Goal: Task Accomplishment & Management: Use online tool/utility

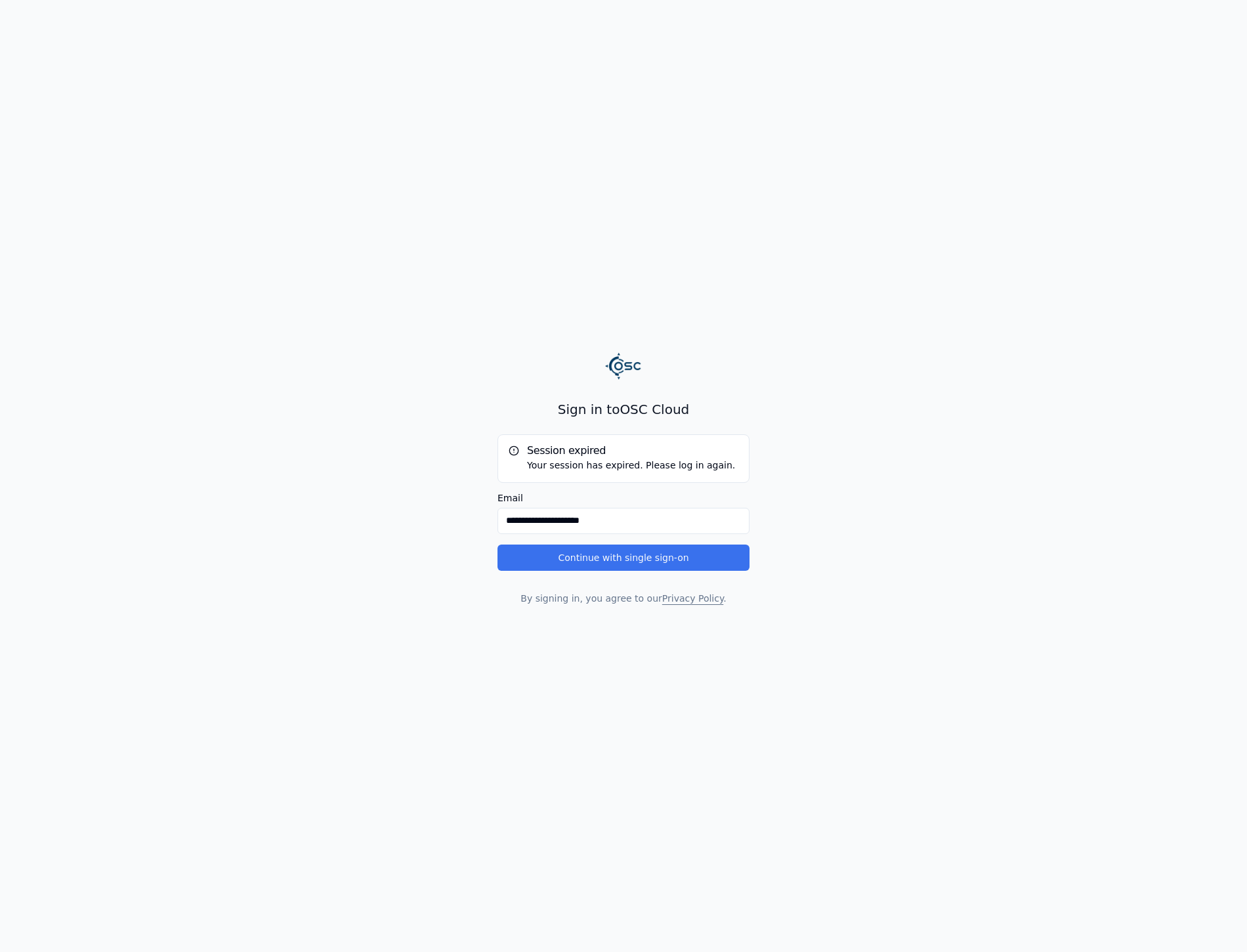
click at [606, 556] on button "Continue with single sign-on" at bounding box center [623, 558] width 252 height 26
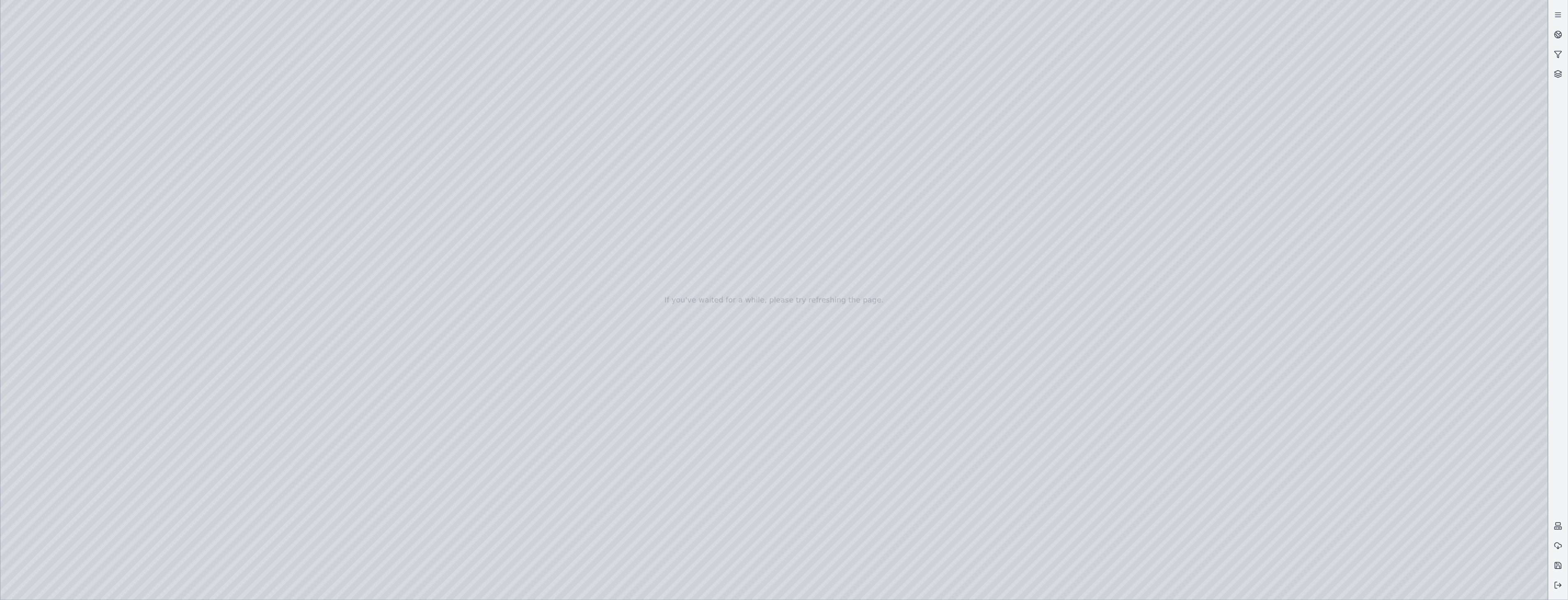
drag, startPoint x: 707, startPoint y: 455, endPoint x: 738, endPoint y: 470, distance: 34.4
drag, startPoint x: 1303, startPoint y: 426, endPoint x: 1152, endPoint y: 411, distance: 151.7
click at [1479, 486] on div at bounding box center [774, 300] width 1548 height 600
drag, startPoint x: 761, startPoint y: 426, endPoint x: 835, endPoint y: 448, distance: 77.2
click at [1434, 511] on div at bounding box center [774, 300] width 1548 height 600
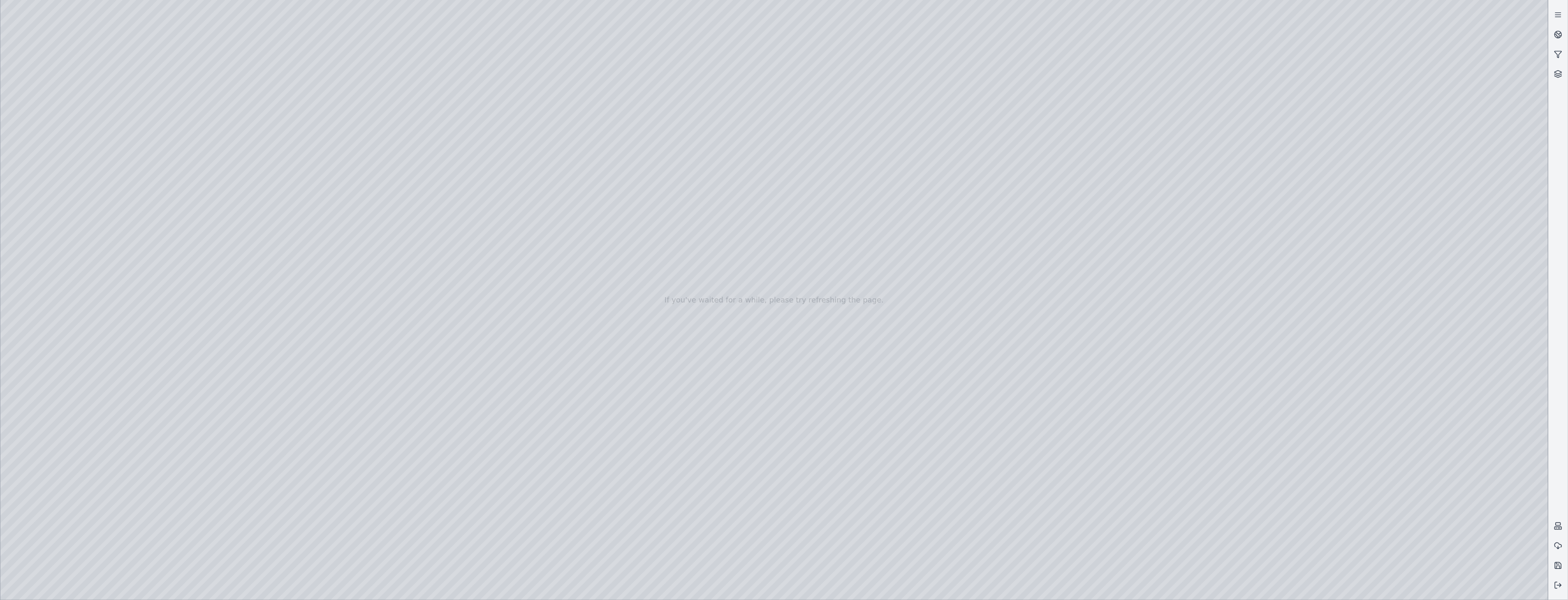
drag, startPoint x: 907, startPoint y: 442, endPoint x: 923, endPoint y: 429, distance: 20.6
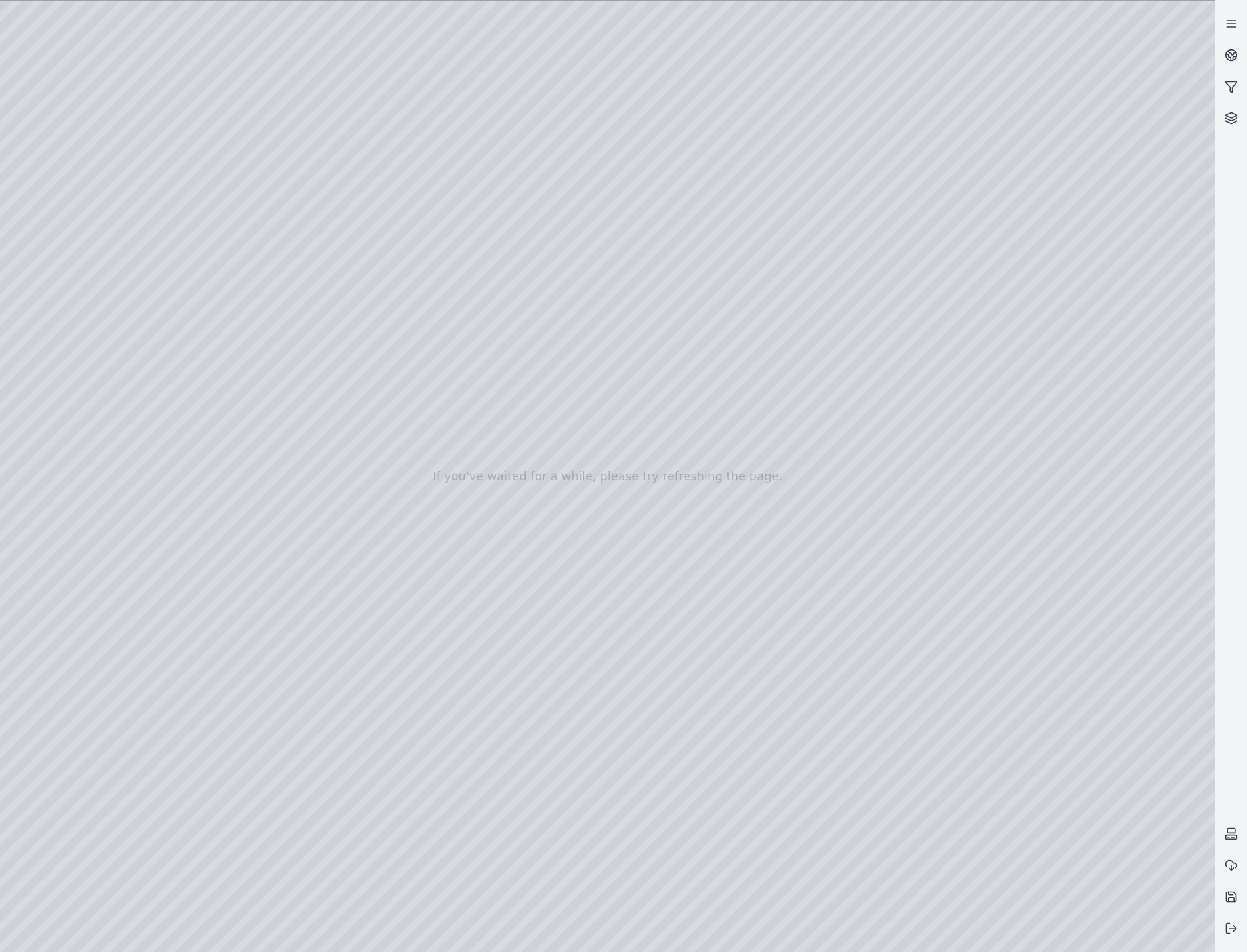
click at [1184, 930] on div at bounding box center [607, 477] width 1215 height 952
click at [1197, 935] on div at bounding box center [607, 477] width 1215 height 952
click at [1038, 811] on div at bounding box center [607, 477] width 1215 height 952
drag, startPoint x: 691, startPoint y: 626, endPoint x: 659, endPoint y: 618, distance: 33.0
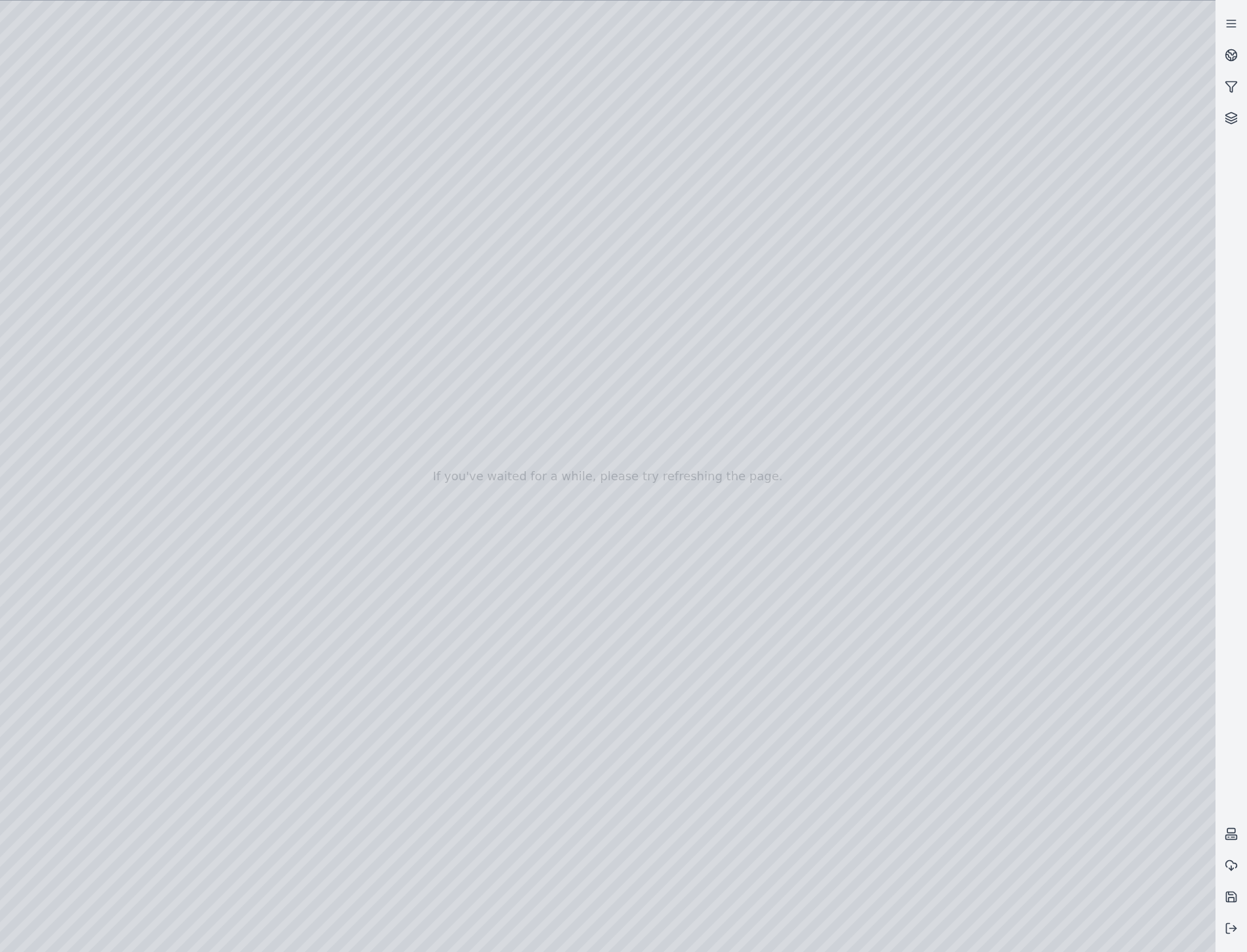
click at [950, 633] on div at bounding box center [607, 477] width 1215 height 952
click at [1184, 939] on div at bounding box center [607, 477] width 1215 height 952
drag, startPoint x: 856, startPoint y: 435, endPoint x: 866, endPoint y: 427, distance: 12.8
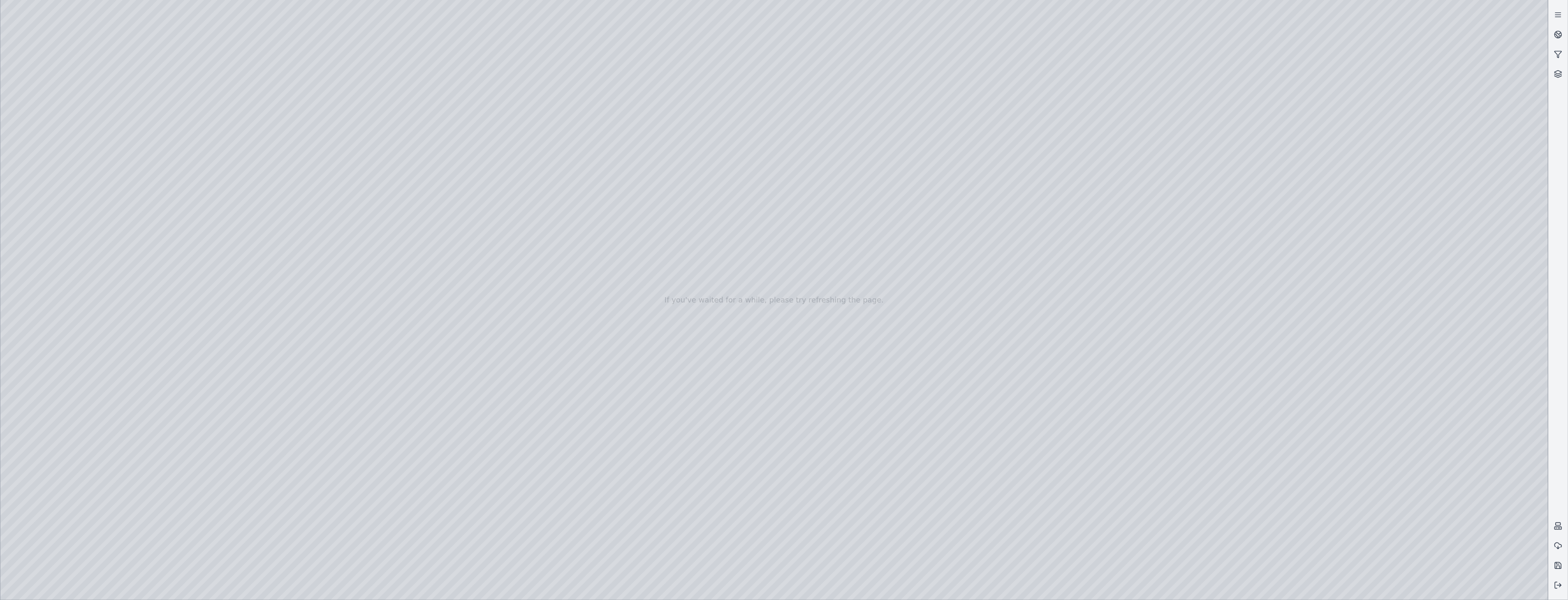
click at [1531, 590] on div at bounding box center [774, 300] width 1548 height 600
click at [1430, 445] on div at bounding box center [774, 300] width 1548 height 600
drag, startPoint x: 746, startPoint y: 338, endPoint x: 620, endPoint y: 338, distance: 126.0
drag, startPoint x: 594, startPoint y: 139, endPoint x: 703, endPoint y: 121, distance: 110.5
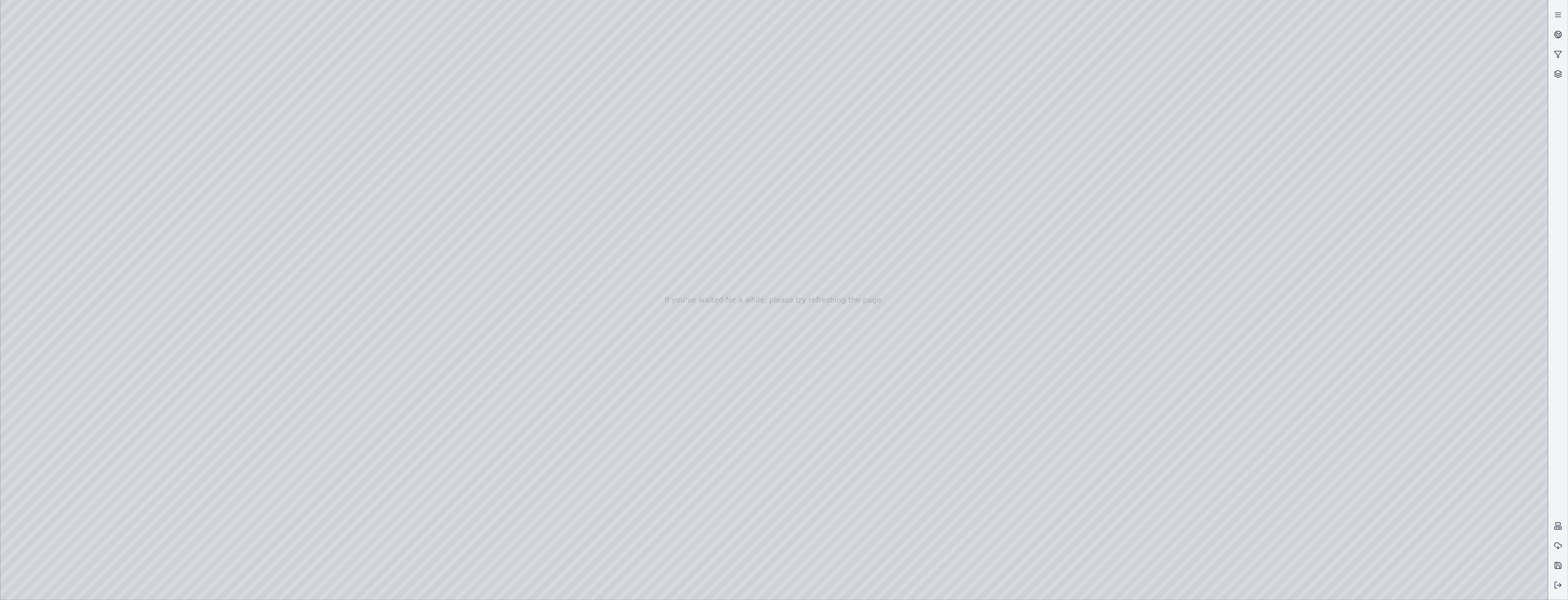
click at [64, 151] on div at bounding box center [774, 300] width 1548 height 600
click at [172, 492] on div at bounding box center [774, 300] width 1548 height 600
click at [1438, 439] on div at bounding box center [774, 300] width 1548 height 600
click at [1359, 397] on div at bounding box center [774, 300] width 1548 height 600
click at [1333, 586] on div at bounding box center [774, 300] width 1548 height 600
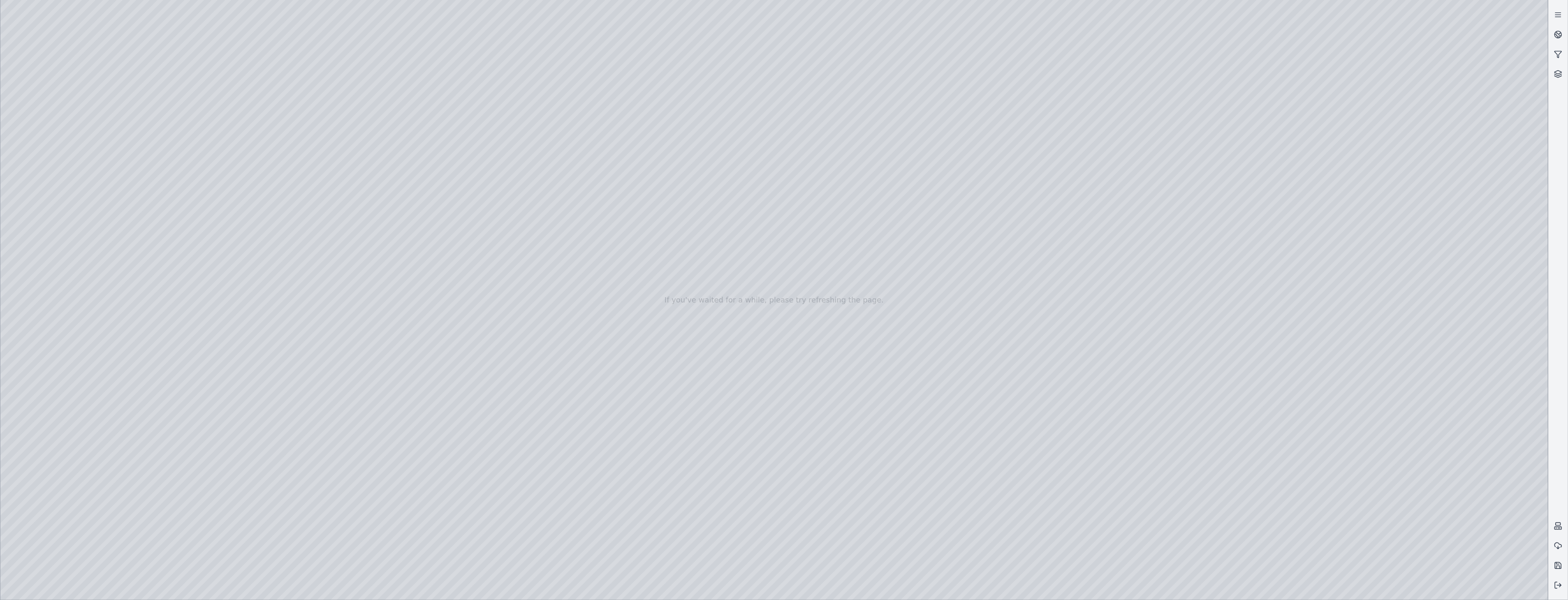
drag, startPoint x: 471, startPoint y: 503, endPoint x: 926, endPoint y: 501, distance: 455.0
click at [926, 501] on div at bounding box center [774, 300] width 1548 height 600
click at [33, 481] on div at bounding box center [774, 300] width 1548 height 600
click at [49, 174] on div at bounding box center [774, 300] width 1548 height 600
click at [31, 477] on div at bounding box center [774, 300] width 1548 height 600
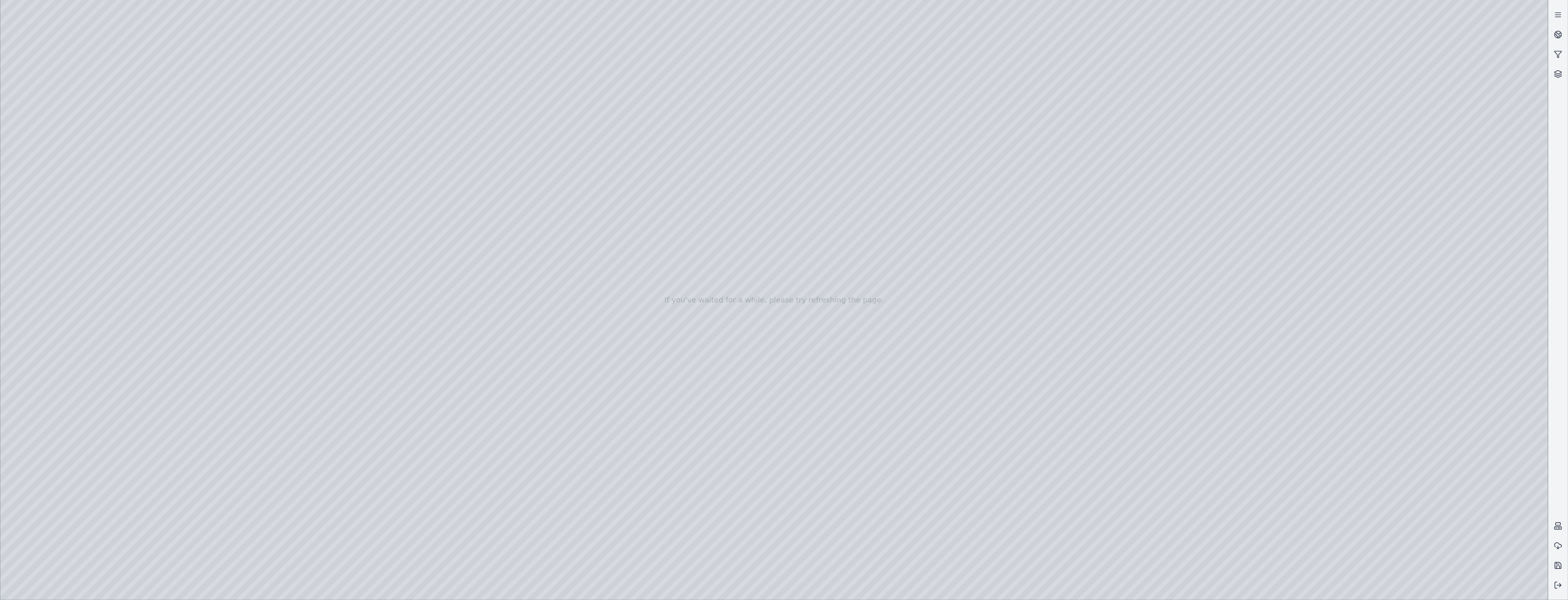
click at [64, 151] on div at bounding box center [774, 300] width 1548 height 600
drag, startPoint x: 1036, startPoint y: 504, endPoint x: 939, endPoint y: 507, distance: 97.0
click at [939, 507] on div at bounding box center [774, 300] width 1548 height 600
click at [162, 445] on div at bounding box center [774, 300] width 1548 height 600
click at [161, 442] on div at bounding box center [774, 300] width 1548 height 600
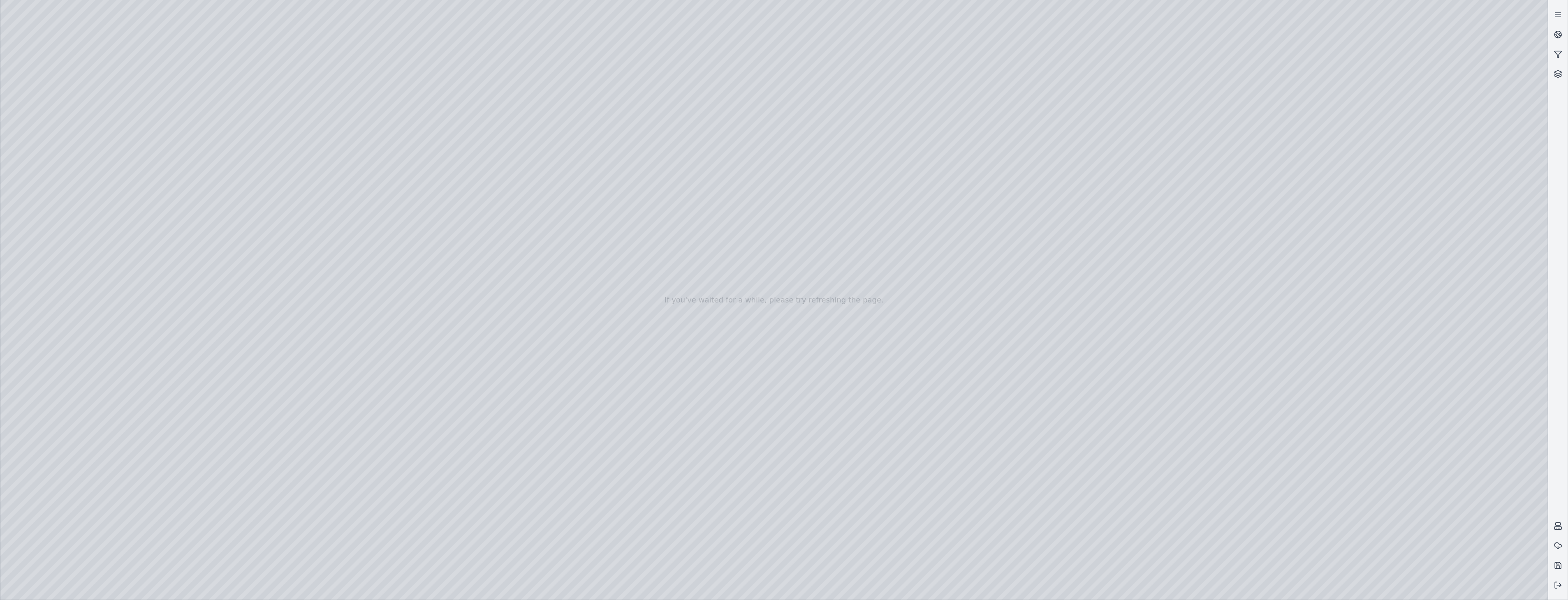
click at [63, 178] on div at bounding box center [774, 300] width 1548 height 600
click at [1329, 450] on div at bounding box center [774, 300] width 1548 height 600
click at [124, 433] on div at bounding box center [774, 300] width 1548 height 600
drag, startPoint x: 291, startPoint y: 476, endPoint x: 295, endPoint y: 166, distance: 310.0
click at [295, 166] on div at bounding box center [774, 300] width 1548 height 600
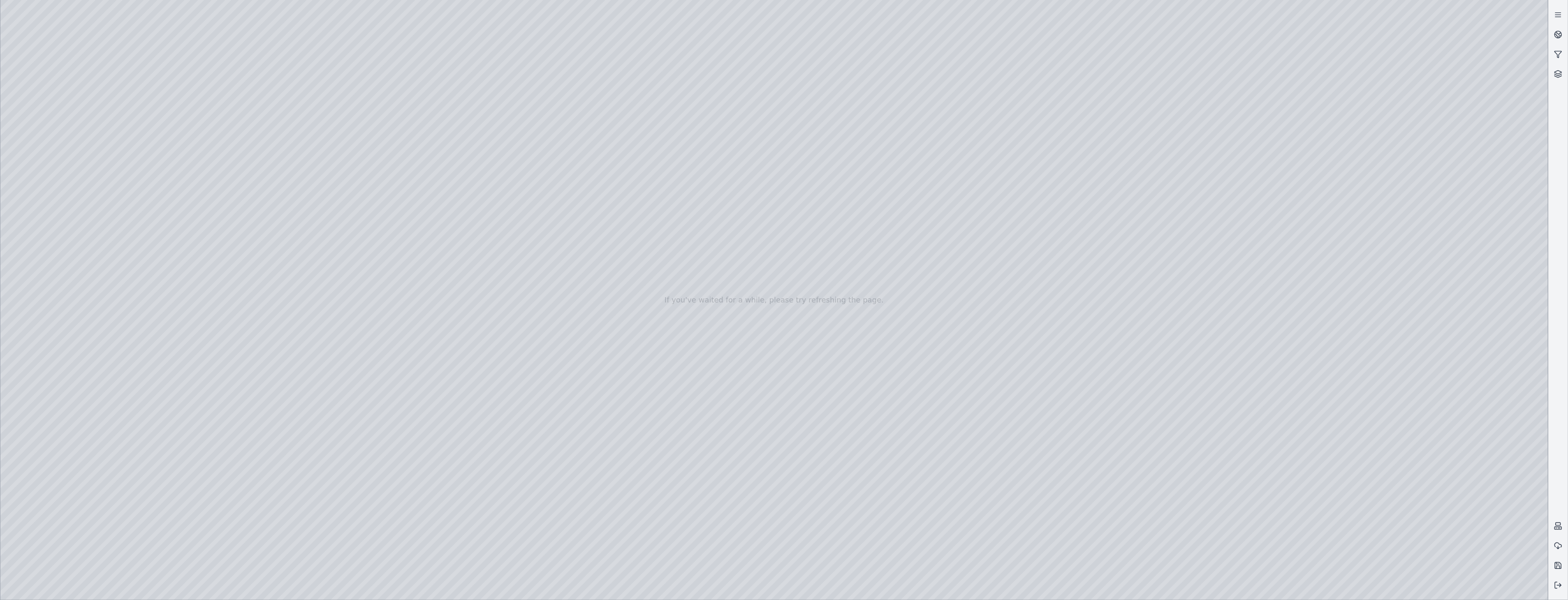
click at [270, 256] on div at bounding box center [774, 300] width 1548 height 600
click at [120, 411] on div at bounding box center [774, 300] width 1548 height 600
click at [1483, 476] on div at bounding box center [774, 300] width 1548 height 600
click at [1446, 515] on div at bounding box center [774, 300] width 1548 height 600
click at [1357, 403] on div at bounding box center [774, 300] width 1548 height 600
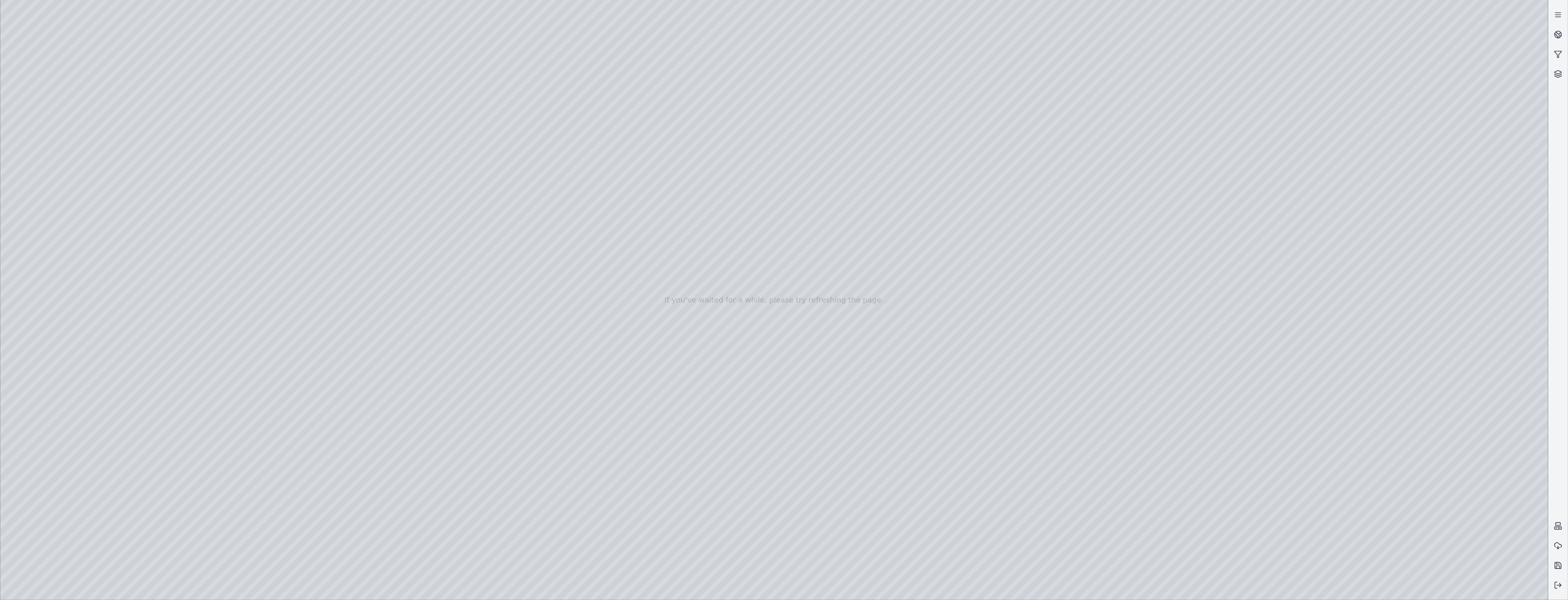
click at [1446, 519] on div at bounding box center [774, 300] width 1548 height 600
drag, startPoint x: 1068, startPoint y: 398, endPoint x: 1059, endPoint y: 427, distance: 30.4
drag, startPoint x: 1022, startPoint y: 452, endPoint x: 995, endPoint y: 461, distance: 28.5
drag, startPoint x: 546, startPoint y: 119, endPoint x: 601, endPoint y: 122, distance: 55.1
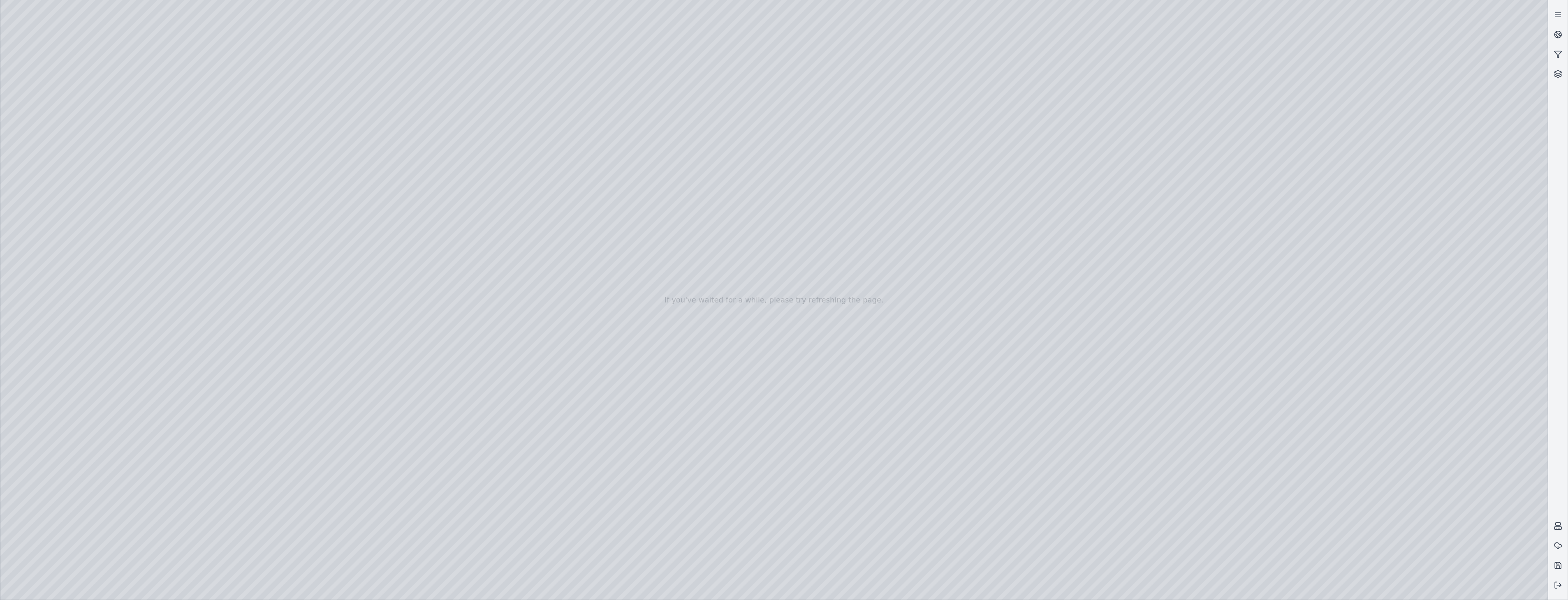
click at [1412, 473] on div at bounding box center [774, 300] width 1548 height 600
drag, startPoint x: 1123, startPoint y: 268, endPoint x: 1111, endPoint y: 257, distance: 16.3
click at [1469, 472] on div at bounding box center [774, 300] width 1548 height 600
click at [1409, 475] on div at bounding box center [774, 300] width 1548 height 600
click at [1215, 226] on div at bounding box center [774, 300] width 1548 height 600
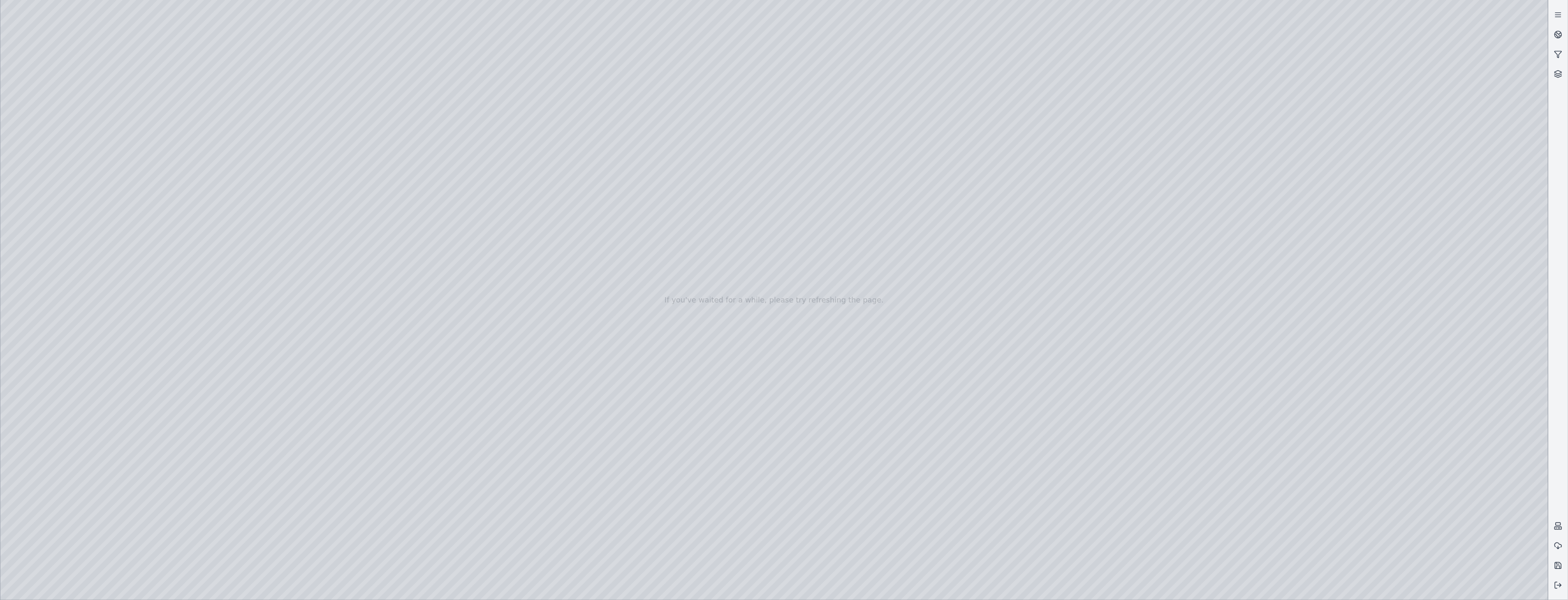
click at [1438, 444] on div at bounding box center [774, 300] width 1548 height 600
click at [1247, 79] on div at bounding box center [774, 300] width 1548 height 600
click at [1286, 62] on div at bounding box center [774, 300] width 1548 height 600
drag, startPoint x: 1298, startPoint y: 375, endPoint x: 1349, endPoint y: 337, distance: 63.6
click at [1447, 503] on div at bounding box center [774, 300] width 1548 height 600
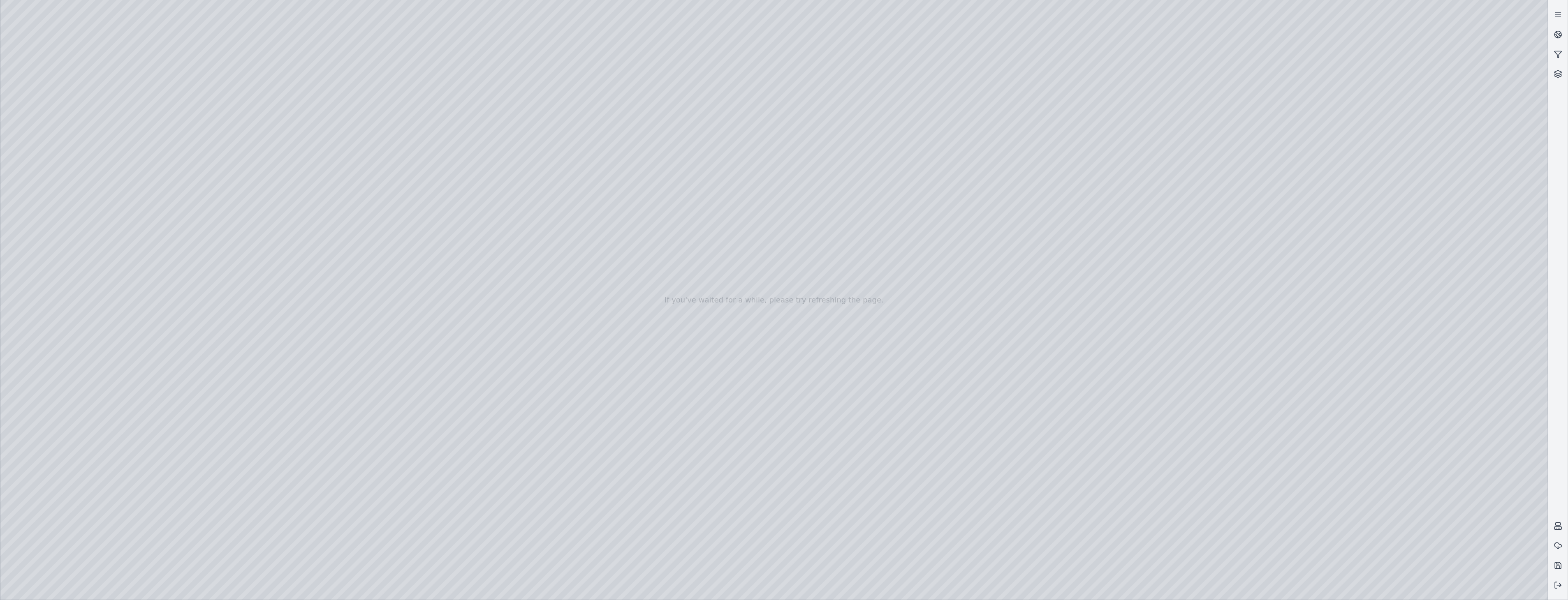
click at [1376, 402] on div at bounding box center [774, 300] width 1548 height 600
drag, startPoint x: 835, startPoint y: 304, endPoint x: 825, endPoint y: 333, distance: 30.7
click at [1442, 442] on div at bounding box center [774, 300] width 1548 height 600
drag, startPoint x: 913, startPoint y: 391, endPoint x: 945, endPoint y: 385, distance: 32.6
drag, startPoint x: 1440, startPoint y: 439, endPoint x: 1431, endPoint y: 434, distance: 10.3
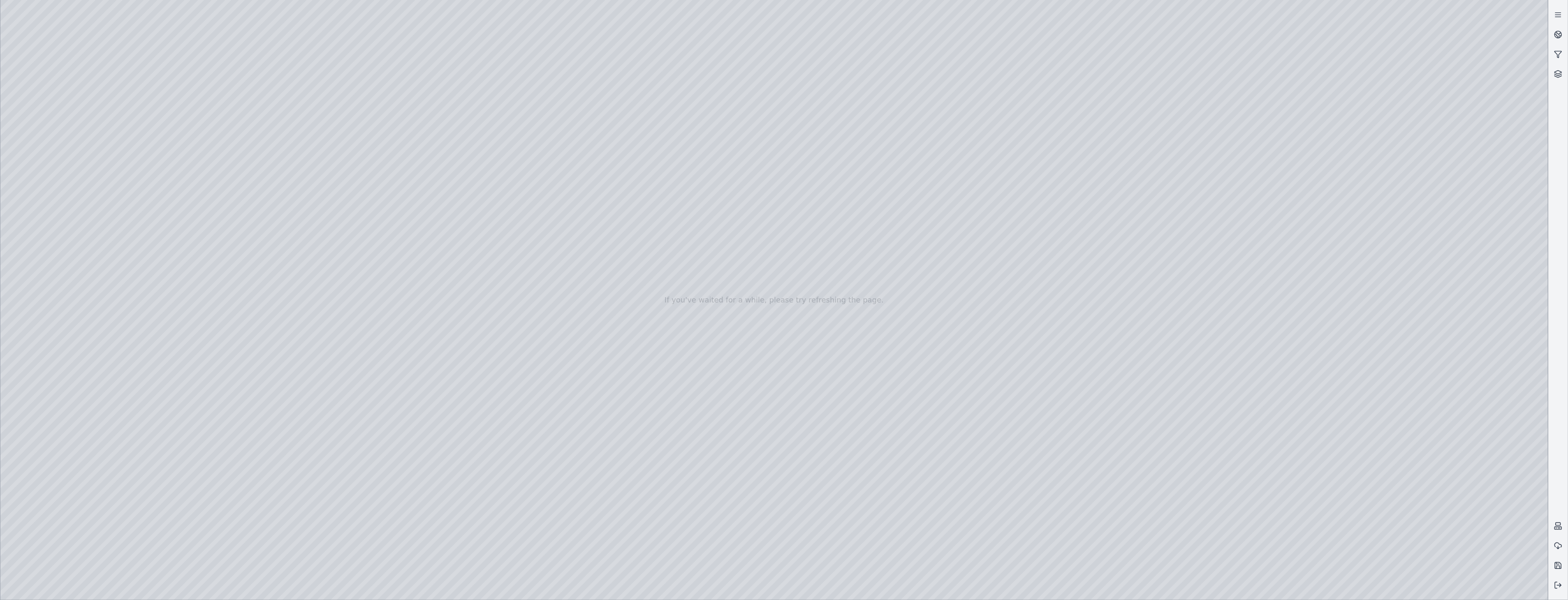
click at [1431, 434] on div at bounding box center [774, 300] width 1548 height 600
drag, startPoint x: 1028, startPoint y: 370, endPoint x: 1006, endPoint y: 368, distance: 22.1
click at [1003, 332] on div at bounding box center [774, 300] width 1548 height 600
click at [992, 524] on div at bounding box center [774, 300] width 1548 height 600
drag, startPoint x: 1004, startPoint y: 509, endPoint x: 1037, endPoint y: 508, distance: 33.0
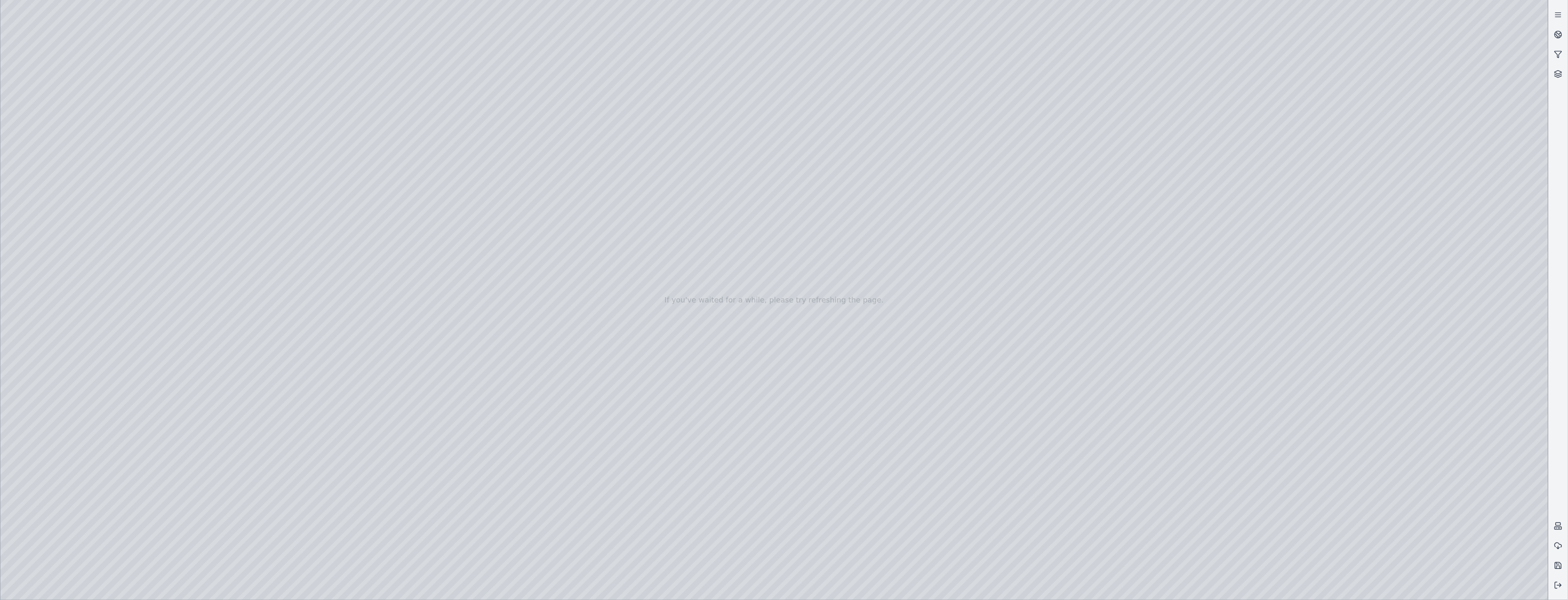
click at [63, 147] on div at bounding box center [774, 300] width 1548 height 600
click at [180, 419] on div at bounding box center [774, 300] width 1548 height 600
click at [170, 420] on div at bounding box center [774, 300] width 1548 height 600
click at [1329, 585] on div at bounding box center [774, 300] width 1548 height 600
drag, startPoint x: 1032, startPoint y: 500, endPoint x: 1025, endPoint y: 503, distance: 7.6
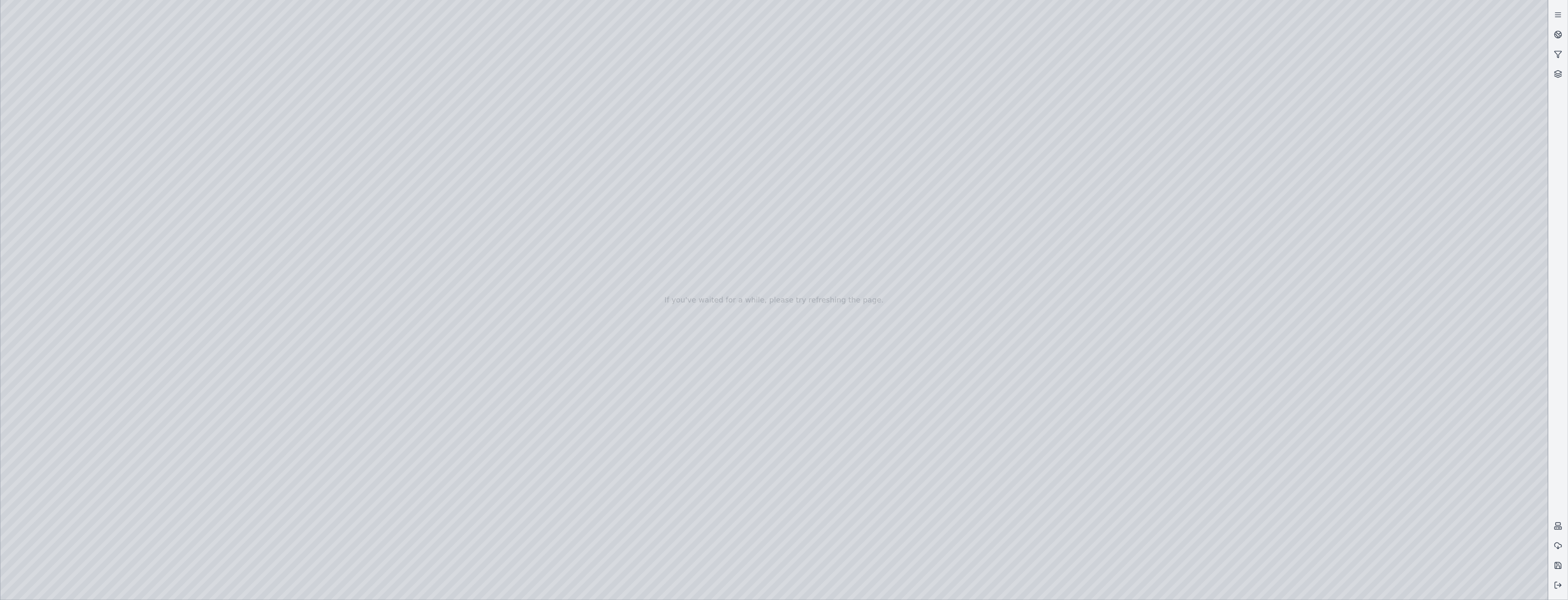
click at [1025, 503] on div at bounding box center [774, 300] width 1548 height 600
drag, startPoint x: 1024, startPoint y: 503, endPoint x: 1019, endPoint y: 501, distance: 5.4
click at [1019, 501] on div at bounding box center [774, 300] width 1548 height 600
click at [1334, 448] on div at bounding box center [774, 300] width 1548 height 600
click at [1479, 477] on div at bounding box center [774, 300] width 1548 height 600
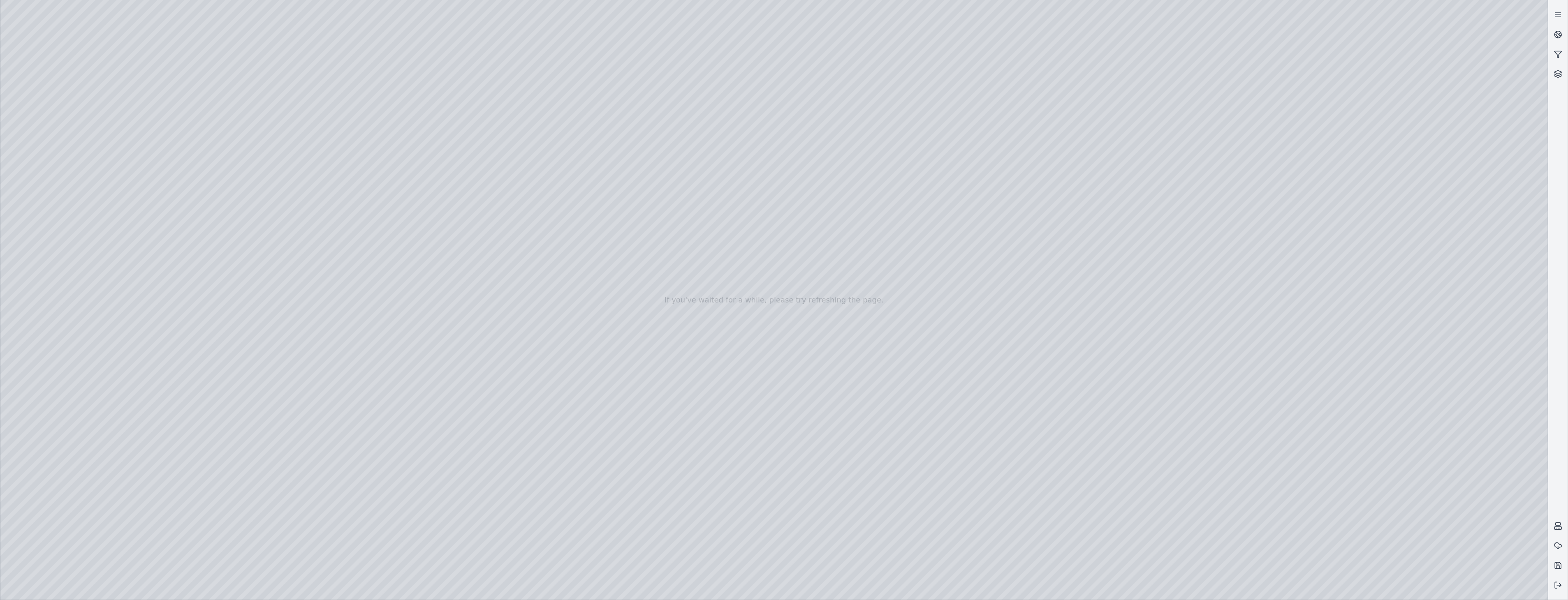
drag, startPoint x: 977, startPoint y: 368, endPoint x: 928, endPoint y: 378, distance: 50.0
click at [1026, 145] on div at bounding box center [774, 300] width 1548 height 600
drag, startPoint x: 915, startPoint y: 215, endPoint x: 922, endPoint y: 215, distance: 7.0
click at [156, 319] on div at bounding box center [774, 300] width 1548 height 600
click at [158, 420] on div at bounding box center [774, 300] width 1548 height 600
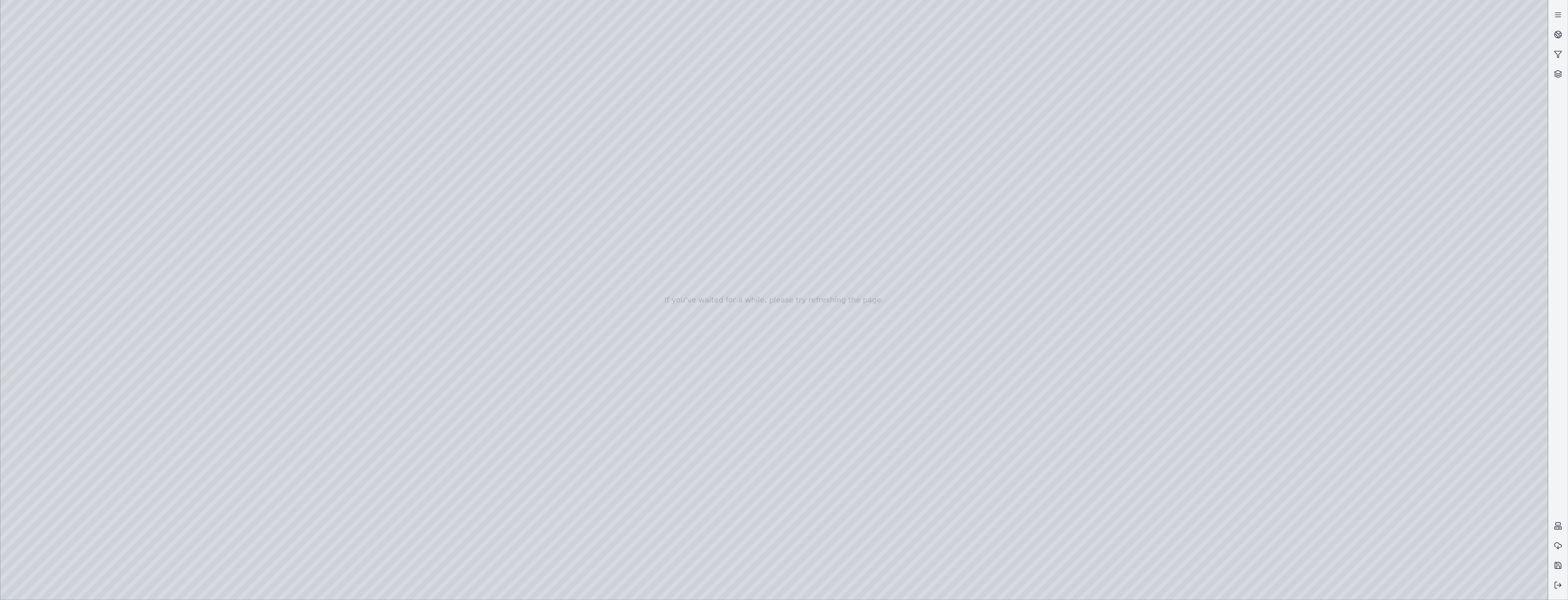
click at [161, 420] on div at bounding box center [774, 300] width 1548 height 600
drag, startPoint x: 688, startPoint y: 307, endPoint x: 659, endPoint y: 304, distance: 29.2
click at [173, 417] on div at bounding box center [774, 300] width 1548 height 600
click at [1444, 503] on div at bounding box center [774, 300] width 1548 height 600
click at [1357, 396] on div at bounding box center [774, 300] width 1548 height 600
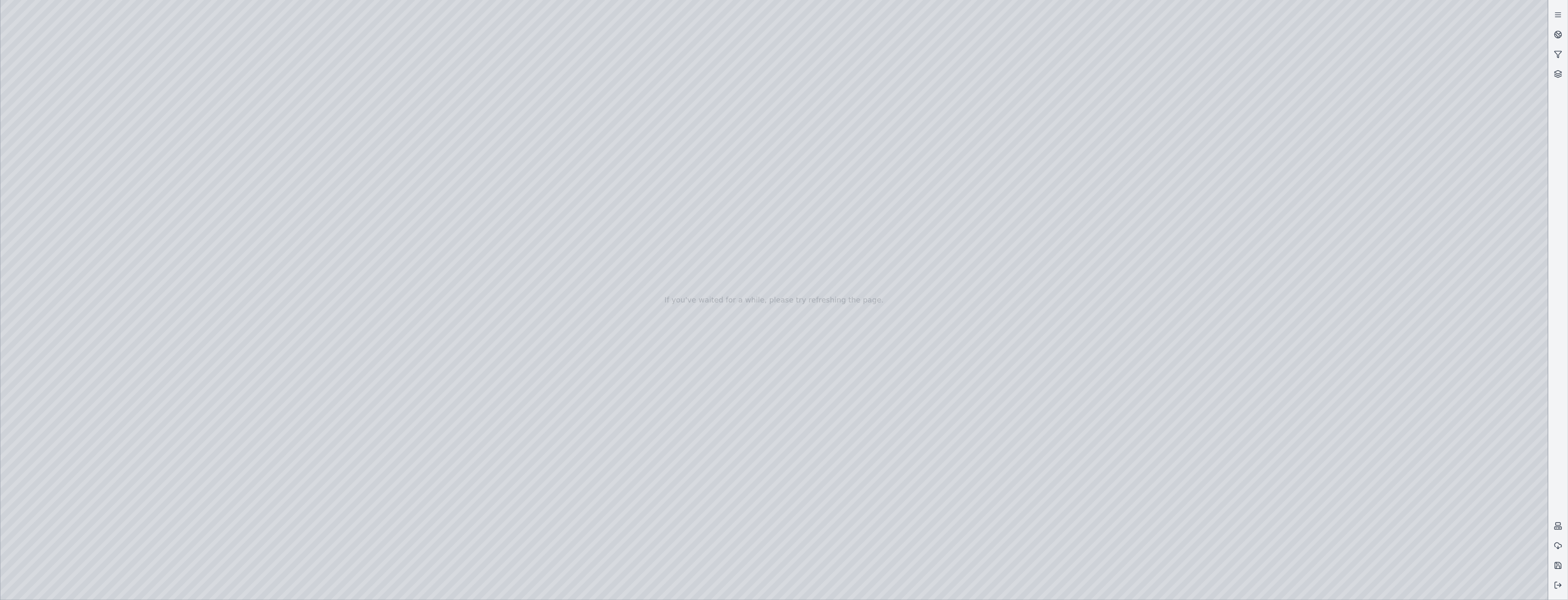
drag, startPoint x: 745, startPoint y: 487, endPoint x: 757, endPoint y: 491, distance: 12.6
click at [1450, 513] on div at bounding box center [774, 300] width 1548 height 600
click at [1323, 585] on div at bounding box center [774, 300] width 1548 height 600
drag, startPoint x: 1024, startPoint y: 504, endPoint x: 1015, endPoint y: 505, distance: 9.1
click at [1015, 505] on div at bounding box center [774, 300] width 1548 height 600
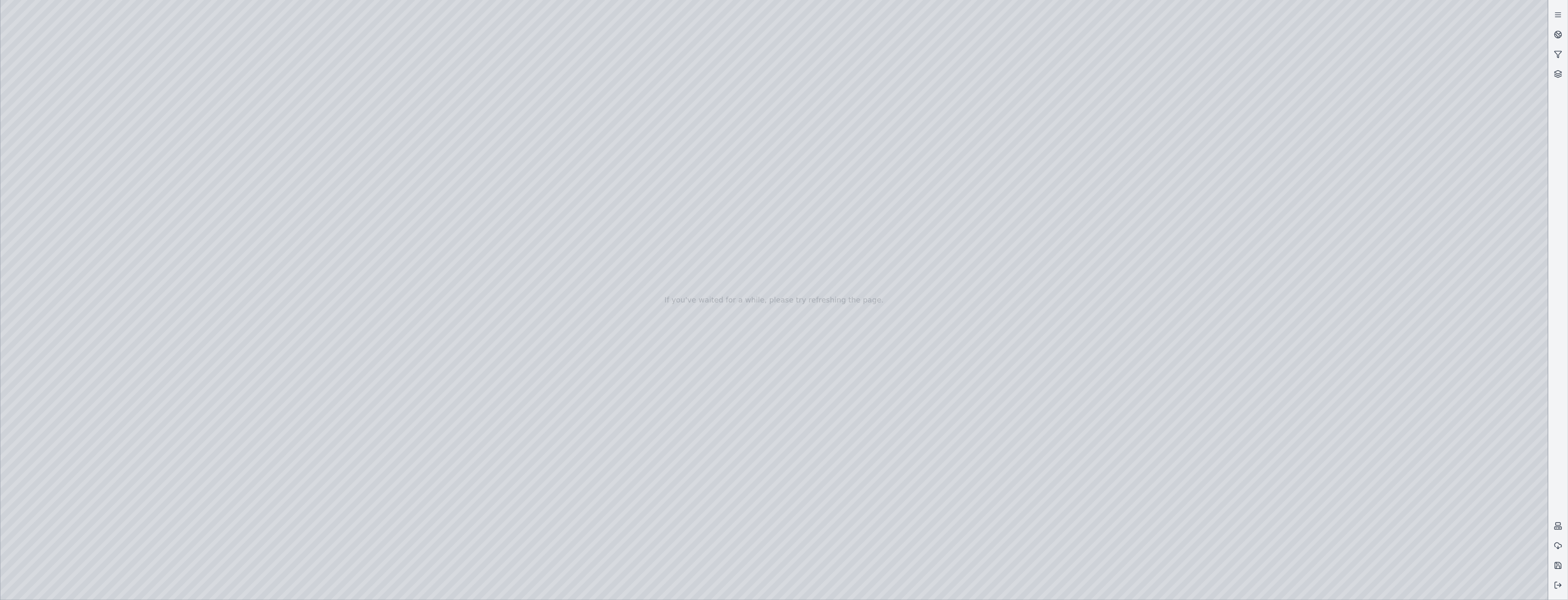
click at [1327, 450] on div at bounding box center [774, 300] width 1548 height 600
click at [1328, 586] on div at bounding box center [774, 300] width 1548 height 600
drag, startPoint x: 1017, startPoint y: 504, endPoint x: 1006, endPoint y: 503, distance: 11.0
click at [1006, 503] on div at bounding box center [774, 300] width 1548 height 600
click at [24, 475] on div at bounding box center [774, 300] width 1548 height 600
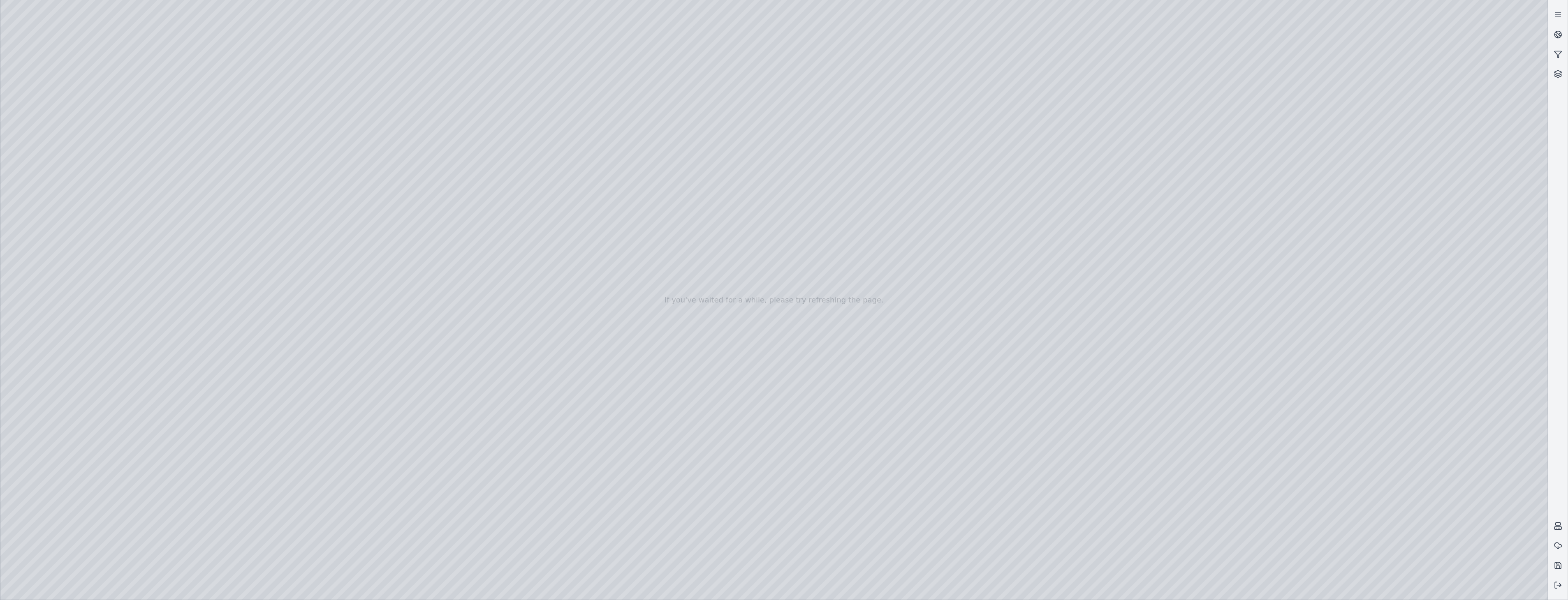
click at [1325, 450] on div at bounding box center [774, 300] width 1548 height 600
click at [1326, 582] on div at bounding box center [774, 300] width 1548 height 600
click at [15, 475] on div at bounding box center [774, 300] width 1548 height 600
drag, startPoint x: 1076, startPoint y: 505, endPoint x: 1012, endPoint y: 509, distance: 64.1
click at [1012, 509] on div at bounding box center [774, 300] width 1548 height 600
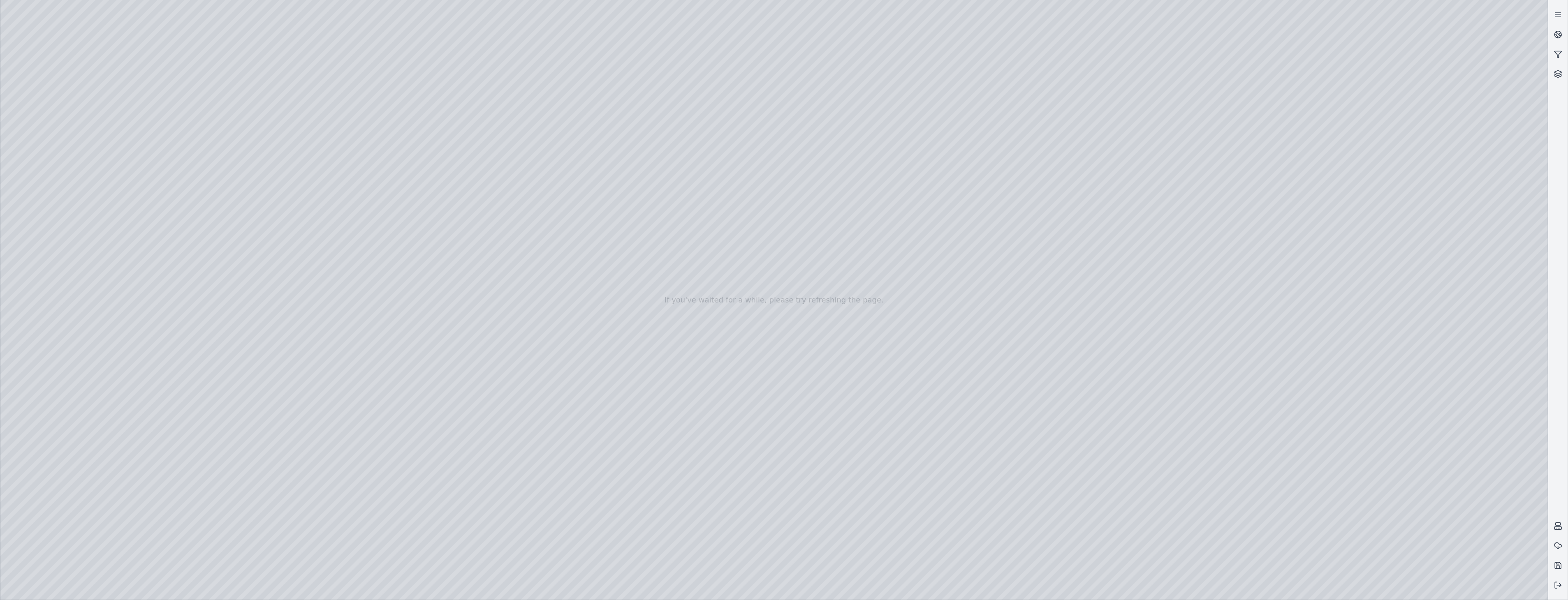
click at [1326, 447] on div at bounding box center [774, 300] width 1548 height 600
click at [1325, 587] on div at bounding box center [774, 300] width 1548 height 600
click at [33, 482] on div at bounding box center [774, 300] width 1548 height 600
click at [1357, 262] on div at bounding box center [774, 300] width 1548 height 600
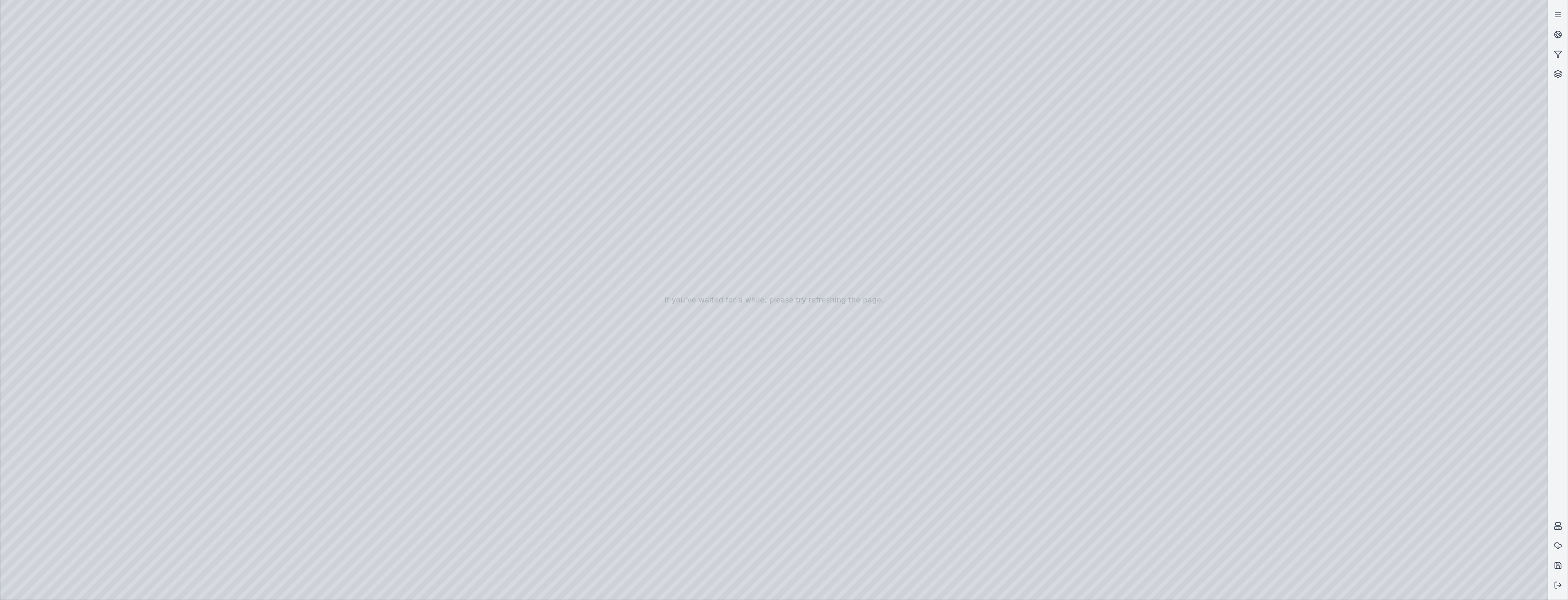
drag, startPoint x: 1446, startPoint y: 367, endPoint x: 1412, endPoint y: 347, distance: 39.4
click at [1446, 365] on div at bounding box center [774, 300] width 1548 height 600
drag, startPoint x: 499, startPoint y: 245, endPoint x: 524, endPoint y: 251, distance: 25.7
click at [1440, 371] on div at bounding box center [774, 300] width 1548 height 600
click at [1361, 260] on div at bounding box center [774, 300] width 1548 height 600
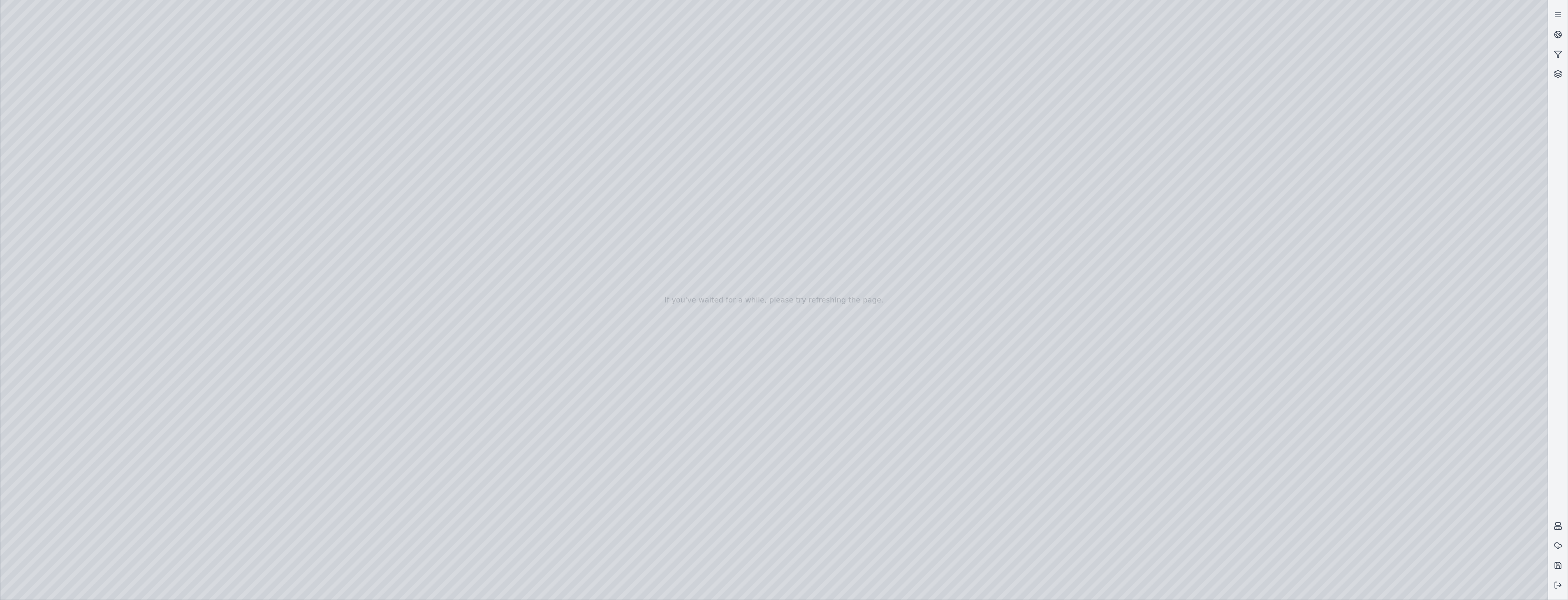
drag, startPoint x: 924, startPoint y: 222, endPoint x: 895, endPoint y: 262, distance: 49.4
click at [1437, 376] on div at bounding box center [774, 300] width 1548 height 600
click at [1359, 258] on div at bounding box center [774, 300] width 1548 height 600
drag, startPoint x: 791, startPoint y: 318, endPoint x: 797, endPoint y: 319, distance: 6.1
click at [1482, 347] on div at bounding box center [774, 300] width 1548 height 600
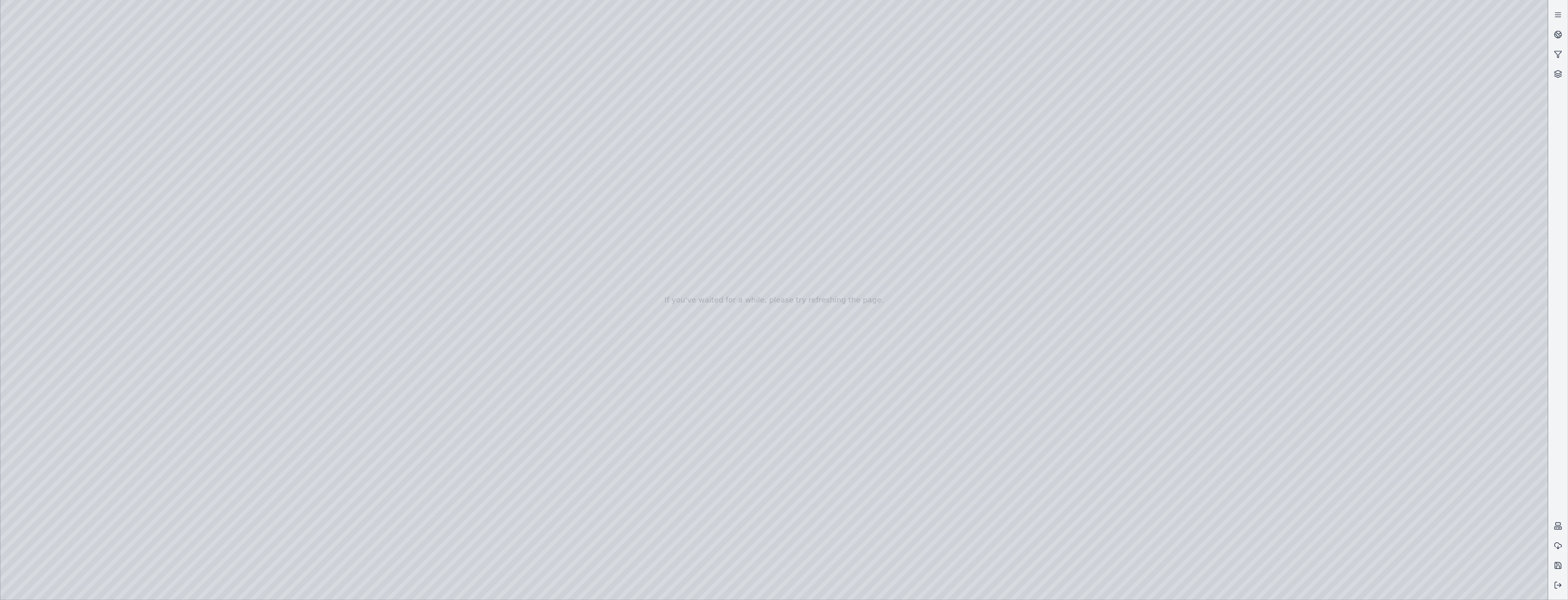
click at [1386, 268] on div at bounding box center [774, 300] width 1548 height 600
click at [186, 444] on div at bounding box center [774, 300] width 1548 height 600
click at [170, 197] on div at bounding box center [774, 300] width 1548 height 600
click at [156, 194] on div at bounding box center [774, 300] width 1548 height 600
drag, startPoint x: 1024, startPoint y: 505, endPoint x: 480, endPoint y: 514, distance: 544.1
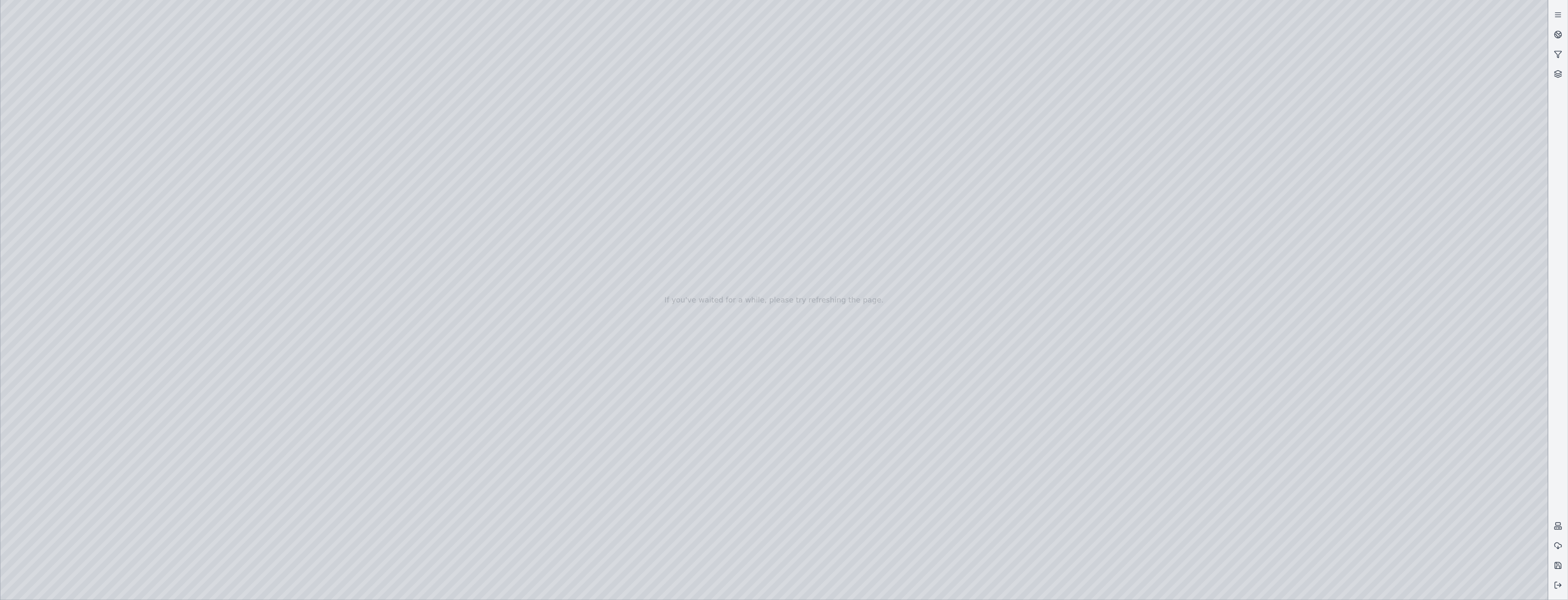
click at [480, 514] on div at bounding box center [774, 300] width 1548 height 600
click at [182, 445] on div at bounding box center [774, 300] width 1548 height 600
click at [273, 447] on div at bounding box center [774, 300] width 1548 height 600
click at [1333, 444] on div at bounding box center [774, 300] width 1548 height 600
click at [266, 445] on div at bounding box center [774, 300] width 1548 height 600
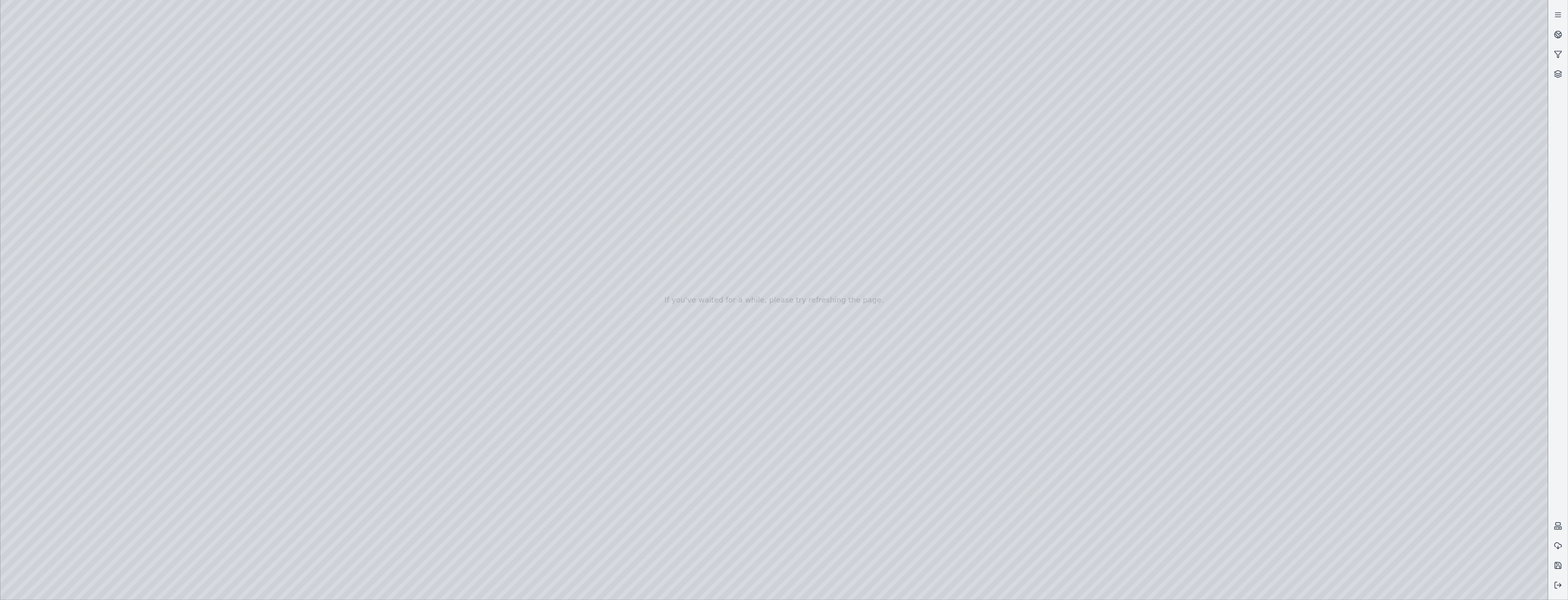
click at [187, 445] on div at bounding box center [774, 300] width 1548 height 600
click at [179, 445] on div at bounding box center [774, 300] width 1548 height 600
click at [268, 449] on div at bounding box center [774, 300] width 1548 height 600
click at [233, 480] on div at bounding box center [774, 300] width 1548 height 600
click at [331, 441] on div at bounding box center [774, 300] width 1548 height 600
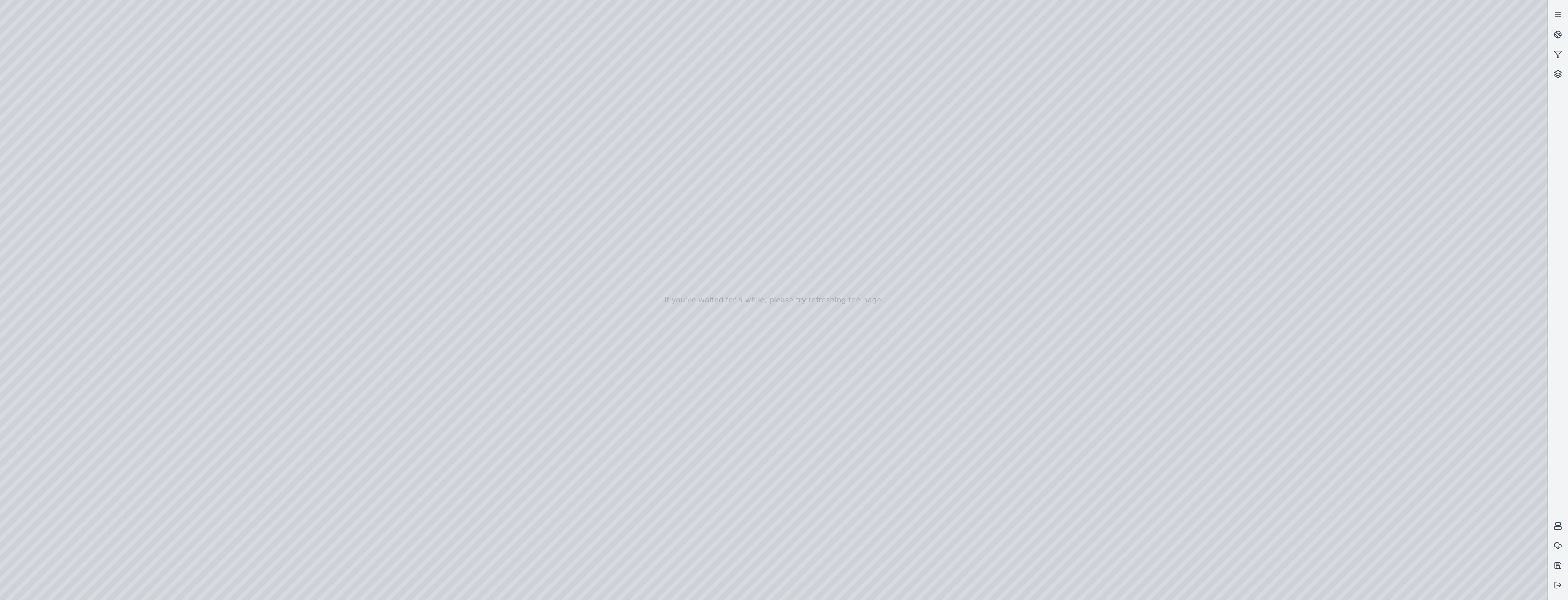
click at [268, 226] on div at bounding box center [774, 300] width 1548 height 600
click at [239, 265] on div at bounding box center [774, 300] width 1548 height 600
click at [149, 230] on div at bounding box center [774, 300] width 1548 height 600
click at [138, 223] on div at bounding box center [774, 300] width 1548 height 600
click at [231, 289] on div at bounding box center [774, 300] width 1548 height 600
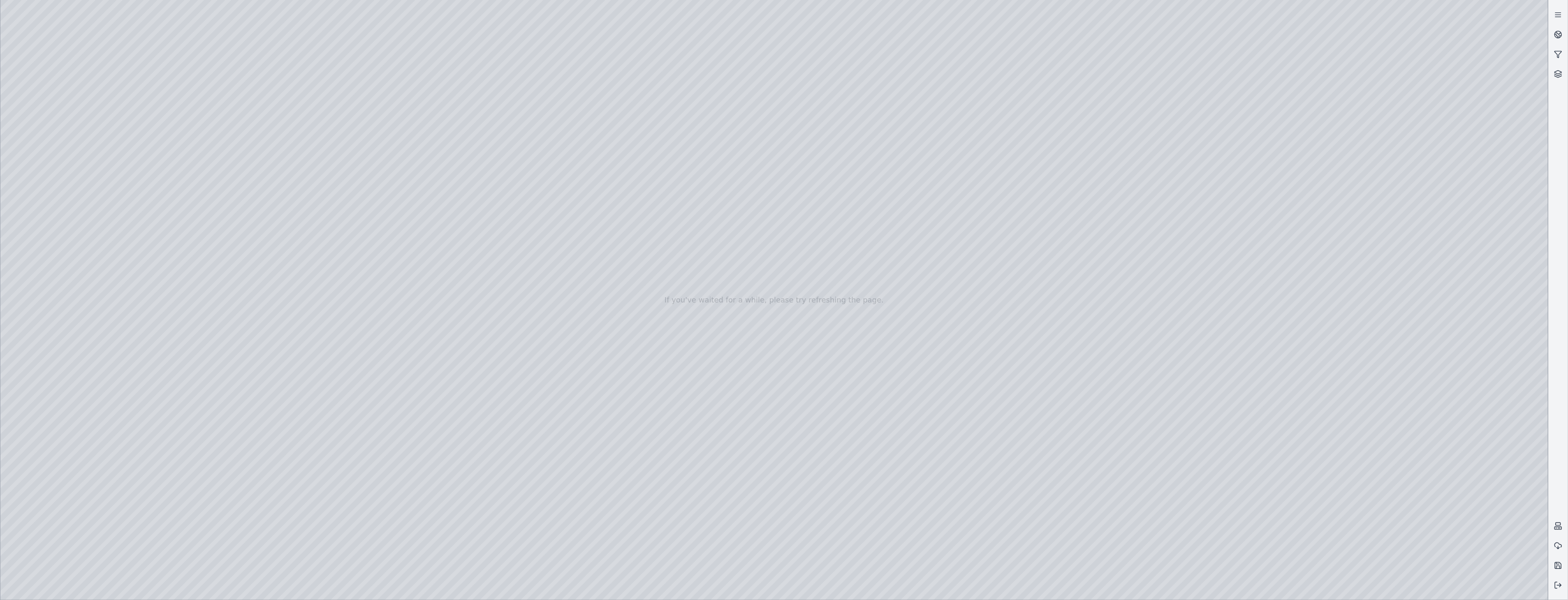
click at [653, 279] on div at bounding box center [774, 300] width 1548 height 600
click at [649, 277] on div at bounding box center [774, 300] width 1548 height 600
click at [647, 273] on div at bounding box center [774, 300] width 1548 height 600
click at [652, 270] on div at bounding box center [774, 300] width 1548 height 600
click at [1404, 475] on div at bounding box center [774, 300] width 1548 height 600
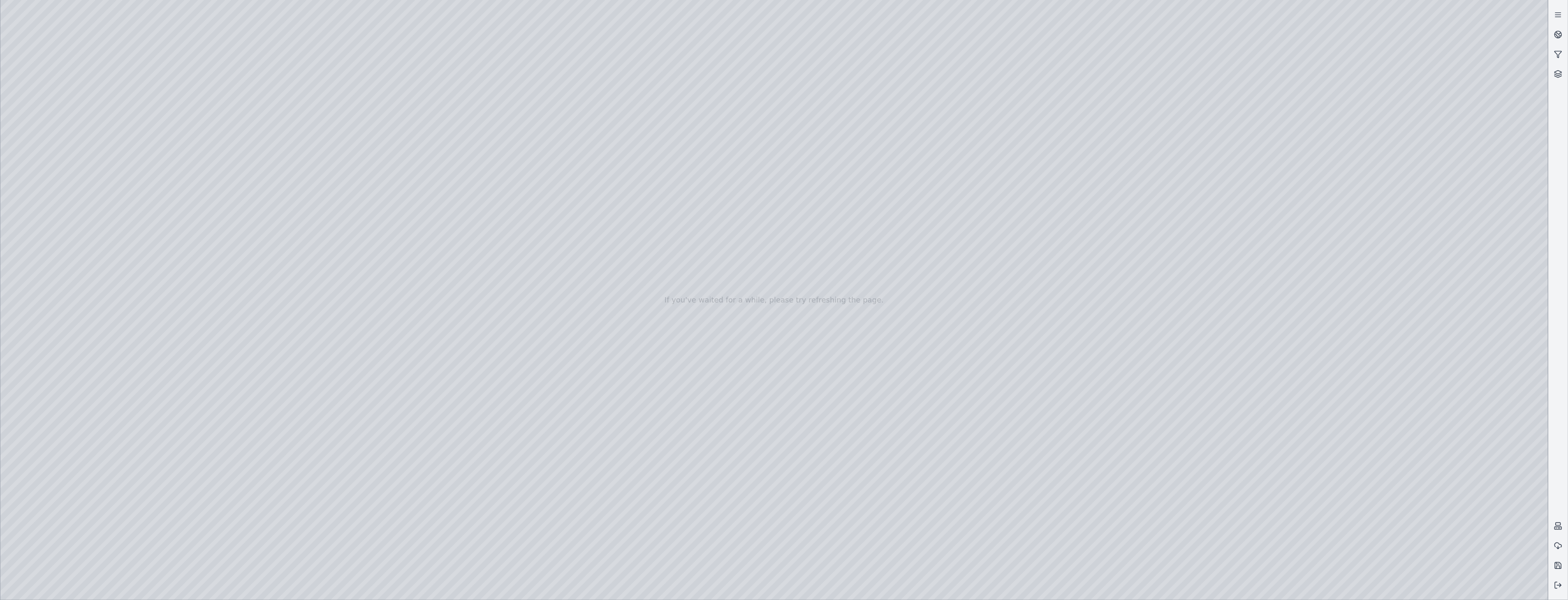
drag, startPoint x: 881, startPoint y: 369, endPoint x: 919, endPoint y: 367, distance: 38.1
click at [701, 347] on div at bounding box center [774, 300] width 1548 height 600
click at [707, 403] on div at bounding box center [774, 300] width 1548 height 600
click at [721, 278] on div at bounding box center [774, 300] width 1548 height 600
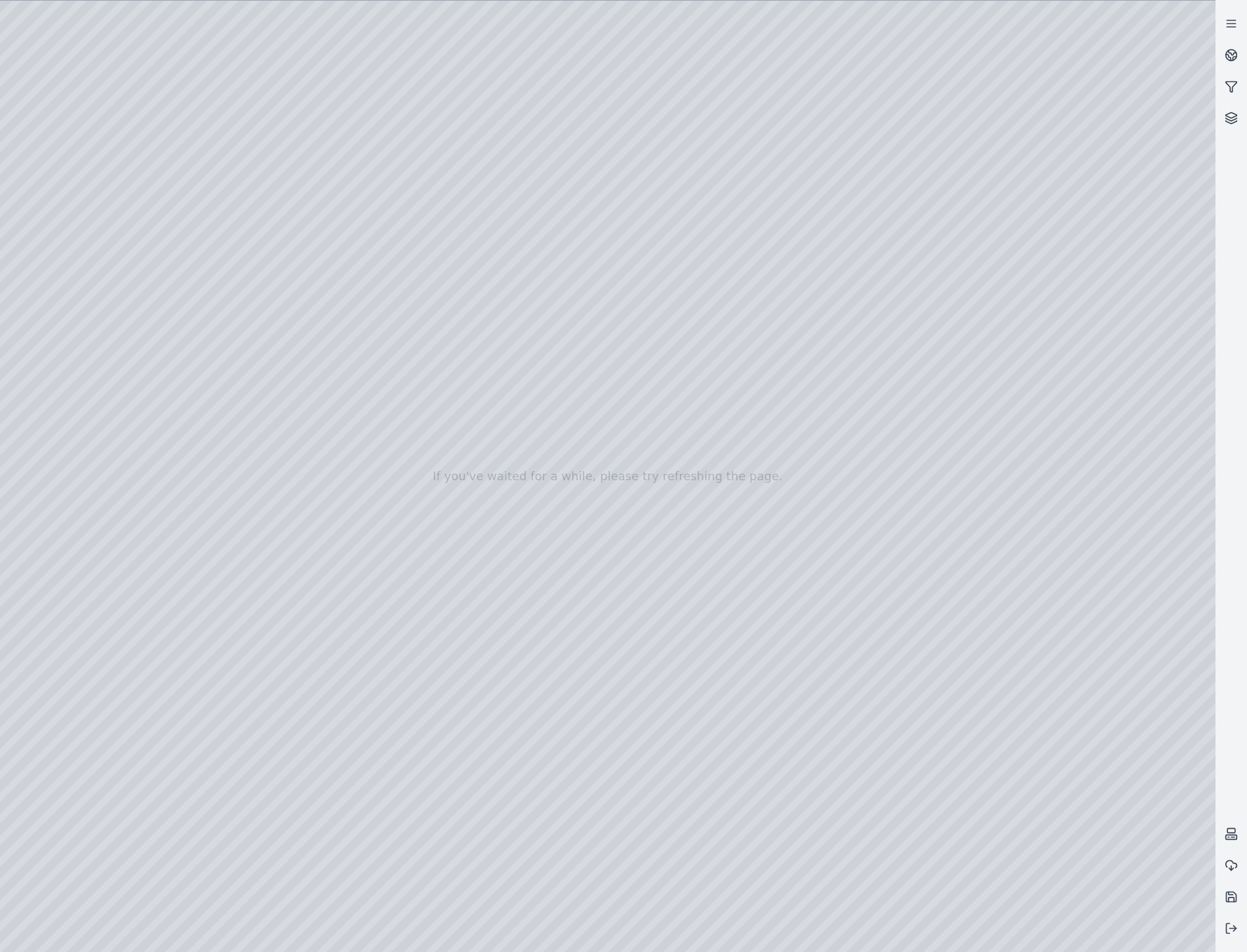
click at [183, 62] on div at bounding box center [607, 477] width 1215 height 952
drag, startPoint x: 816, startPoint y: 702, endPoint x: 774, endPoint y: 698, distance: 42.2
click at [1099, 771] on div at bounding box center [607, 477] width 1215 height 952
click at [996, 760] on div at bounding box center [607, 477] width 1215 height 952
click at [492, 517] on div at bounding box center [607, 477] width 1215 height 952
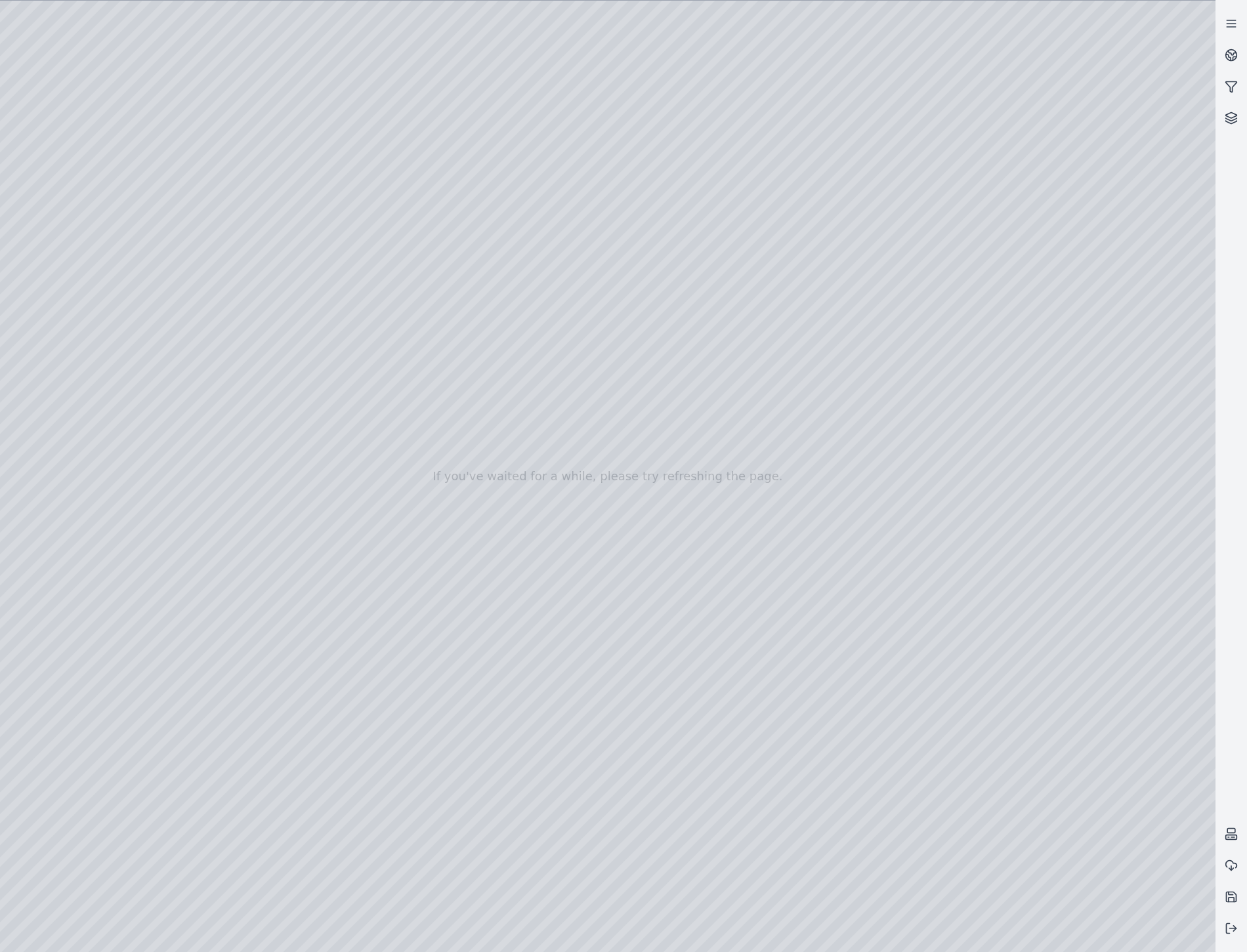
drag, startPoint x: 485, startPoint y: 86, endPoint x: 519, endPoint y: 127, distance: 53.3
click at [487, 83] on div at bounding box center [607, 477] width 1215 height 952
click at [481, 245] on div at bounding box center [607, 477] width 1215 height 952
click at [559, 64] on div at bounding box center [607, 477] width 1215 height 952
drag, startPoint x: 328, startPoint y: 395, endPoint x: 280, endPoint y: 388, distance: 48.5
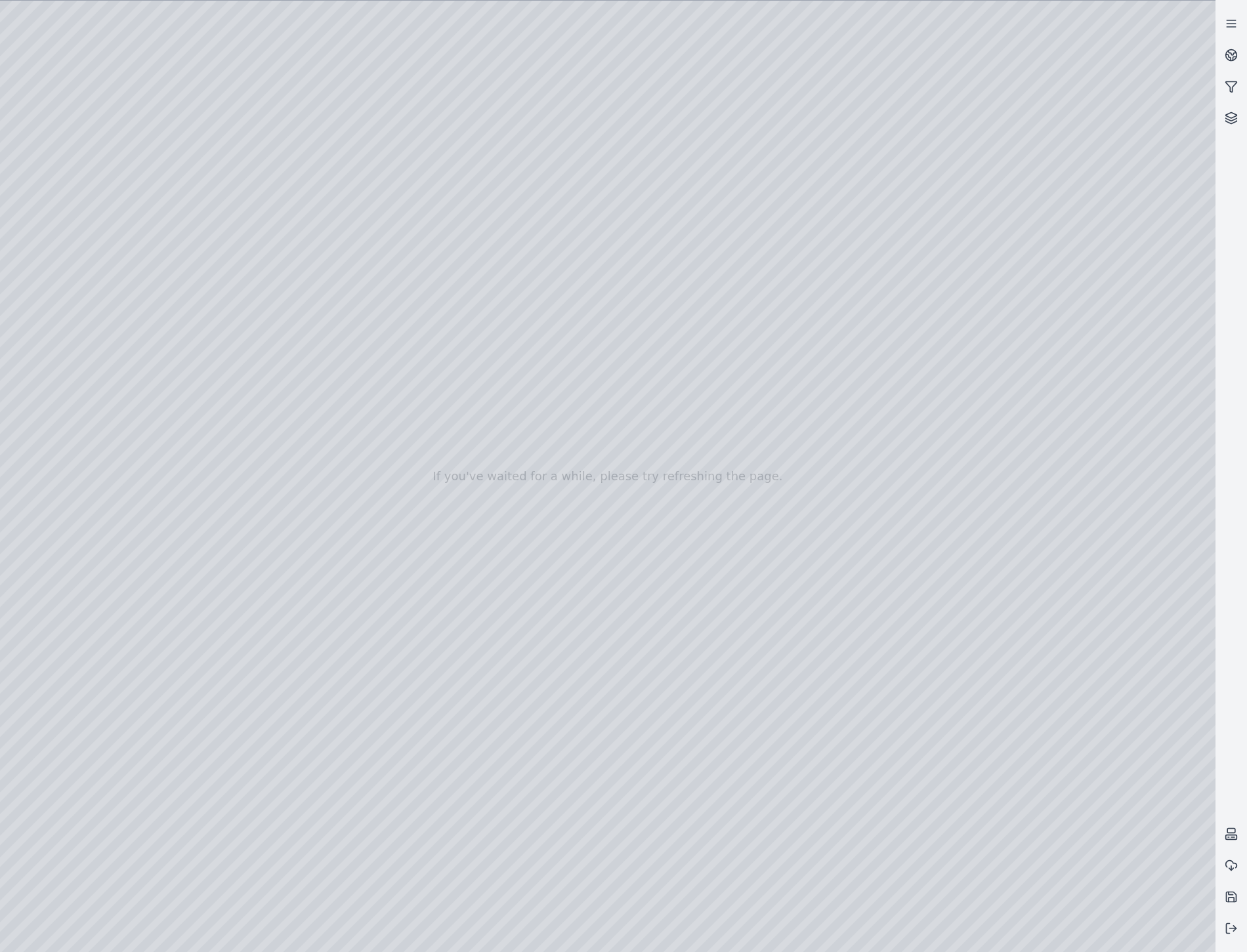
drag, startPoint x: 540, startPoint y: 481, endPoint x: 498, endPoint y: 480, distance: 42.0
click at [71, 242] on div at bounding box center [607, 477] width 1215 height 952
click at [285, 202] on div at bounding box center [607, 477] width 1215 height 952
click at [862, 928] on div at bounding box center [607, 477] width 1215 height 952
click at [225, 794] on div at bounding box center [607, 477] width 1215 height 952
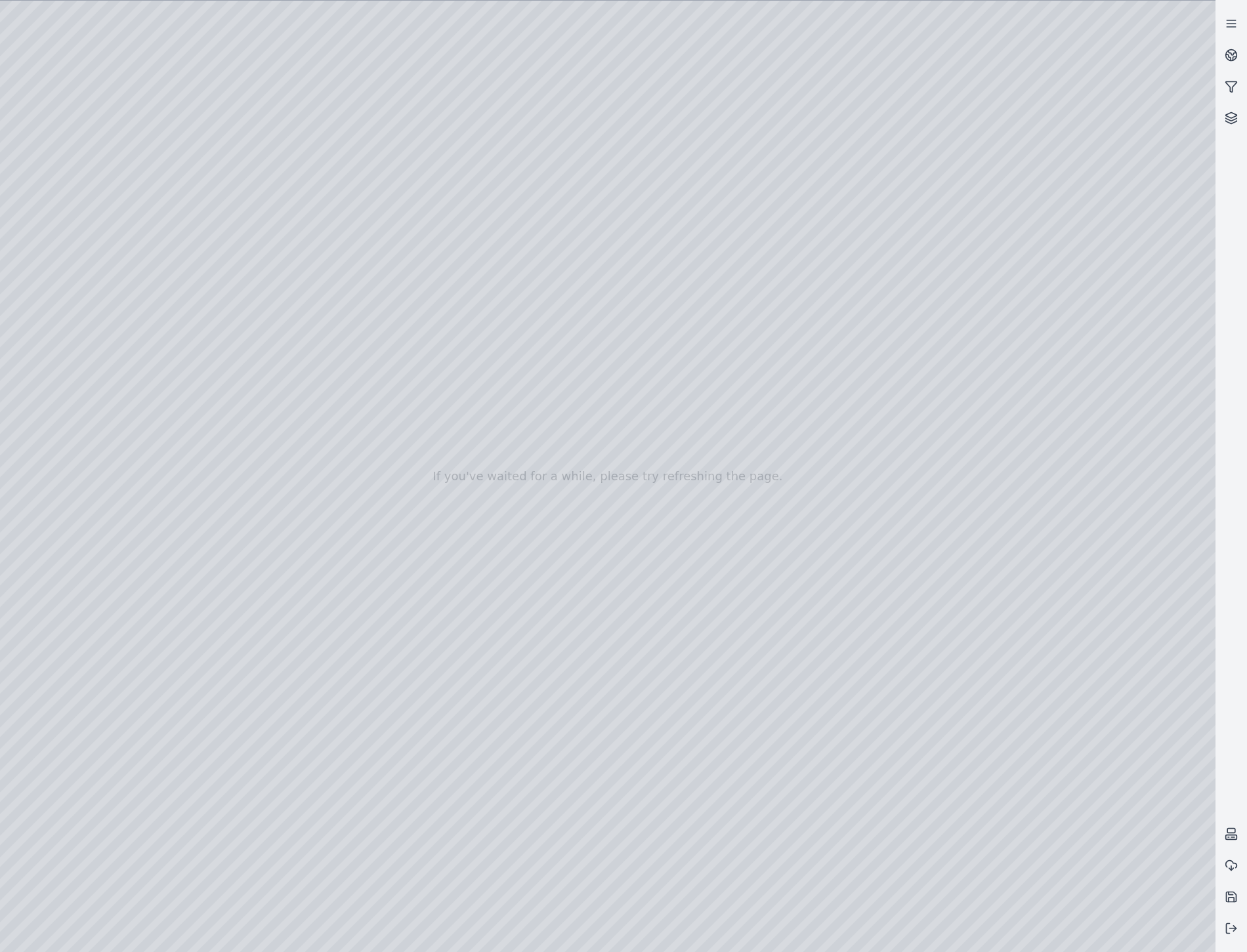
click at [936, 788] on div at bounding box center [607, 477] width 1215 height 952
drag, startPoint x: 258, startPoint y: 800, endPoint x: 270, endPoint y: 802, distance: 12.2
click at [270, 802] on div at bounding box center [607, 477] width 1215 height 952
click at [948, 784] on div at bounding box center [607, 477] width 1215 height 952
click at [965, 782] on div at bounding box center [607, 477] width 1215 height 952
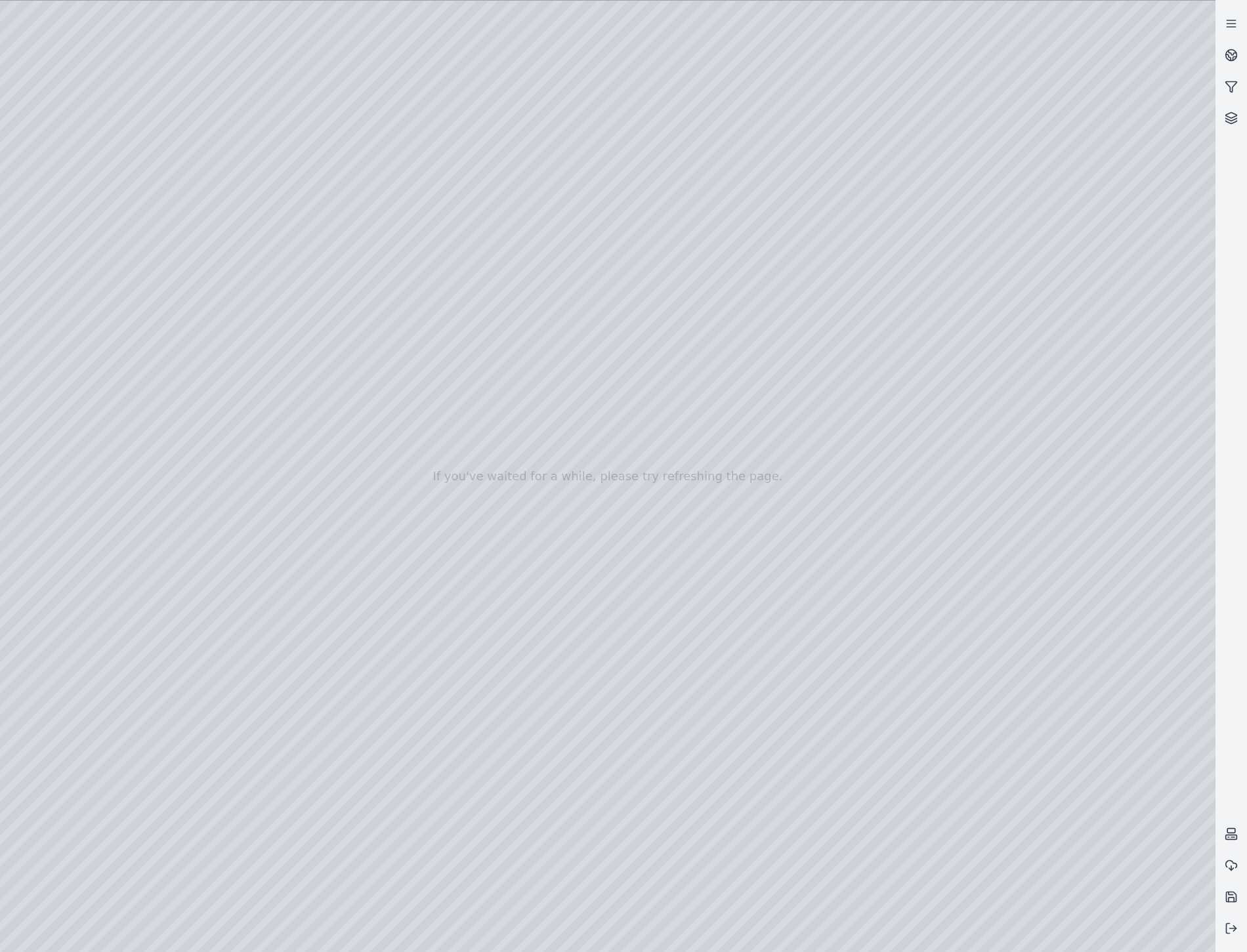
drag, startPoint x: 238, startPoint y: 797, endPoint x: 948, endPoint y: 781, distance: 710.2
click at [948, 781] on div at bounding box center [607, 477] width 1215 height 952
click at [181, 60] on div at bounding box center [607, 477] width 1215 height 952
click at [46, 758] on div at bounding box center [607, 477] width 1215 height 952
drag, startPoint x: 750, startPoint y: 580, endPoint x: 825, endPoint y: 571, distance: 75.5
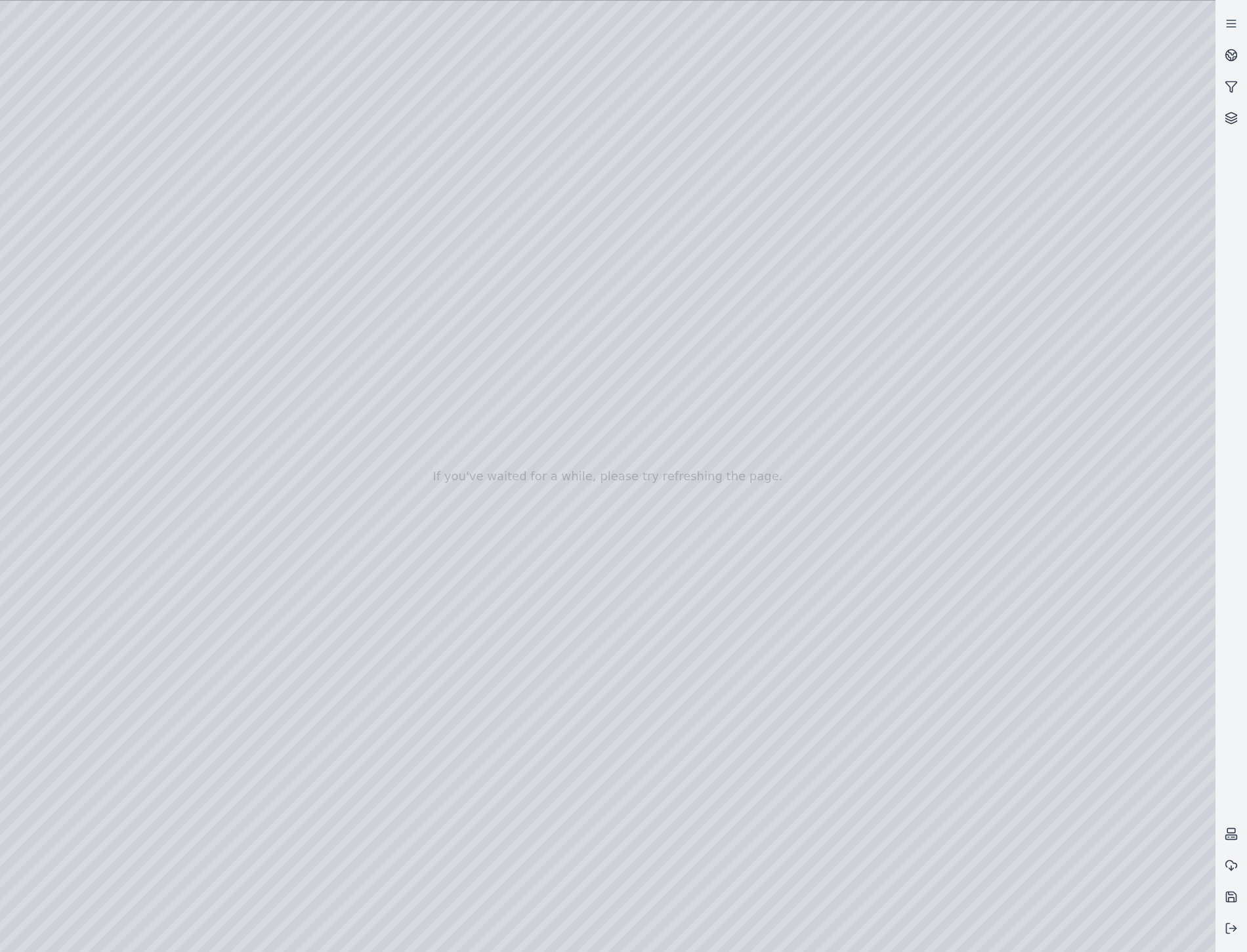
click at [50, 762] on div at bounding box center [607, 477] width 1215 height 952
click at [215, 791] on div at bounding box center [607, 477] width 1215 height 952
drag, startPoint x: 214, startPoint y: 799, endPoint x: 182, endPoint y: 802, distance: 32.1
click at [183, 802] on div at bounding box center [607, 477] width 1215 height 952
click at [38, 765] on div at bounding box center [607, 477] width 1215 height 952
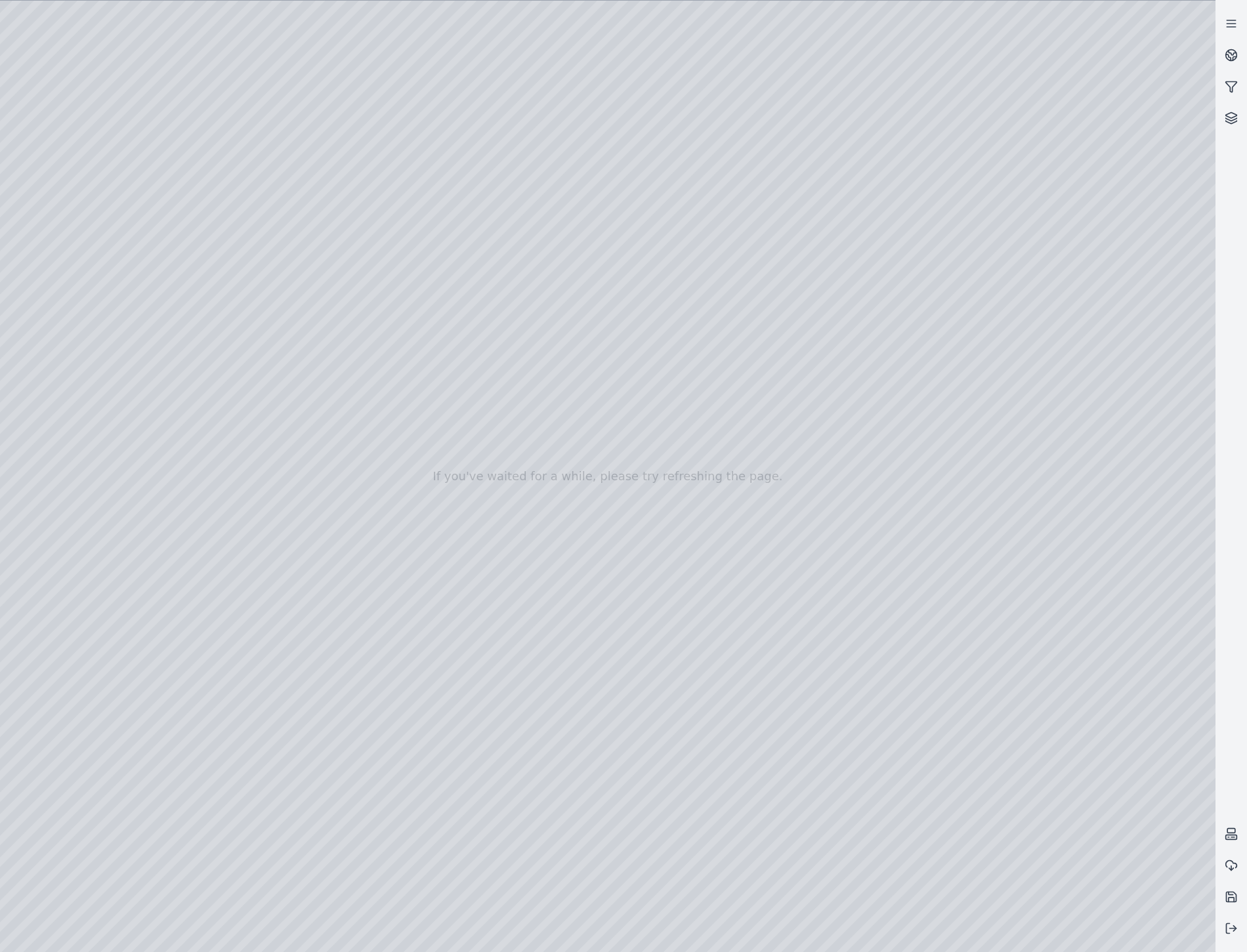
click at [959, 417] on div at bounding box center [607, 477] width 1215 height 952
click at [1184, 707] on div at bounding box center [607, 477] width 1215 height 952
click at [64, 234] on div at bounding box center [607, 477] width 1215 height 952
click at [96, 278] on div at bounding box center [607, 477] width 1215 height 952
click at [50, 765] on div at bounding box center [607, 477] width 1215 height 952
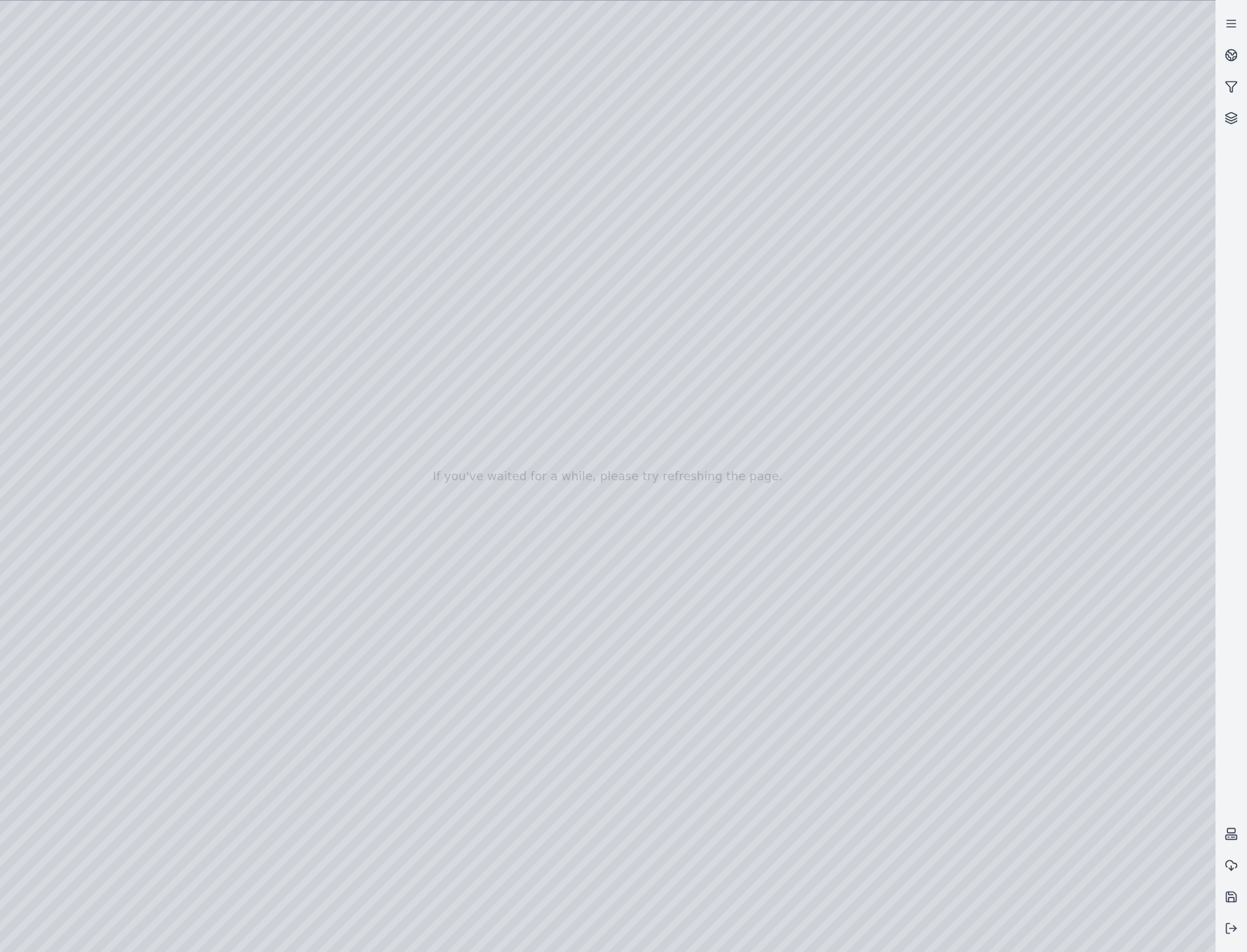
click at [862, 710] on div at bounding box center [607, 477] width 1215 height 952
click at [189, 69] on div at bounding box center [607, 477] width 1215 height 952
click at [870, 928] on div at bounding box center [607, 477] width 1215 height 952
drag, startPoint x: 278, startPoint y: 801, endPoint x: 187, endPoint y: 801, distance: 91.0
click at [187, 801] on div at bounding box center [607, 477] width 1215 height 952
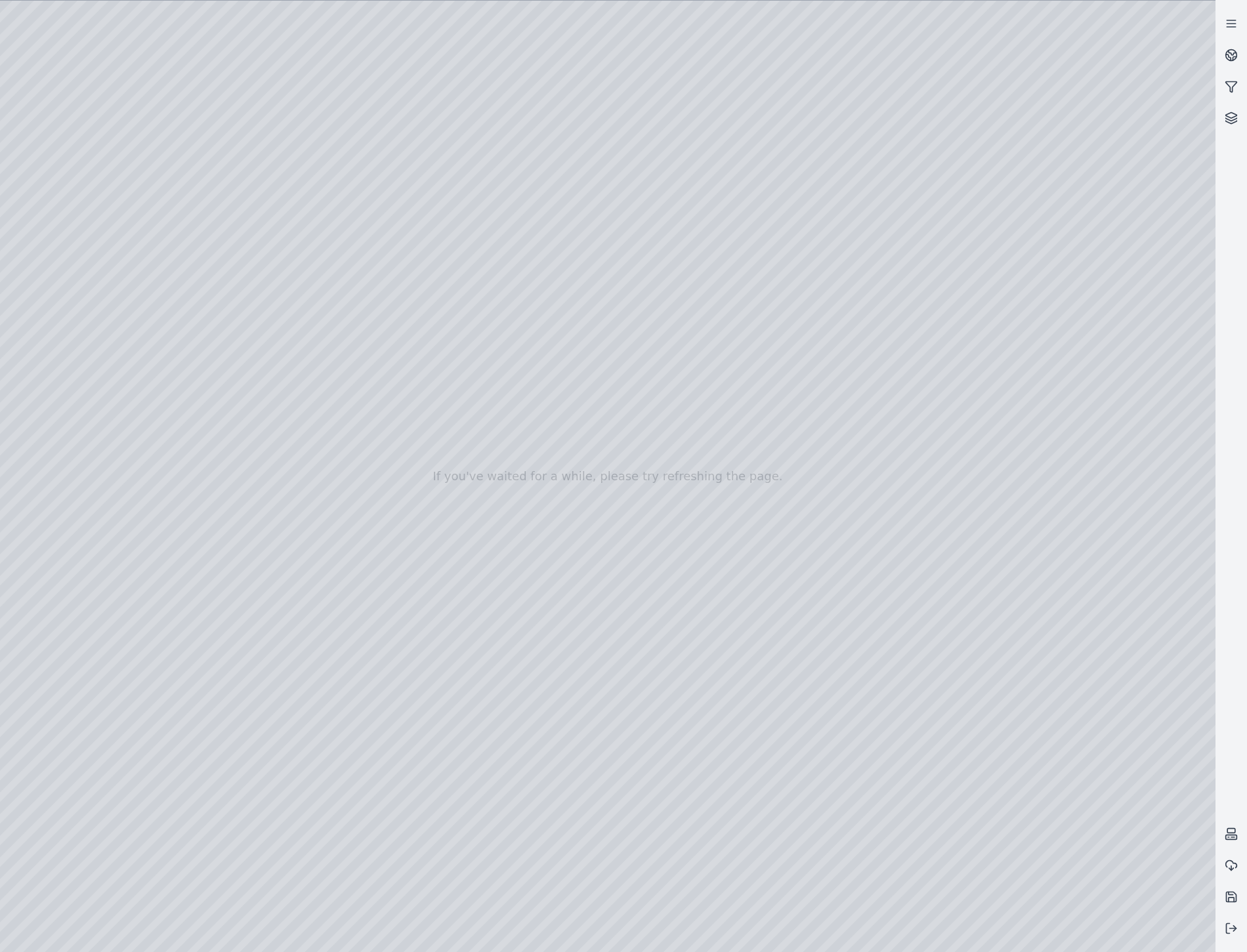
click at [27, 758] on div at bounding box center [607, 477] width 1215 height 952
drag, startPoint x: 505, startPoint y: 796, endPoint x: 599, endPoint y: 808, distance: 94.8
click at [599, 808] on div at bounding box center [607, 477] width 1215 height 952
drag, startPoint x: 571, startPoint y: 797, endPoint x: 984, endPoint y: 799, distance: 413.0
click at [984, 799] on div at bounding box center [607, 477] width 1215 height 952
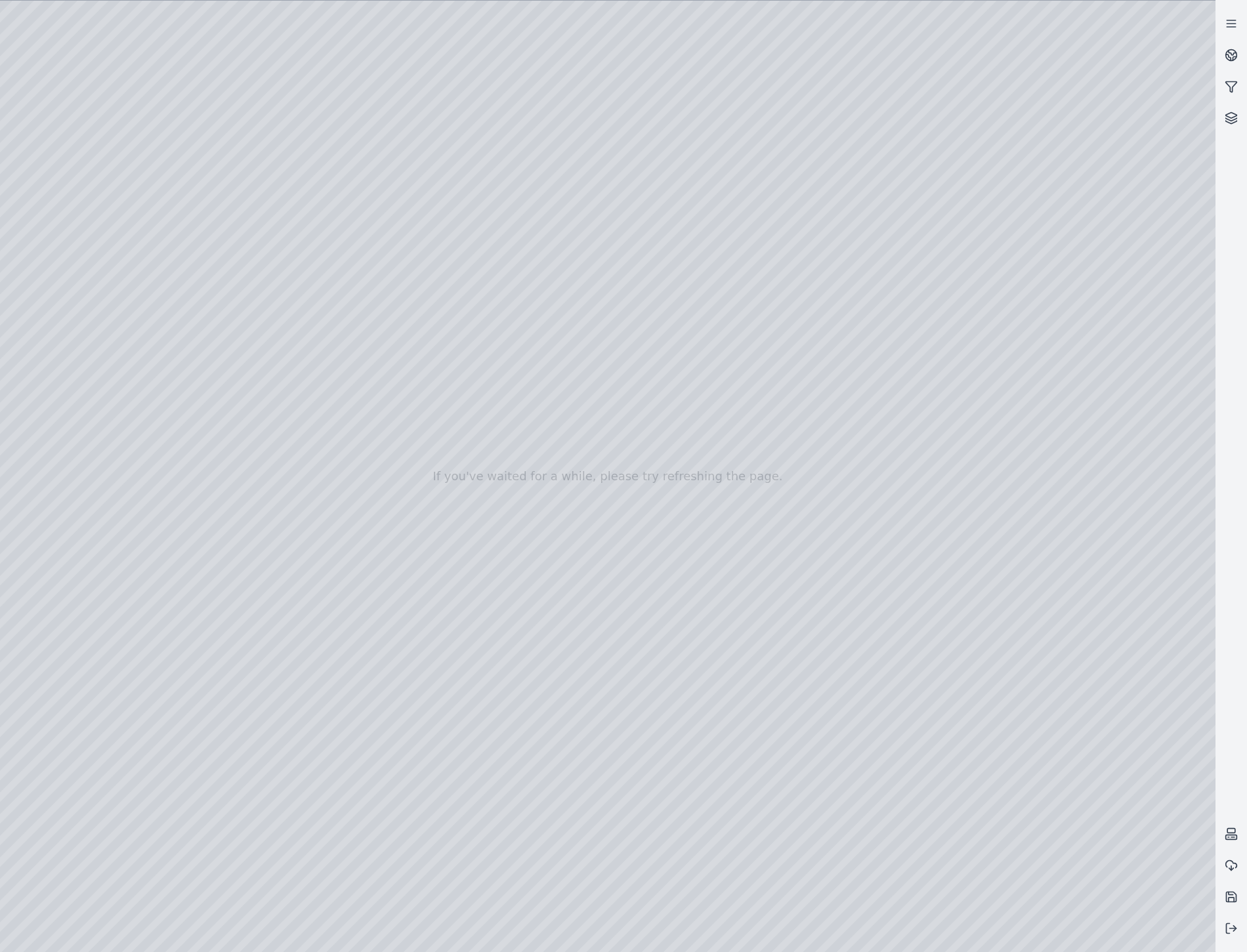
click at [64, 764] on div at bounding box center [607, 477] width 1215 height 952
drag, startPoint x: 598, startPoint y: 886, endPoint x: 674, endPoint y: 169, distance: 721.0
click at [674, 169] on div at bounding box center [607, 477] width 1215 height 952
click at [33, 758] on div at bounding box center [607, 477] width 1215 height 952
click at [291, 862] on div at bounding box center [607, 477] width 1215 height 952
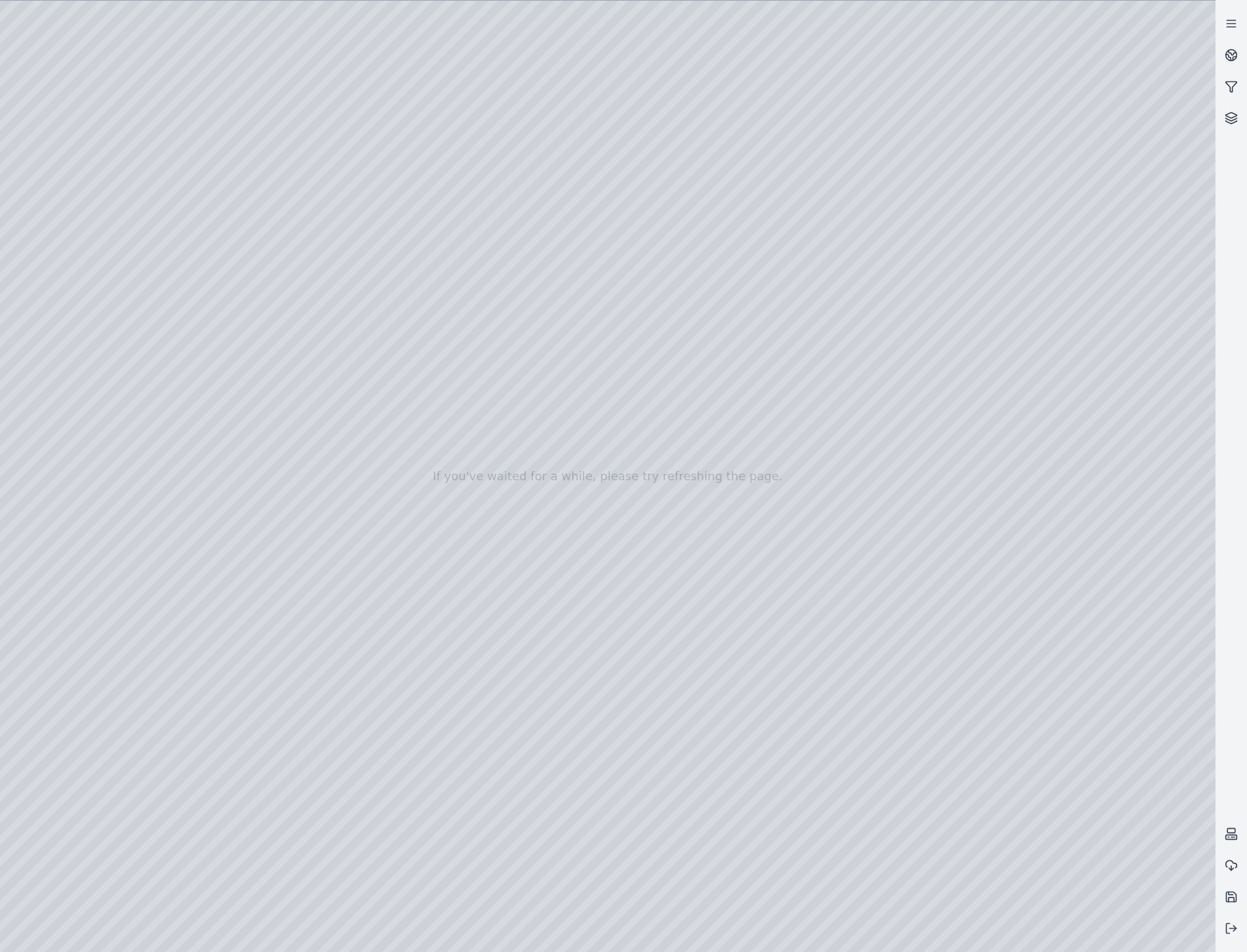
click at [299, 821] on div at bounding box center [607, 477] width 1215 height 952
click at [290, 786] on div at bounding box center [607, 477] width 1215 height 952
click at [290, 798] on div at bounding box center [607, 477] width 1215 height 952
click at [100, 240] on div at bounding box center [607, 477] width 1215 height 952
click at [294, 244] on div at bounding box center [607, 477] width 1215 height 952
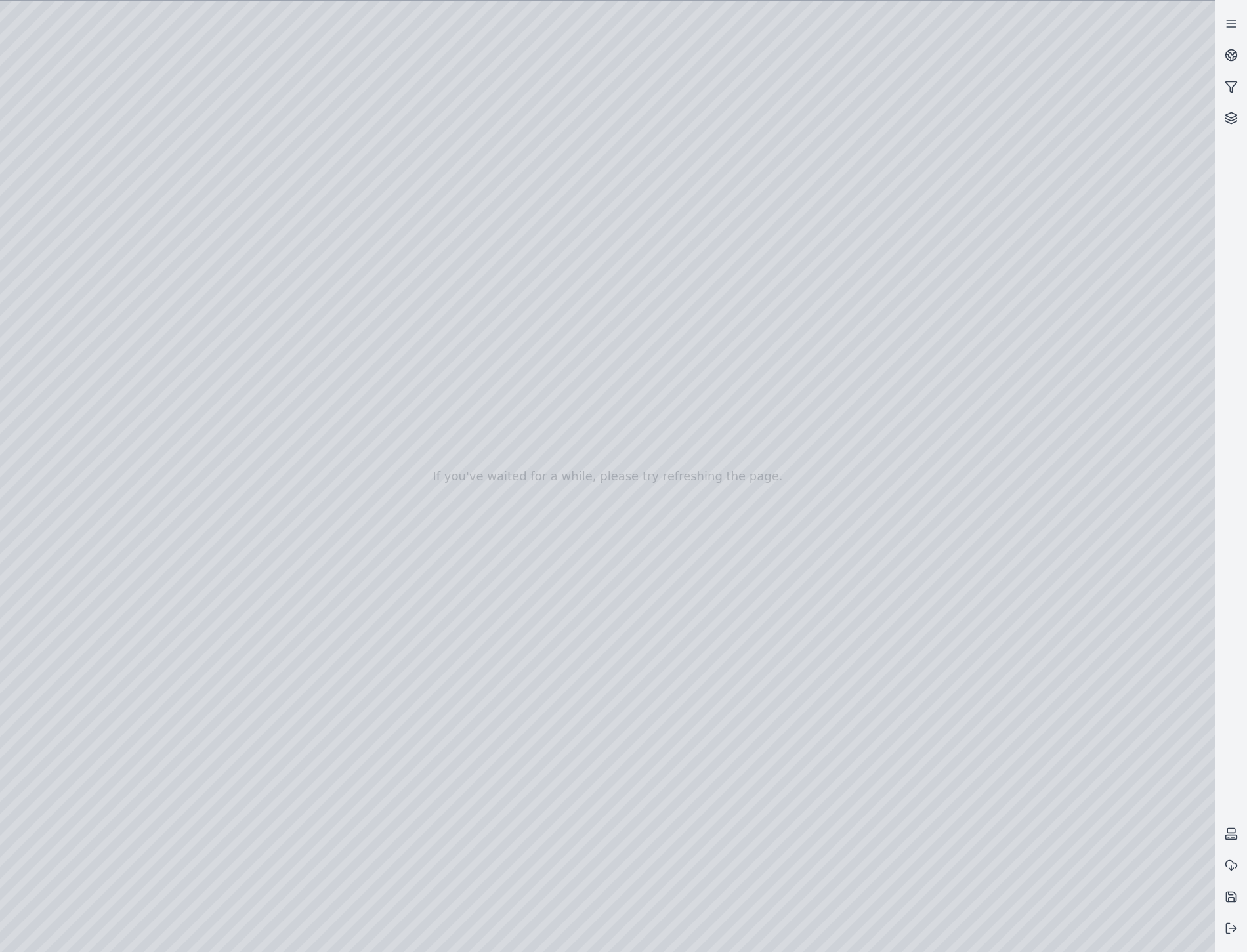
drag, startPoint x: 434, startPoint y: 798, endPoint x: 421, endPoint y: 799, distance: 13.0
click at [421, 799] on div at bounding box center [607, 477] width 1215 height 952
click at [112, 277] on div at bounding box center [607, 477] width 1215 height 952
click at [194, 516] on div at bounding box center [607, 477] width 1215 height 952
click at [433, 539] on div at bounding box center [607, 477] width 1215 height 952
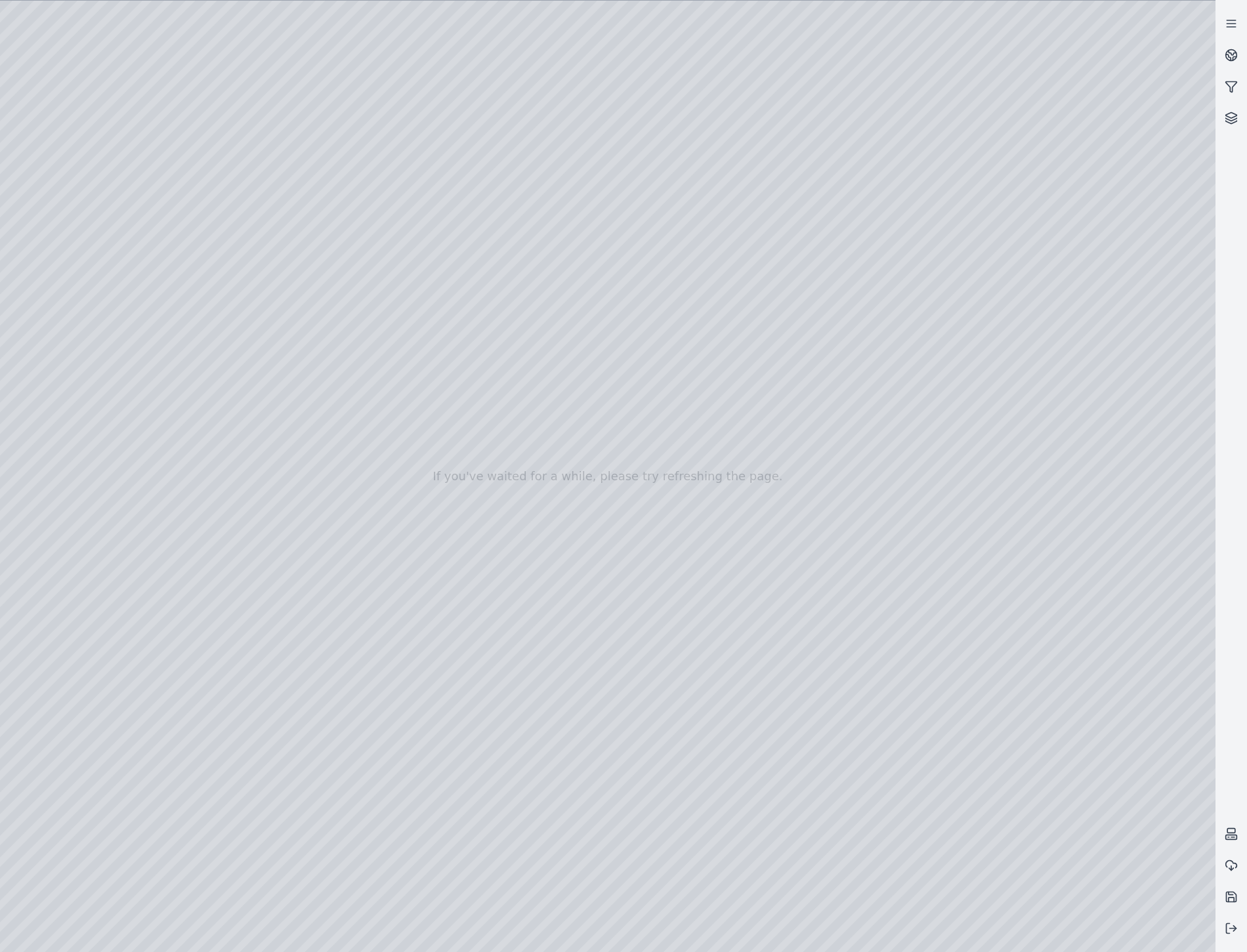
click at [868, 709] on div at bounding box center [607, 477] width 1215 height 952
click at [101, 244] on div at bounding box center [607, 477] width 1215 height 952
click at [248, 206] on div at bounding box center [607, 477] width 1215 height 952
click at [181, 68] on div at bounding box center [607, 477] width 1215 height 952
drag, startPoint x: 1055, startPoint y: 677, endPoint x: 1028, endPoint y: 659, distance: 32.4
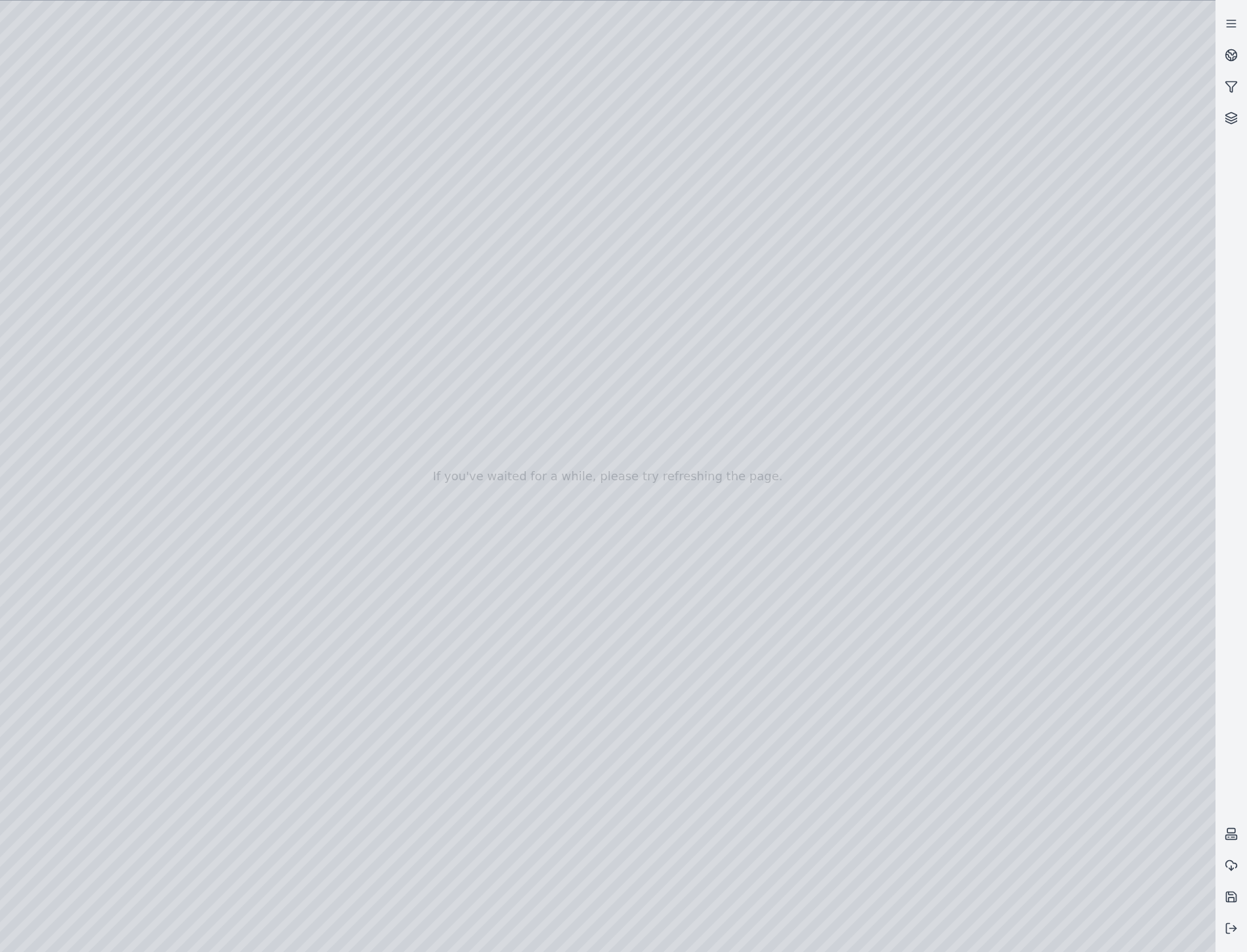
click at [1028, 661] on div at bounding box center [607, 477] width 1215 height 952
click at [1188, 934] on div at bounding box center [607, 477] width 1215 height 952
click at [1114, 756] on div at bounding box center [607, 477] width 1215 height 952
drag, startPoint x: 430, startPoint y: 339, endPoint x: 394, endPoint y: 339, distance: 36.0
click at [1183, 933] on div at bounding box center [607, 477] width 1215 height 952
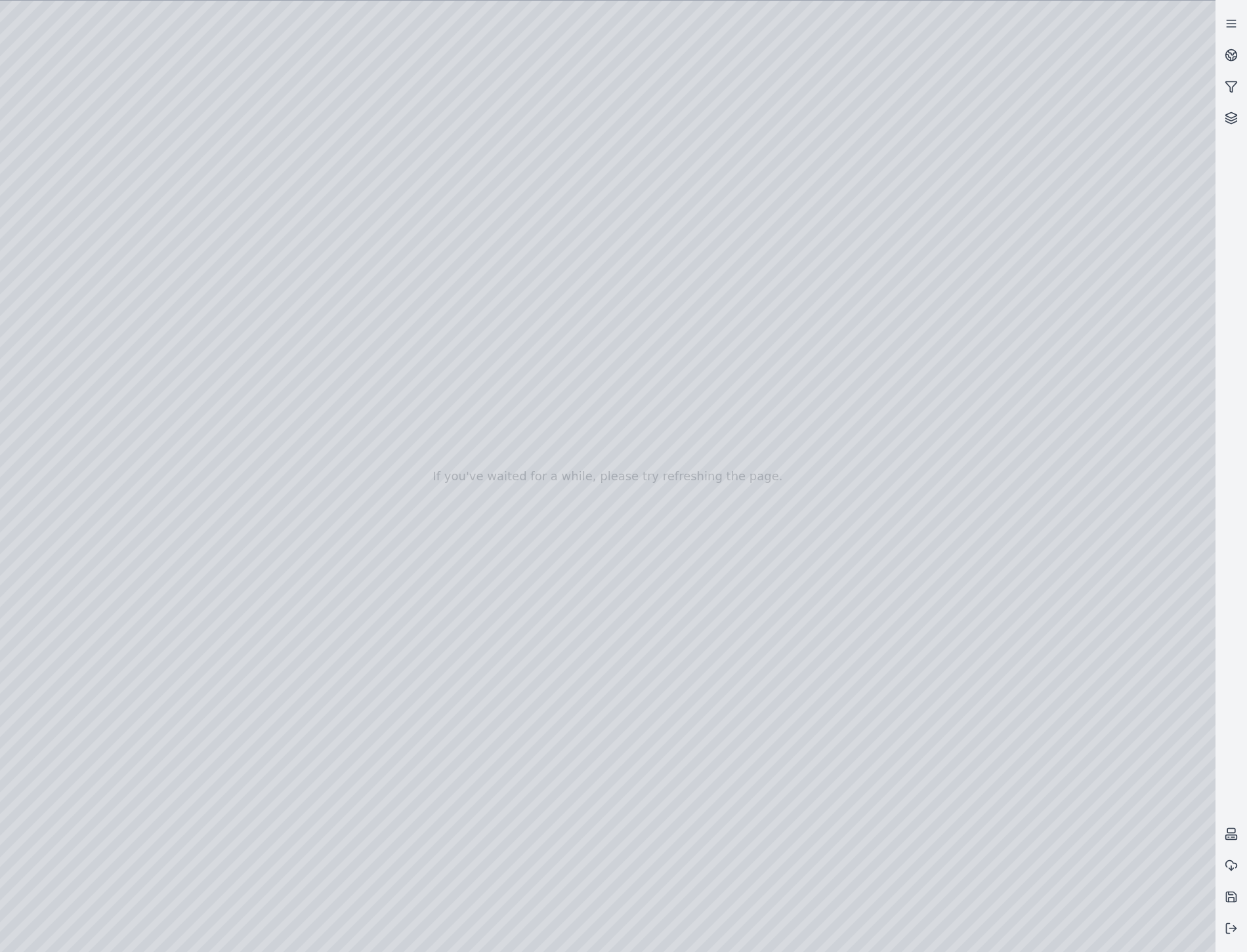
click at [101, 236] on div at bounding box center [607, 477] width 1215 height 952
click at [276, 355] on div at bounding box center [607, 477] width 1215 height 952
click at [183, 64] on div at bounding box center [607, 477] width 1215 height 952
click at [180, 60] on div at bounding box center [607, 477] width 1215 height 952
click at [183, 63] on div at bounding box center [607, 477] width 1215 height 952
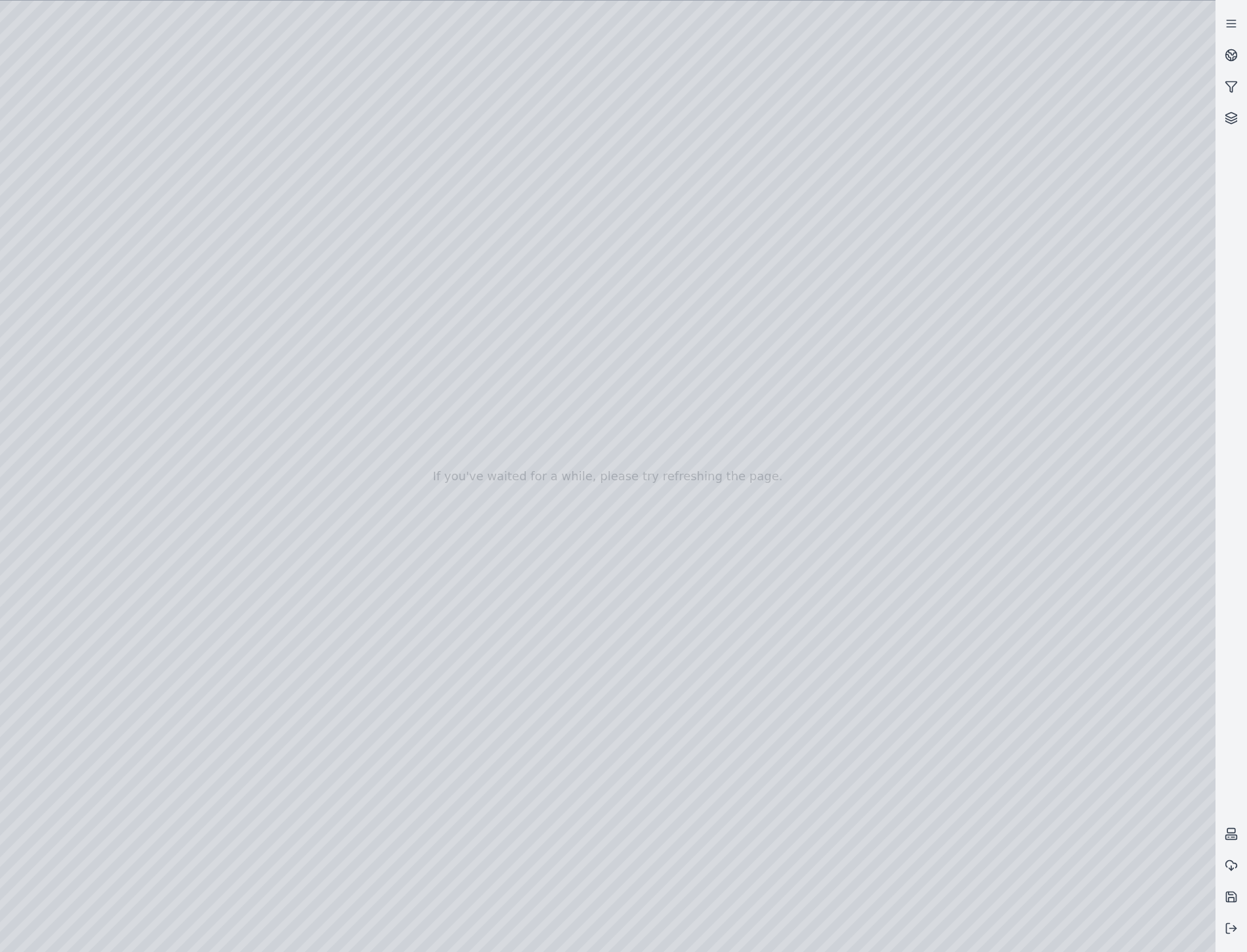
click at [80, 238] on div at bounding box center [607, 477] width 1215 height 952
click at [106, 270] on div at bounding box center [607, 477] width 1215 height 952
click at [102, 239] on div at bounding box center [607, 477] width 1215 height 952
click at [274, 197] on div at bounding box center [607, 477] width 1215 height 952
click at [291, 193] on div at bounding box center [607, 477] width 1215 height 952
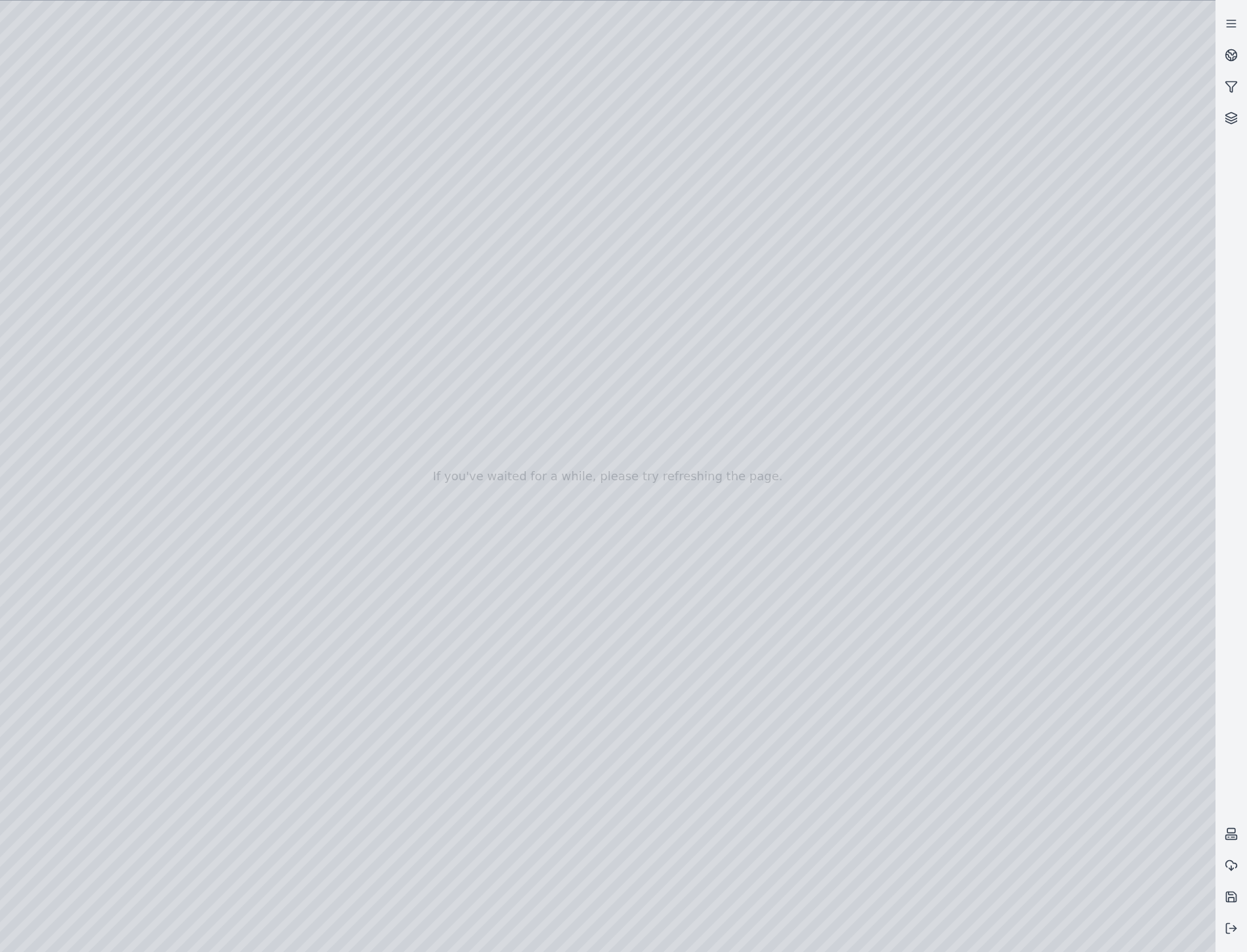
click at [276, 203] on div at bounding box center [607, 477] width 1215 height 952
click at [90, 276] on div at bounding box center [607, 477] width 1215 height 952
click at [98, 238] on div at bounding box center [607, 477] width 1215 height 952
click at [309, 359] on div at bounding box center [607, 477] width 1215 height 952
click at [310, 356] on div at bounding box center [607, 477] width 1215 height 952
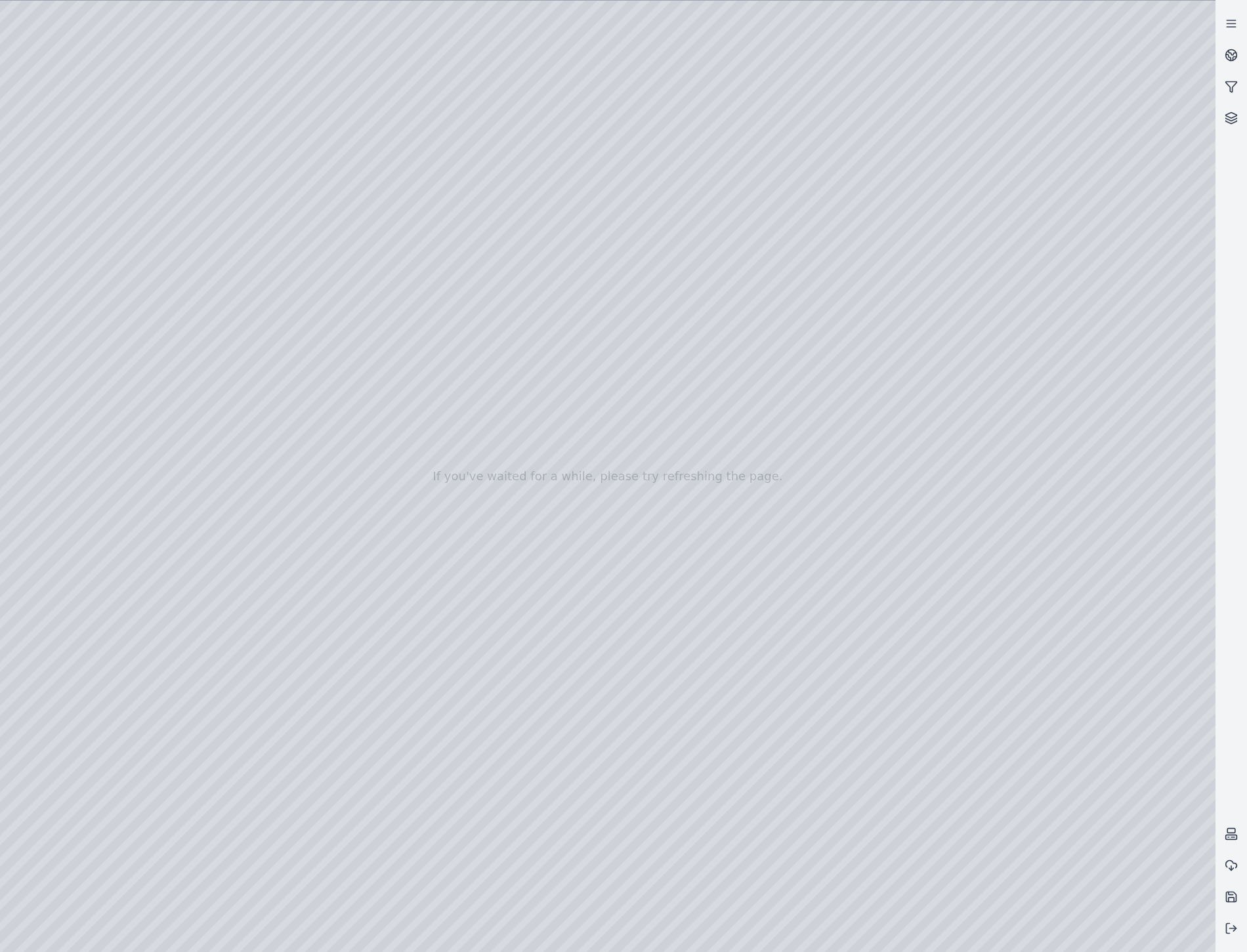
click at [339, 355] on div at bounding box center [607, 477] width 1215 height 952
click at [185, 66] on div at bounding box center [607, 477] width 1215 height 952
click at [864, 933] on div at bounding box center [607, 477] width 1215 height 952
click at [418, 802] on div at bounding box center [607, 477] width 1215 height 952
click at [95, 241] on div at bounding box center [607, 477] width 1215 height 952
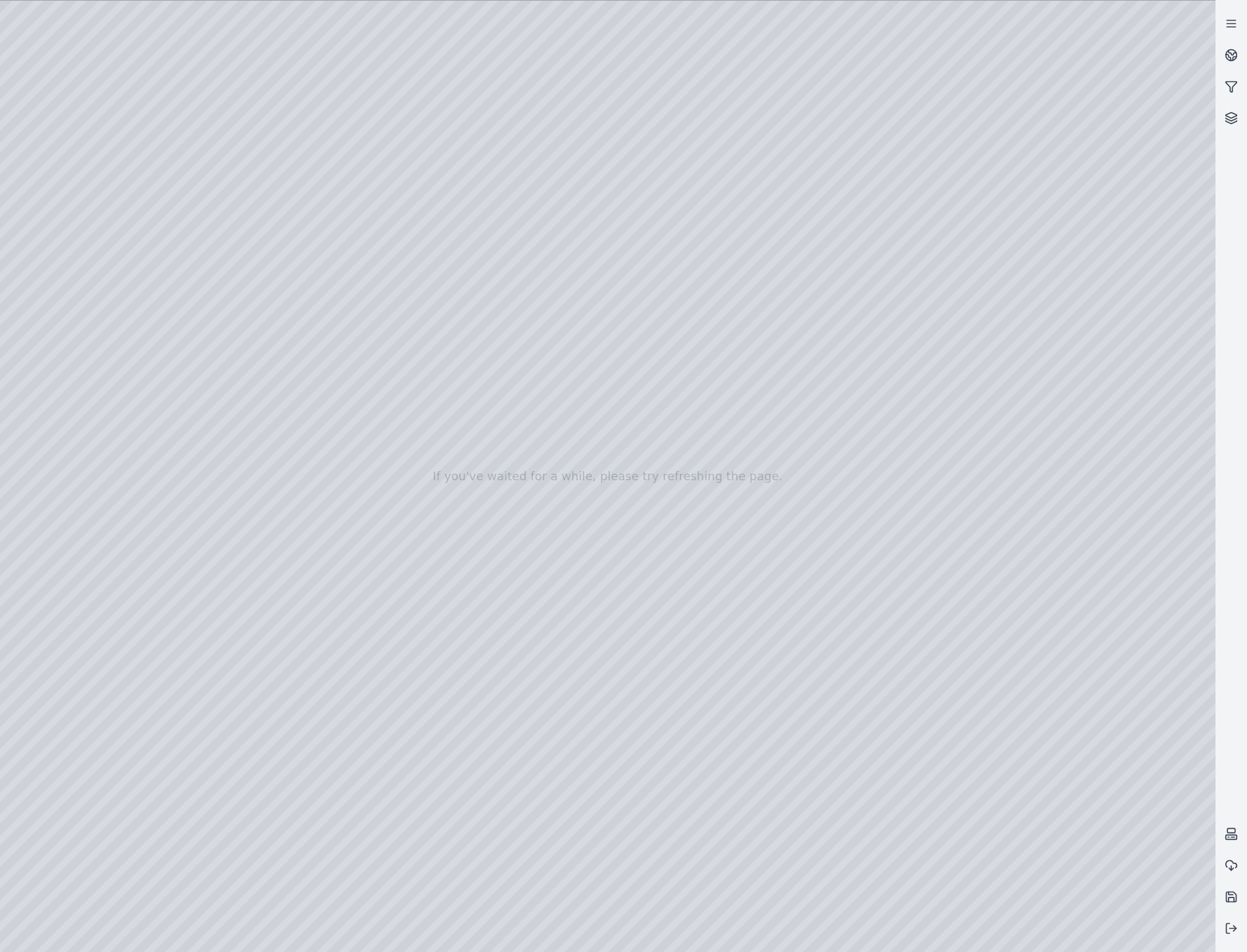
click at [259, 313] on div at bounding box center [607, 477] width 1215 height 952
click at [287, 274] on div at bounding box center [607, 477] width 1215 height 952
click at [178, 59] on div at bounding box center [607, 477] width 1215 height 952
drag, startPoint x: 390, startPoint y: 612, endPoint x: 345, endPoint y: 608, distance: 45.2
click at [100, 240] on div at bounding box center [607, 477] width 1215 height 952
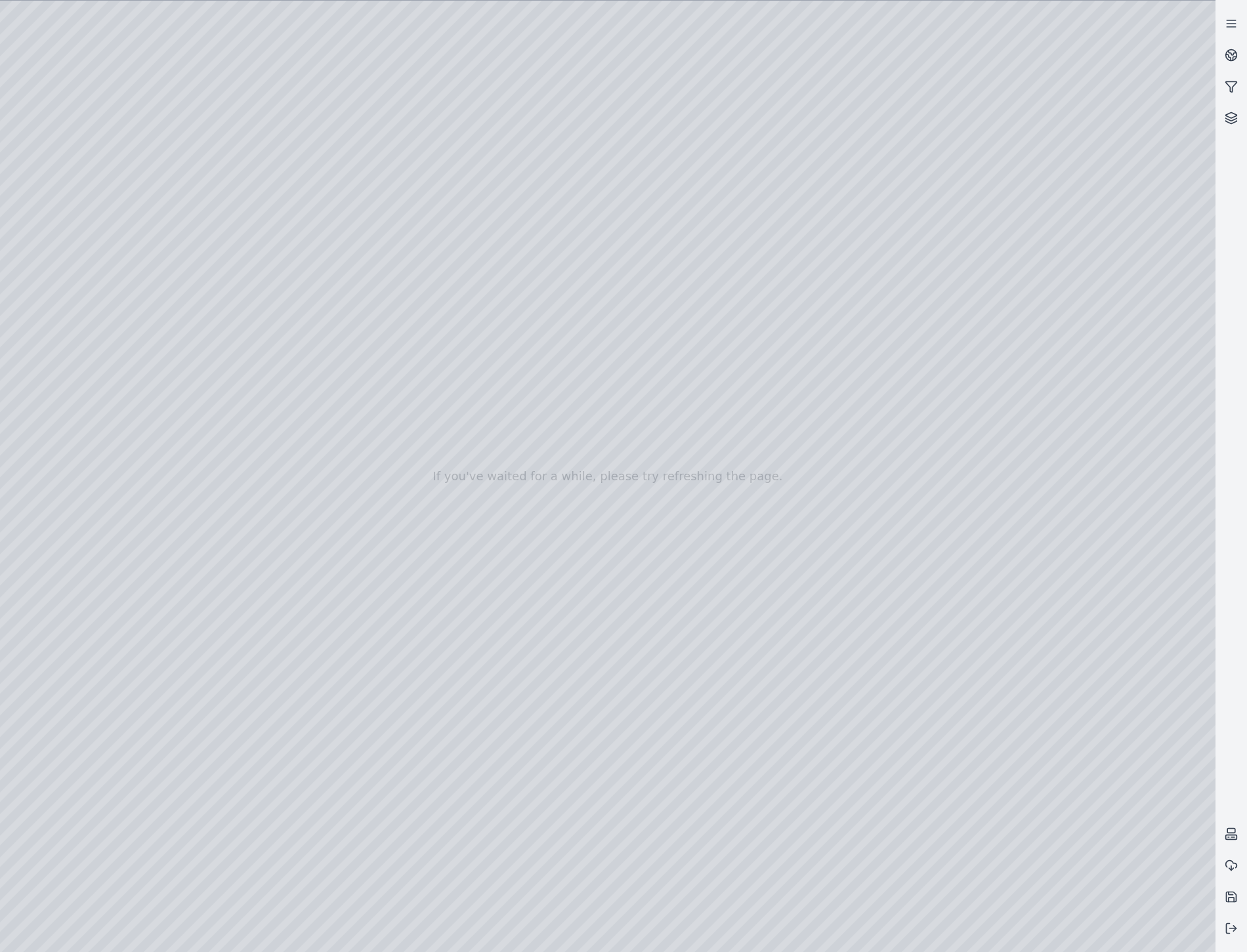
click at [296, 311] on div at bounding box center [607, 477] width 1215 height 952
click at [314, 320] on div at bounding box center [607, 477] width 1215 height 952
click at [179, 54] on div at bounding box center [607, 477] width 1215 height 952
click at [90, 238] on div at bounding box center [607, 477] width 1215 height 952
click at [292, 238] on div at bounding box center [607, 477] width 1215 height 952
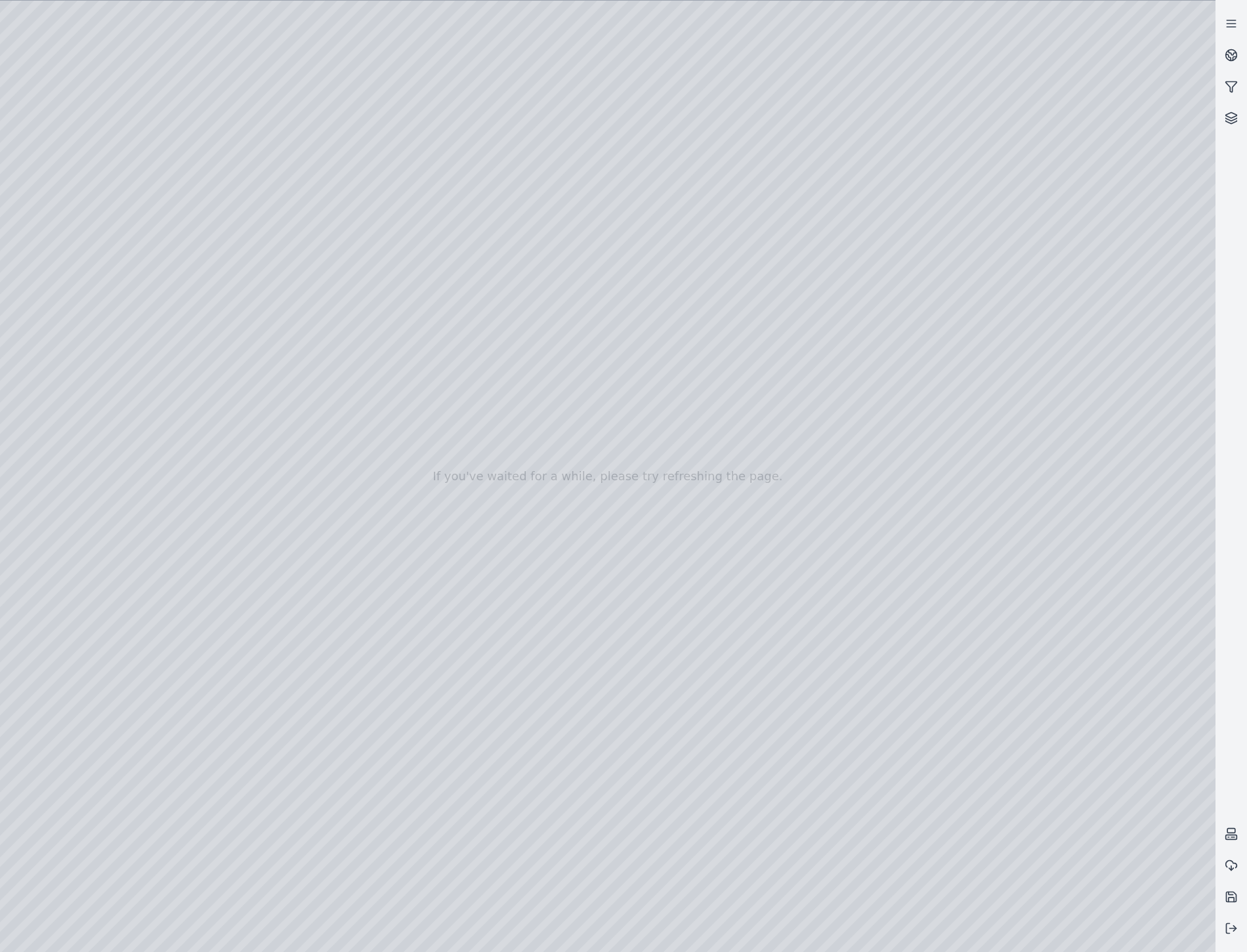
click at [185, 60] on div at bounding box center [607, 477] width 1215 height 952
drag, startPoint x: 407, startPoint y: 500, endPoint x: 309, endPoint y: 493, distance: 98.2
click at [102, 289] on div at bounding box center [607, 477] width 1215 height 952
click at [100, 280] on div at bounding box center [607, 477] width 1215 height 952
drag, startPoint x: 462, startPoint y: 377, endPoint x: 454, endPoint y: 195, distance: 182.2
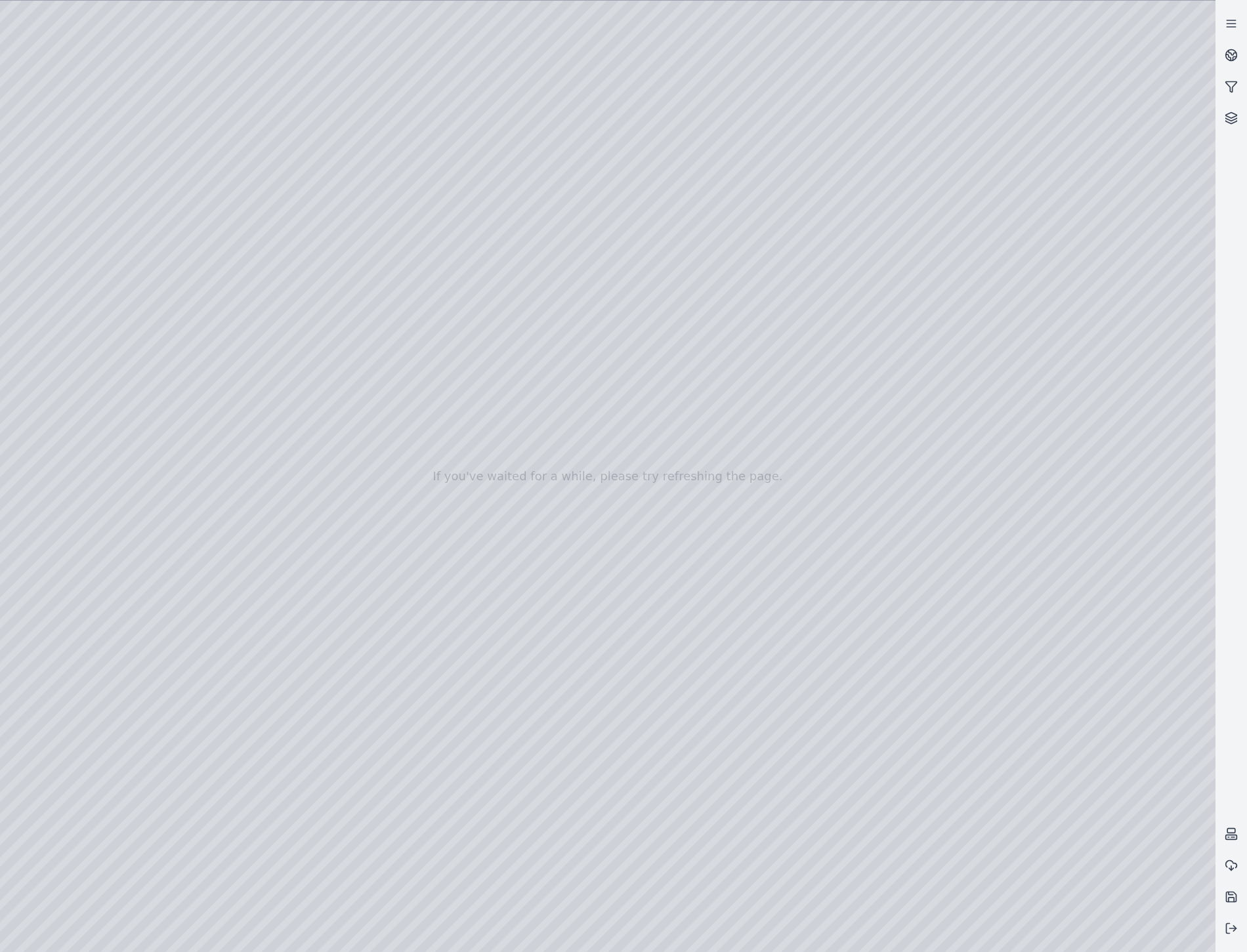
click at [464, 197] on div at bounding box center [607, 477] width 1215 height 952
click at [180, 64] on div at bounding box center [607, 477] width 1215 height 952
click at [110, 19] on div at bounding box center [607, 477] width 1215 height 952
click at [161, 19] on div at bounding box center [607, 477] width 1215 height 952
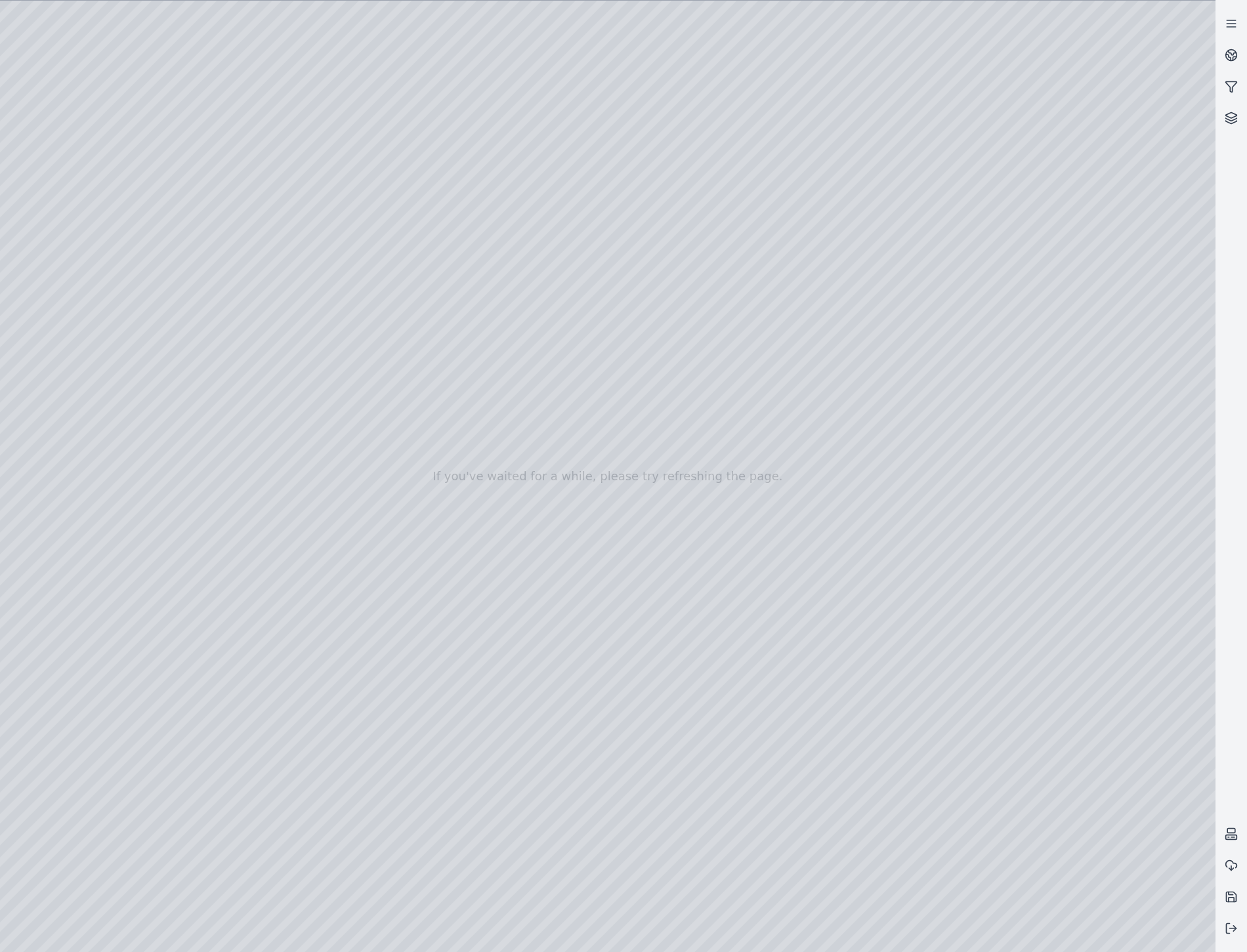
click at [86, 245] on div at bounding box center [607, 477] width 1215 height 952
click at [305, 431] on div at bounding box center [607, 477] width 1215 height 952
drag, startPoint x: 421, startPoint y: 797, endPoint x: 807, endPoint y: 772, distance: 386.8
click at [807, 772] on div at bounding box center [607, 477] width 1215 height 952
click at [44, 762] on div at bounding box center [607, 477] width 1215 height 952
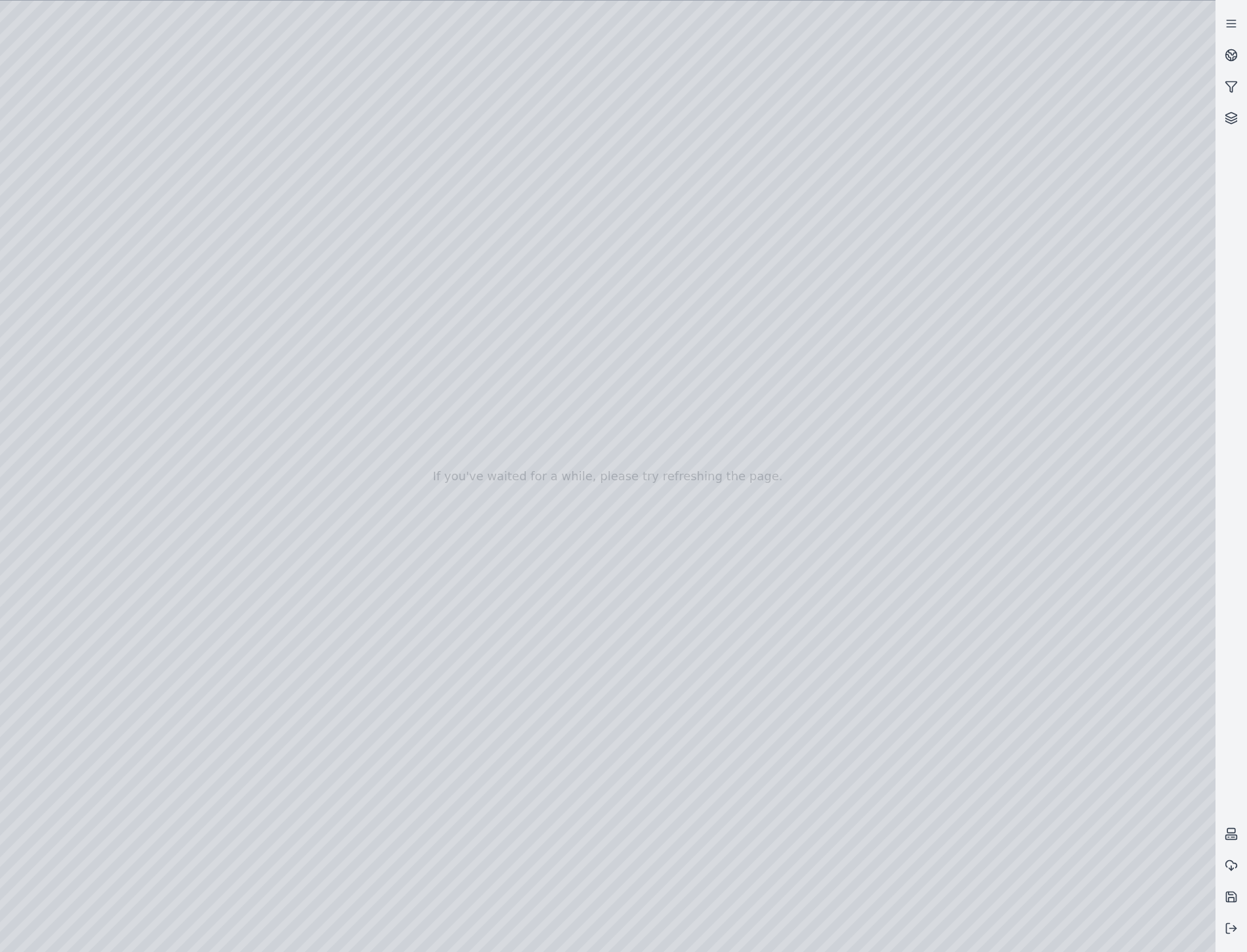
click at [181, 59] on div at bounding box center [607, 477] width 1215 height 952
click at [40, 757] on div at bounding box center [607, 477] width 1215 height 952
click at [73, 235] on div at bounding box center [607, 477] width 1215 height 952
click at [268, 245] on div at bounding box center [607, 477] width 1215 height 952
click at [250, 246] on div at bounding box center [607, 477] width 1215 height 952
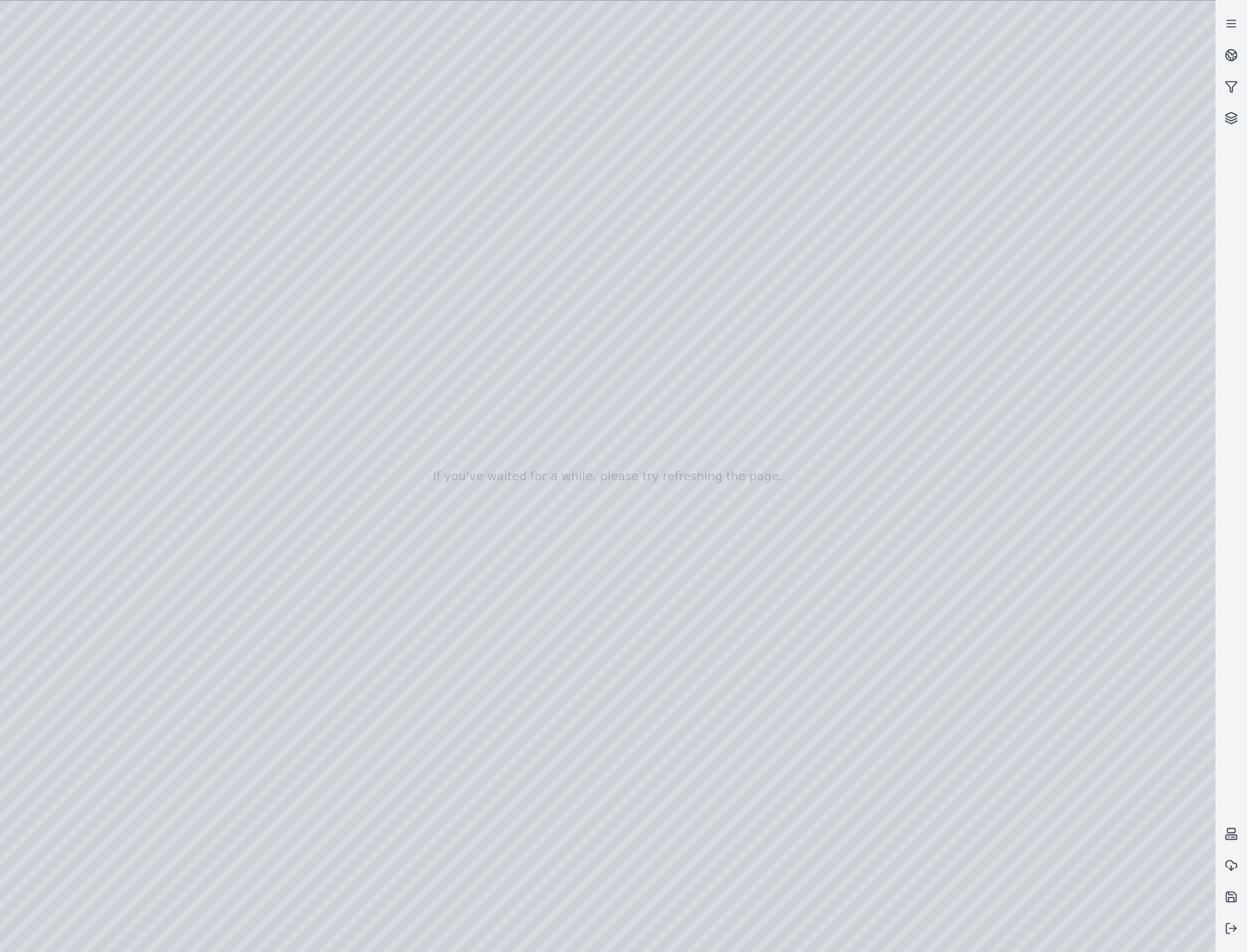
drag, startPoint x: 836, startPoint y: 796, endPoint x: 819, endPoint y: 797, distance: 17.0
click at [819, 797] on div at bounding box center [607, 477] width 1215 height 952
click at [42, 757] on div at bounding box center [607, 477] width 1215 height 952
drag, startPoint x: 828, startPoint y: 799, endPoint x: 421, endPoint y: 802, distance: 407.0
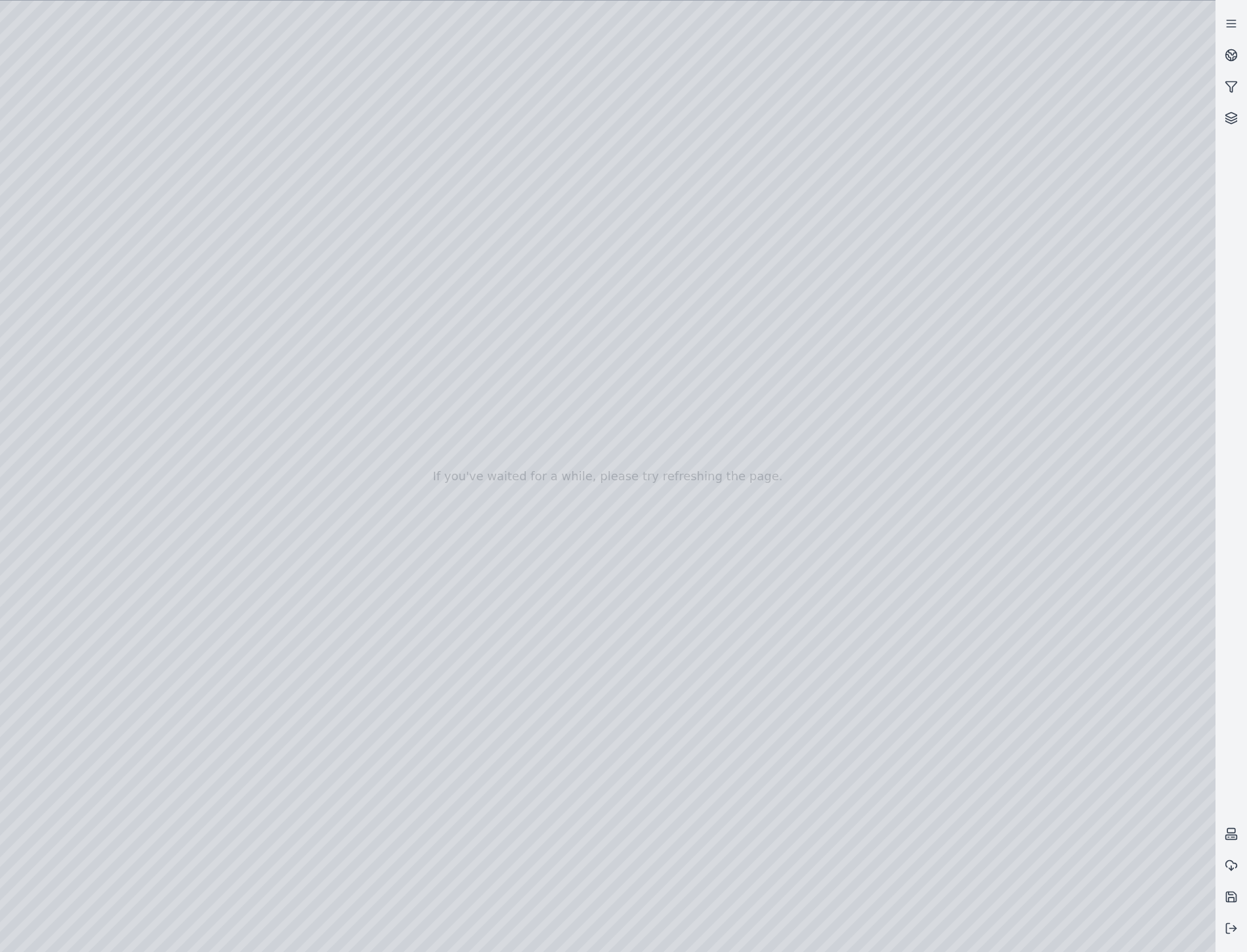
click at [421, 802] on div at bounding box center [607, 477] width 1215 height 952
click at [84, 273] on div at bounding box center [607, 477] width 1215 height 952
drag, startPoint x: 94, startPoint y: 242, endPoint x: 121, endPoint y: 248, distance: 27.7
click at [94, 242] on div at bounding box center [607, 477] width 1215 height 952
click at [92, 240] on div at bounding box center [607, 477] width 1215 height 952
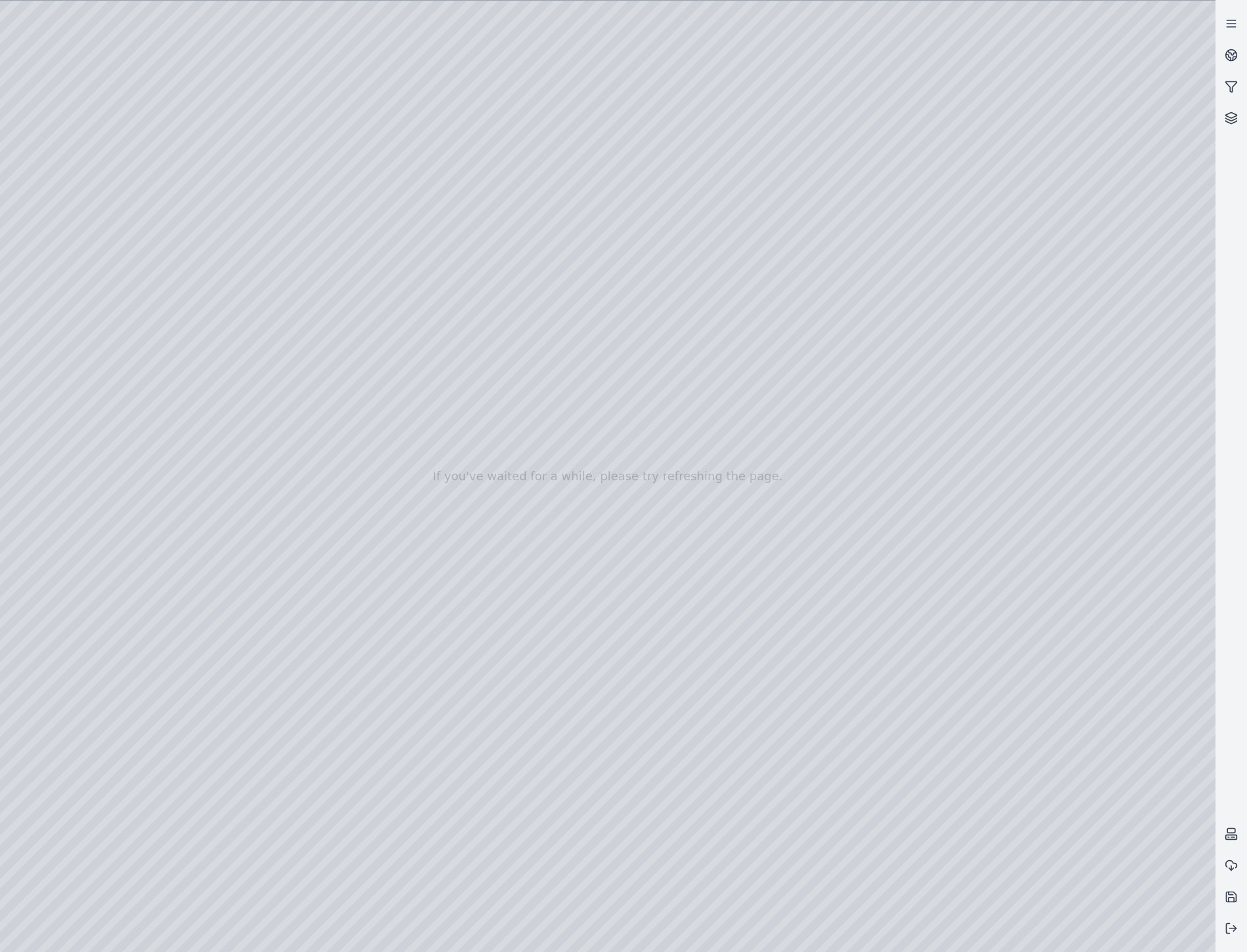
drag, startPoint x: 462, startPoint y: 433, endPoint x: 462, endPoint y: 664, distance: 231.0
click at [462, 664] on div at bounding box center [607, 477] width 1215 height 952
click at [258, 543] on div at bounding box center [607, 477] width 1215 height 952
click at [179, 56] on div at bounding box center [607, 477] width 1215 height 952
click at [110, 241] on div at bounding box center [607, 477] width 1215 height 952
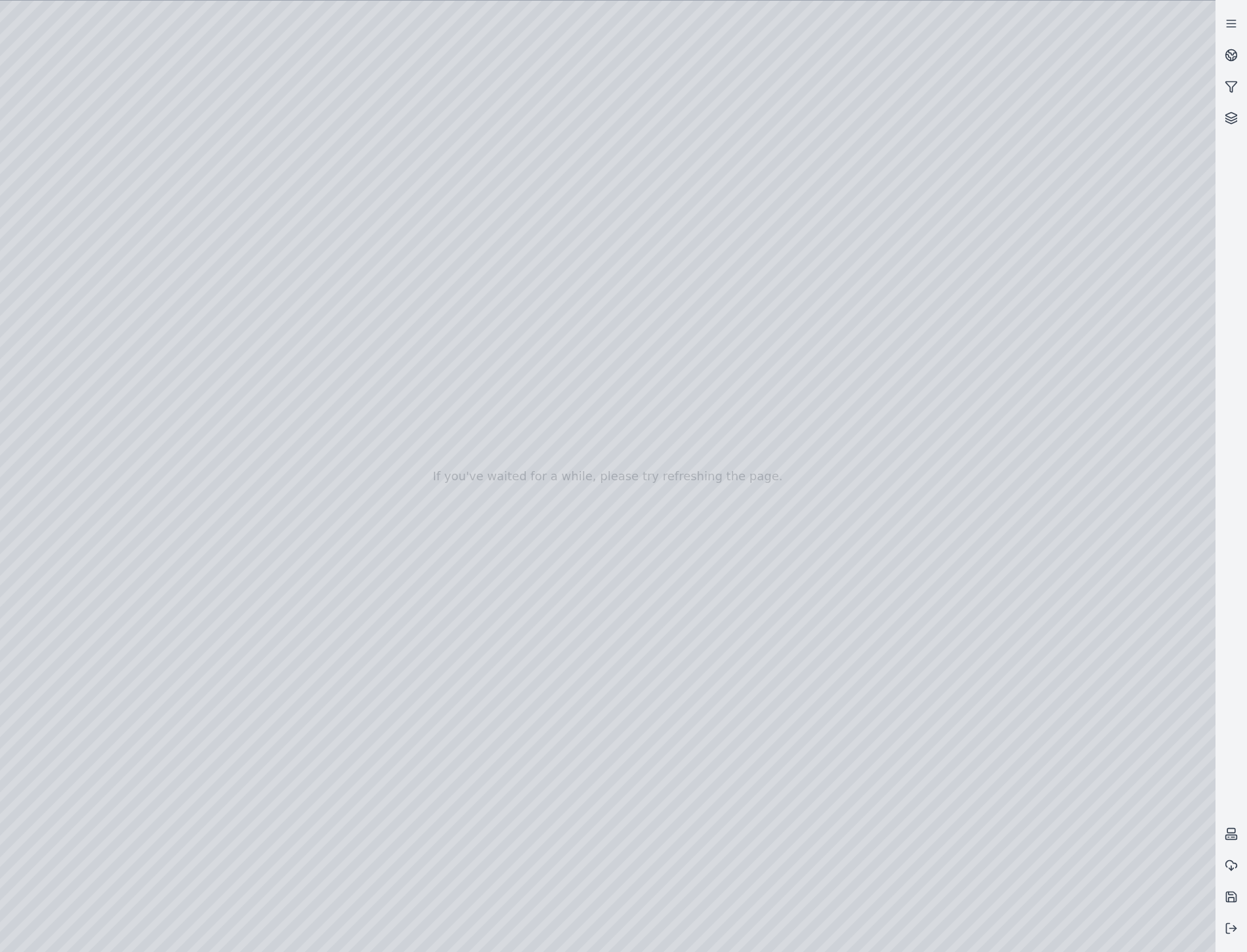
click at [241, 553] on div at bounding box center [607, 477] width 1215 height 952
click at [239, 547] on div at bounding box center [607, 477] width 1215 height 952
drag, startPoint x: 423, startPoint y: 799, endPoint x: 812, endPoint y: 786, distance: 389.2
click at [812, 786] on div at bounding box center [607, 477] width 1215 height 952
drag, startPoint x: 599, startPoint y: 315, endPoint x: 756, endPoint y: 350, distance: 160.9
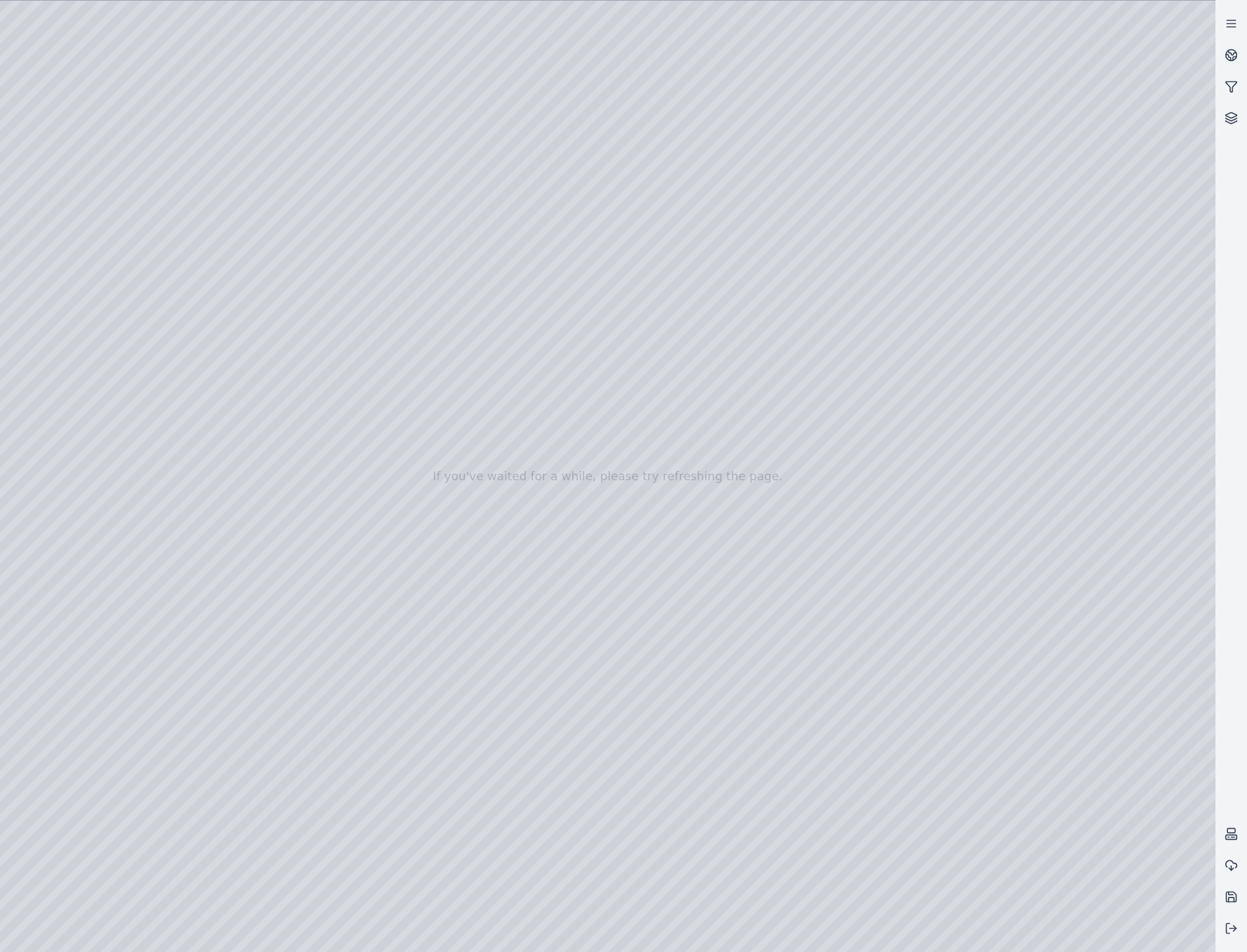
click at [1182, 712] on div at bounding box center [607, 477] width 1215 height 952
click at [980, 538] on div at bounding box center [607, 477] width 1215 height 952
click at [178, 57] on div at bounding box center [607, 477] width 1215 height 952
drag, startPoint x: 626, startPoint y: 391, endPoint x: 529, endPoint y: 374, distance: 98.5
click at [1001, 528] on div at bounding box center [607, 477] width 1215 height 952
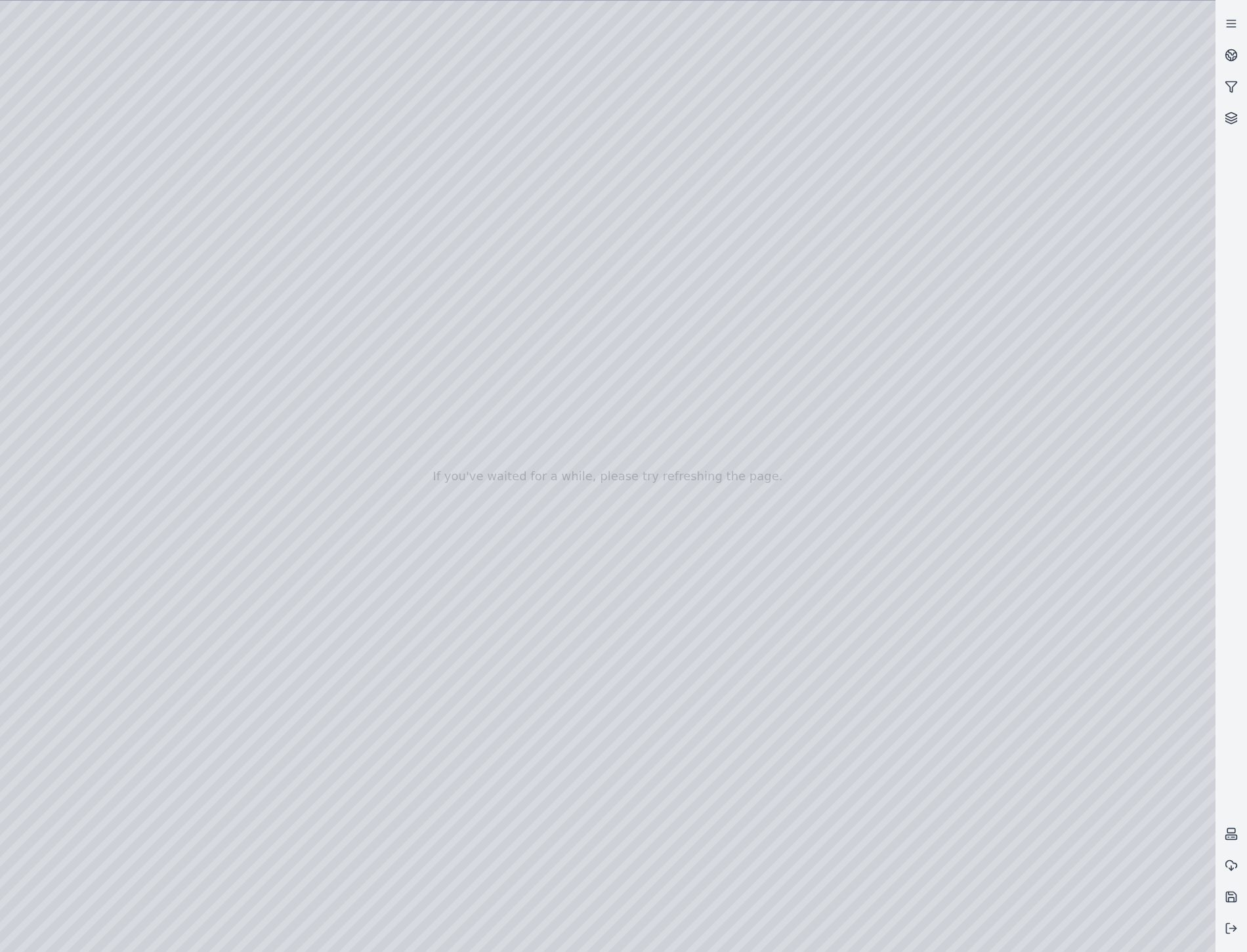
drag, startPoint x: 632, startPoint y: 422, endPoint x: 769, endPoint y: 409, distance: 137.6
click at [1100, 528] on div at bounding box center [607, 477] width 1215 height 952
click at [914, 414] on div at bounding box center [607, 477] width 1215 height 952
click at [958, 410] on div at bounding box center [607, 477] width 1215 height 952
click at [1038, 488] on div at bounding box center [607, 477] width 1215 height 952
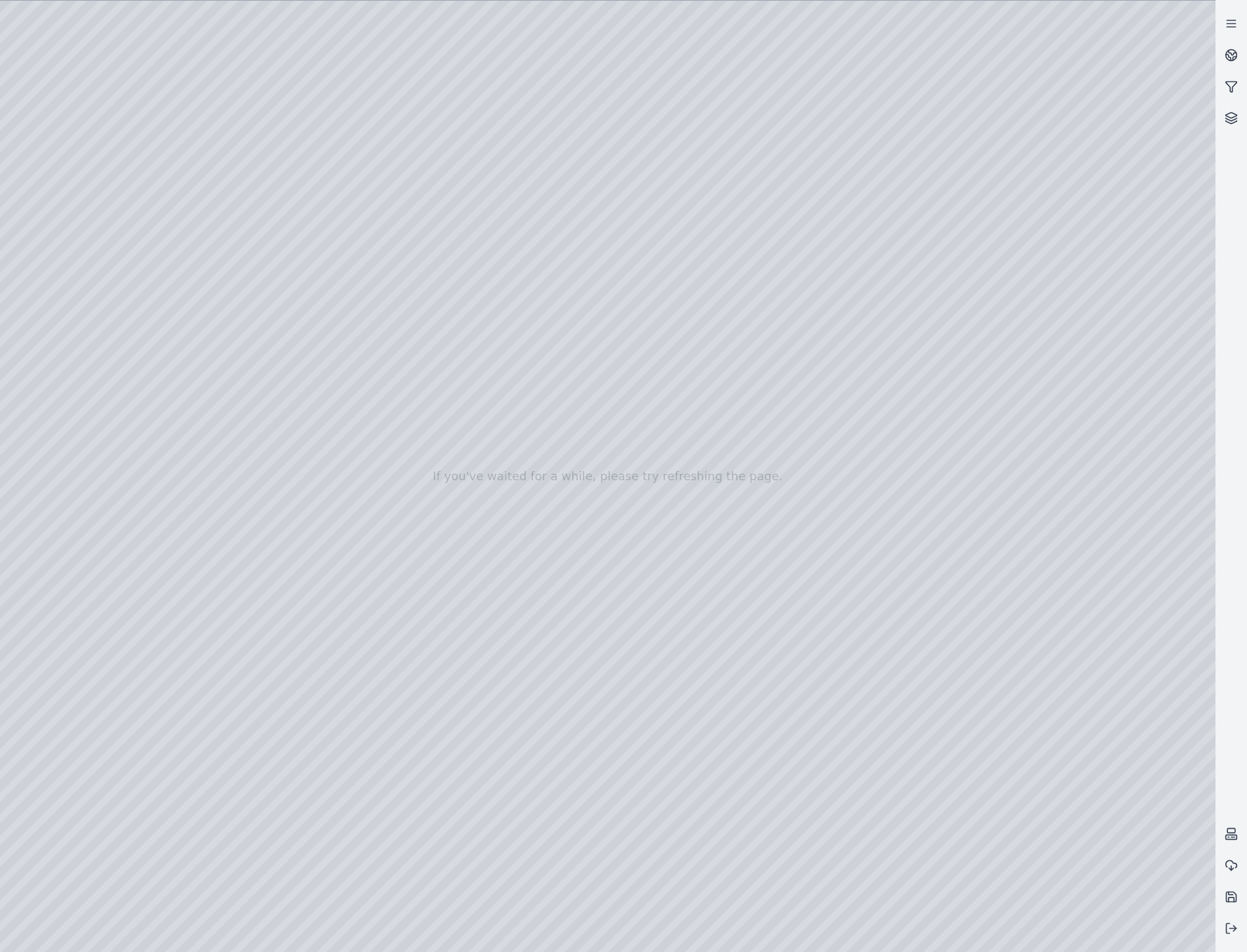
drag, startPoint x: 808, startPoint y: 552, endPoint x: 752, endPoint y: 592, distance: 68.8
click at [1106, 545] on div at bounding box center [607, 477] width 1215 height 952
click at [120, 244] on div at bounding box center [607, 477] width 1215 height 952
click at [255, 154] on div at bounding box center [607, 477] width 1215 height 952
click at [238, 151] on div at bounding box center [607, 477] width 1215 height 952
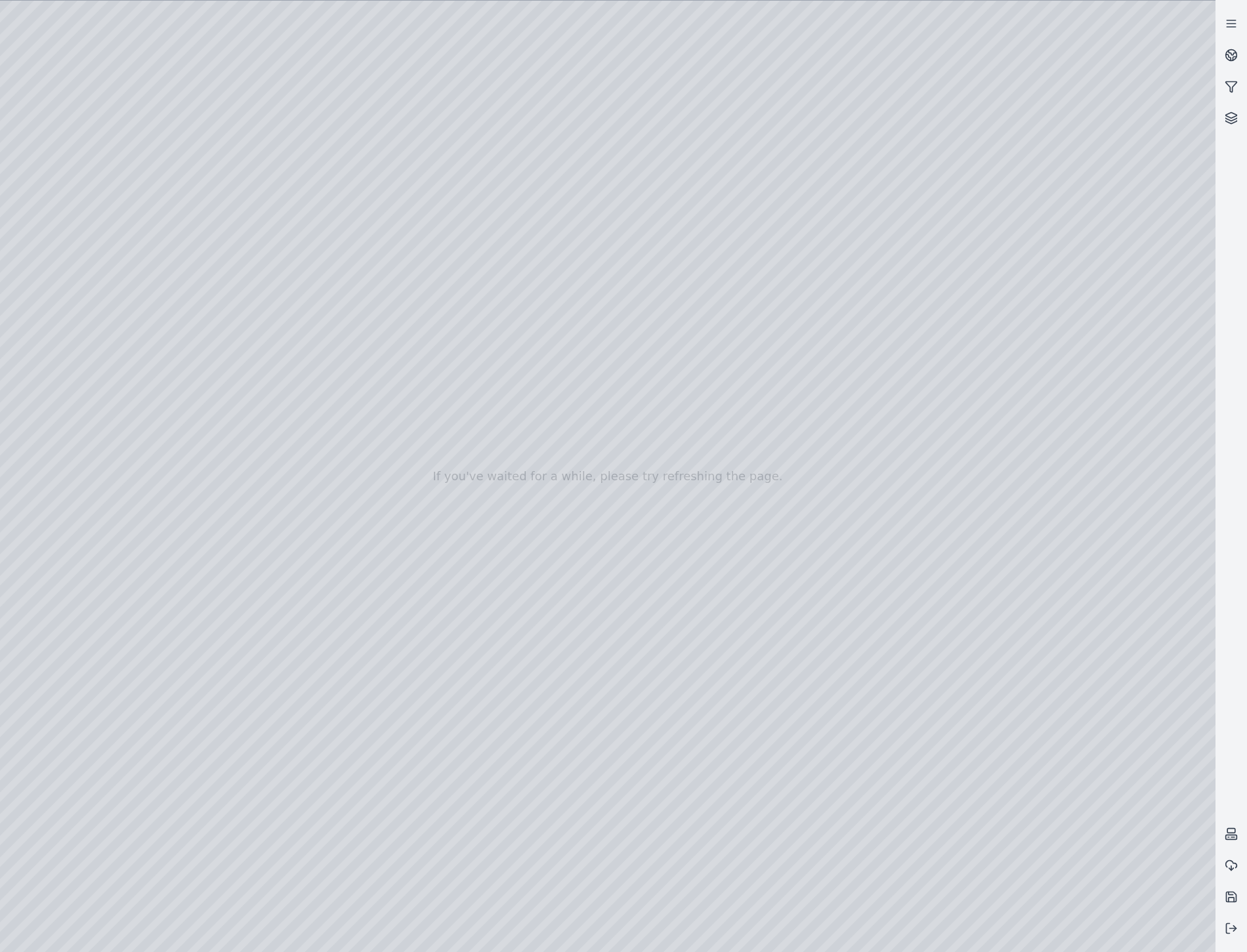
click at [179, 64] on div at bounding box center [607, 477] width 1215 height 952
click at [991, 533] on div at bounding box center [607, 477] width 1215 height 952
click at [1085, 535] on div at bounding box center [607, 477] width 1215 height 952
click at [82, 240] on div at bounding box center [607, 477] width 1215 height 952
click at [253, 551] on div at bounding box center [607, 477] width 1215 height 952
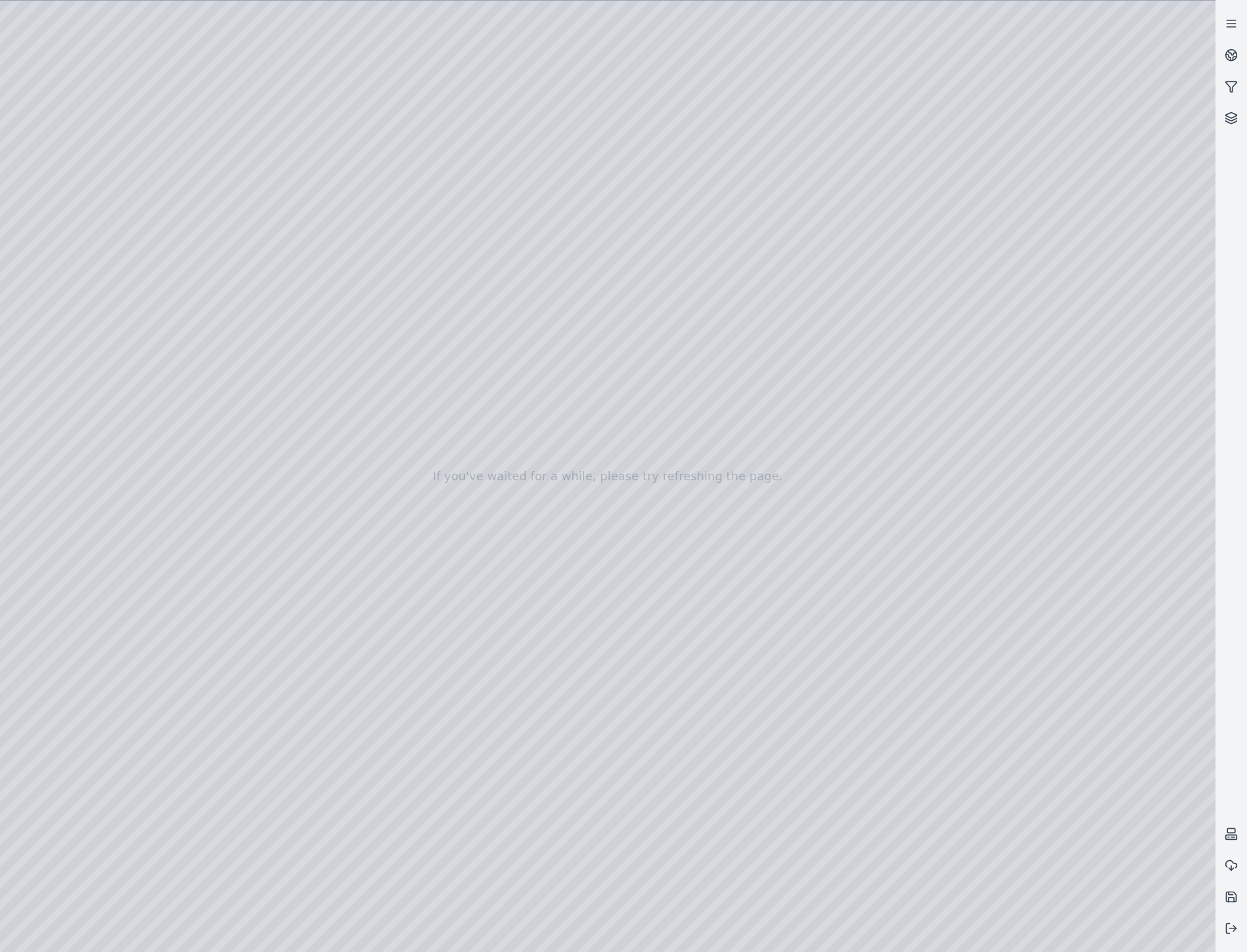
click at [185, 61] on div at bounding box center [607, 477] width 1215 height 952
click at [818, 795] on div at bounding box center [607, 477] width 1215 height 952
drag, startPoint x: 818, startPoint y: 795, endPoint x: 881, endPoint y: 796, distance: 63.0
click at [881, 796] on div at bounding box center [607, 477] width 1215 height 952
click at [51, 766] on div at bounding box center [607, 477] width 1215 height 952
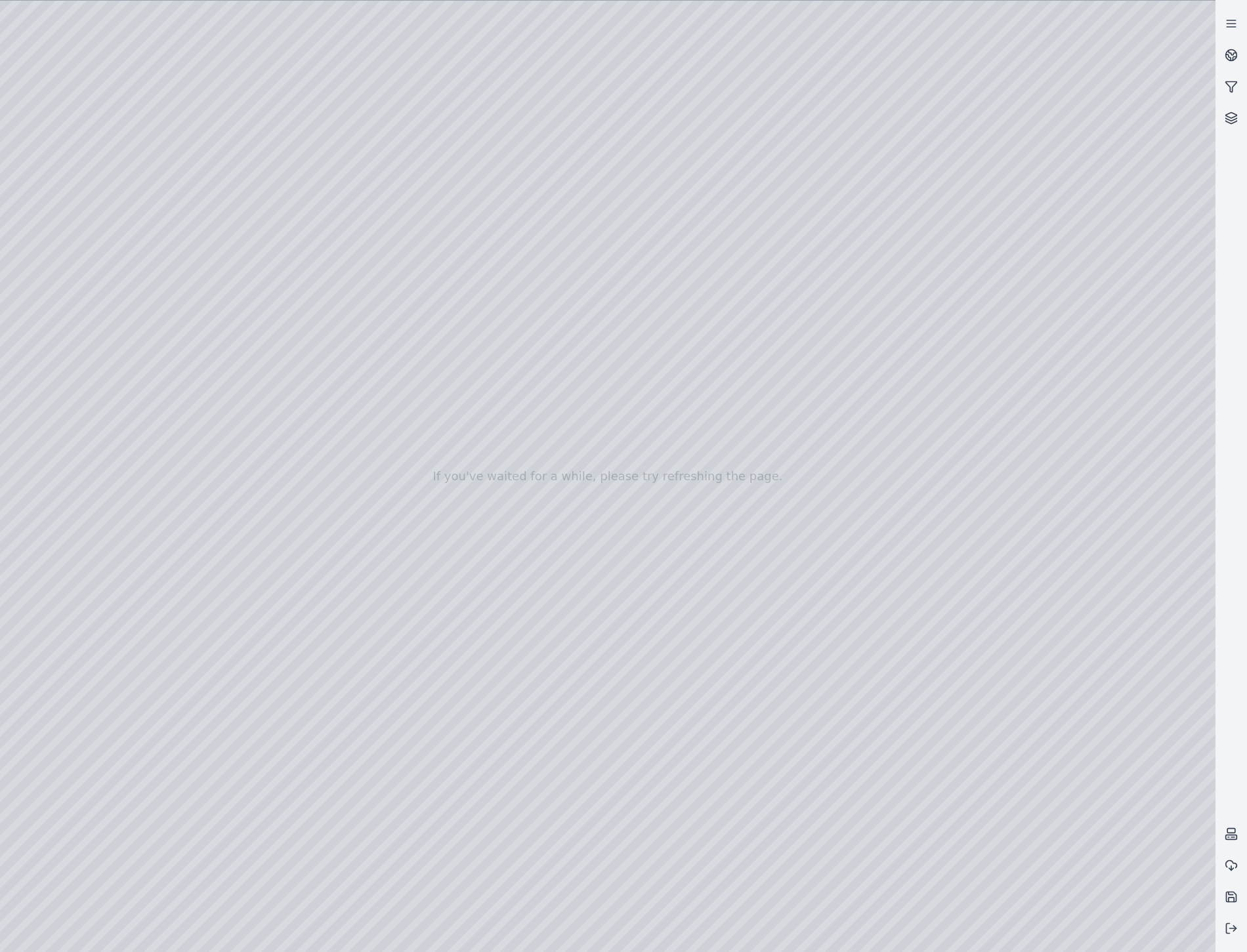
click at [85, 231] on div at bounding box center [607, 477] width 1215 height 952
click at [82, 271] on div at bounding box center [607, 477] width 1215 height 952
click at [90, 236] on div at bounding box center [607, 477] width 1215 height 952
click at [179, 54] on div at bounding box center [607, 477] width 1215 height 952
drag, startPoint x: 899, startPoint y: 796, endPoint x: 796, endPoint y: 799, distance: 103.0
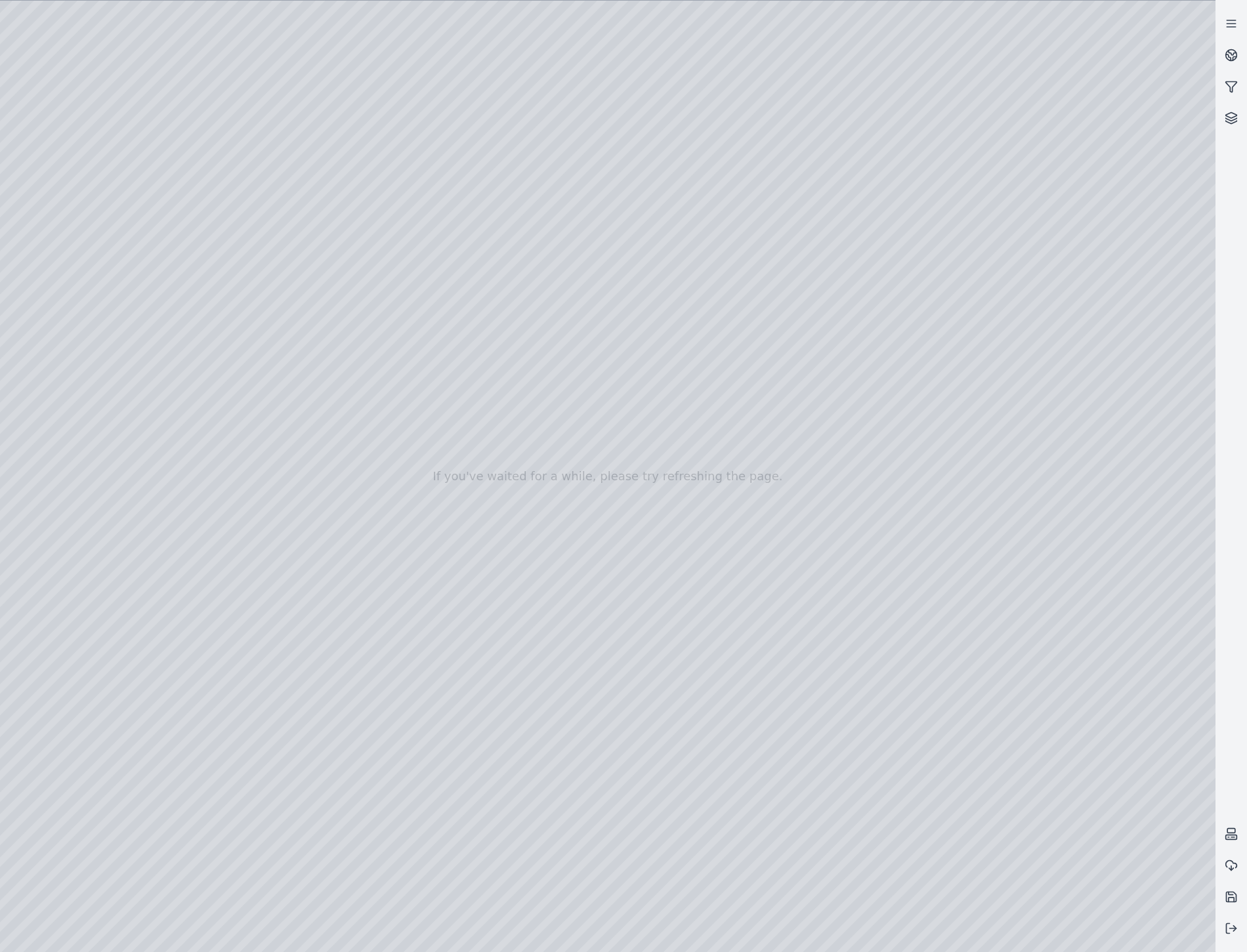
click at [796, 799] on div at bounding box center [607, 477] width 1215 height 952
click at [45, 760] on div at bounding box center [607, 477] width 1215 height 952
click at [59, 763] on div at bounding box center [607, 477] width 1215 height 952
click at [1241, 930] on button at bounding box center [1230, 929] width 31 height 31
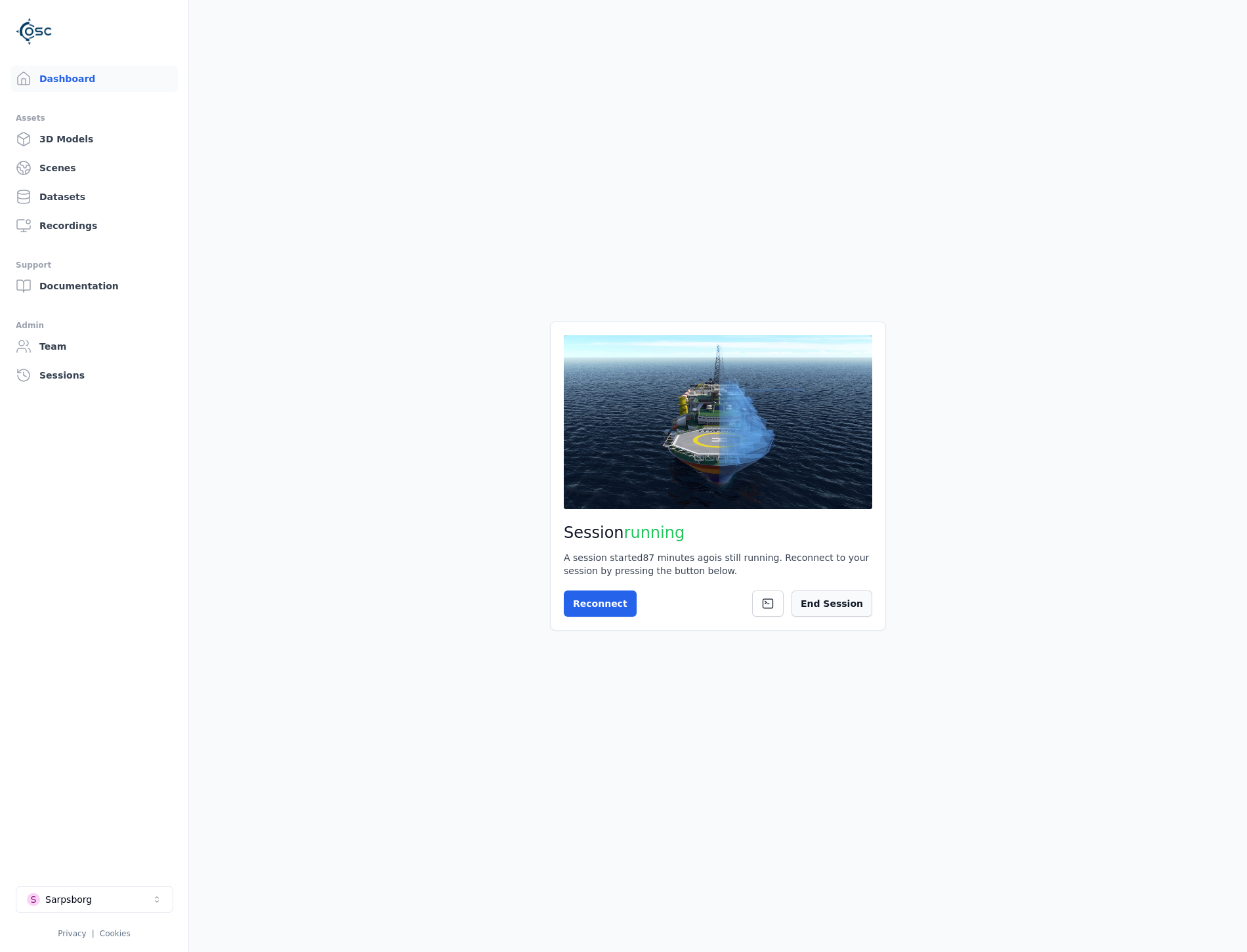
click at [824, 606] on button "End Session" at bounding box center [831, 603] width 81 height 26
click at [622, 615] on button "Start Session" at bounding box center [615, 603] width 104 height 26
